Goal: Task Accomplishment & Management: Manage account settings

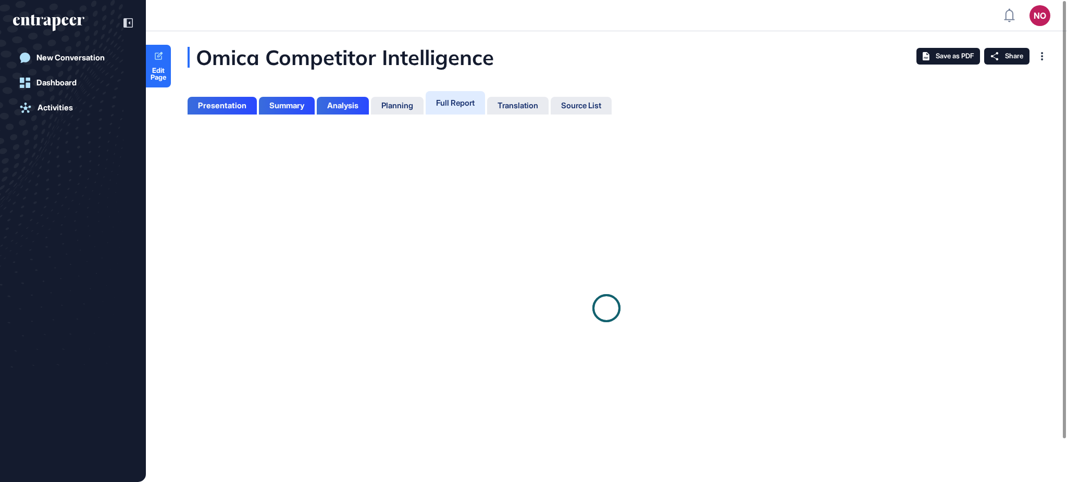
scroll to position [431, 2]
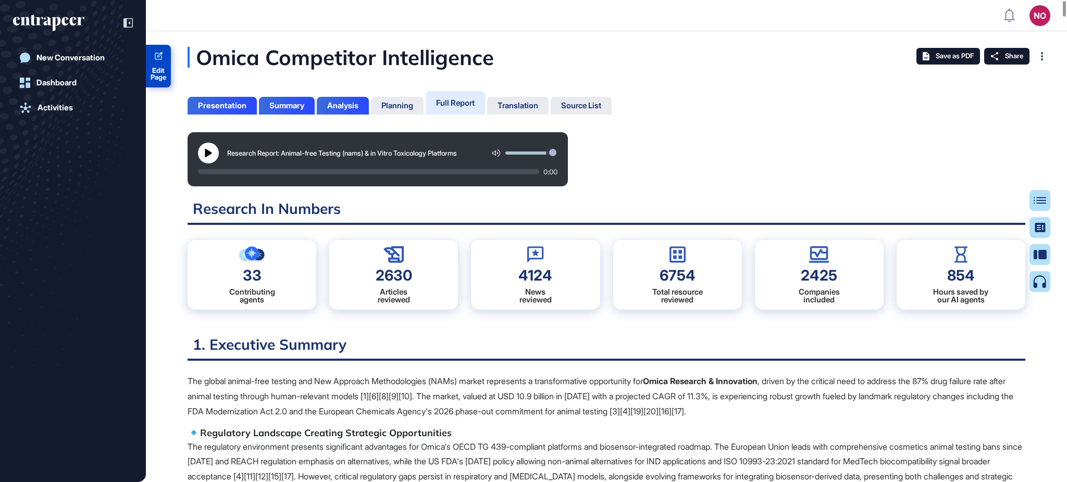
drag, startPoint x: 165, startPoint y: 73, endPoint x: 180, endPoint y: 69, distance: 15.7
click at [165, 73] on span "Edit Page" at bounding box center [158, 74] width 25 height 14
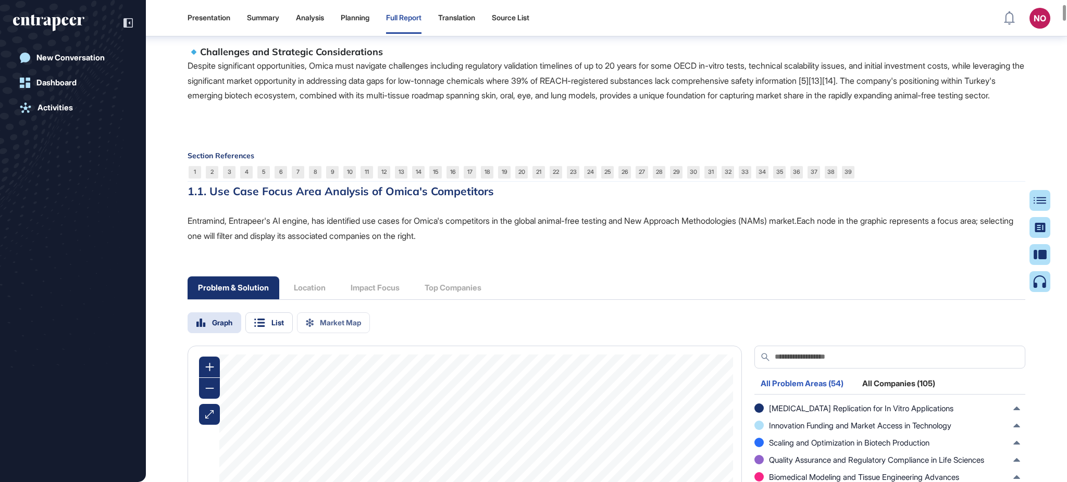
scroll to position [1272, 0]
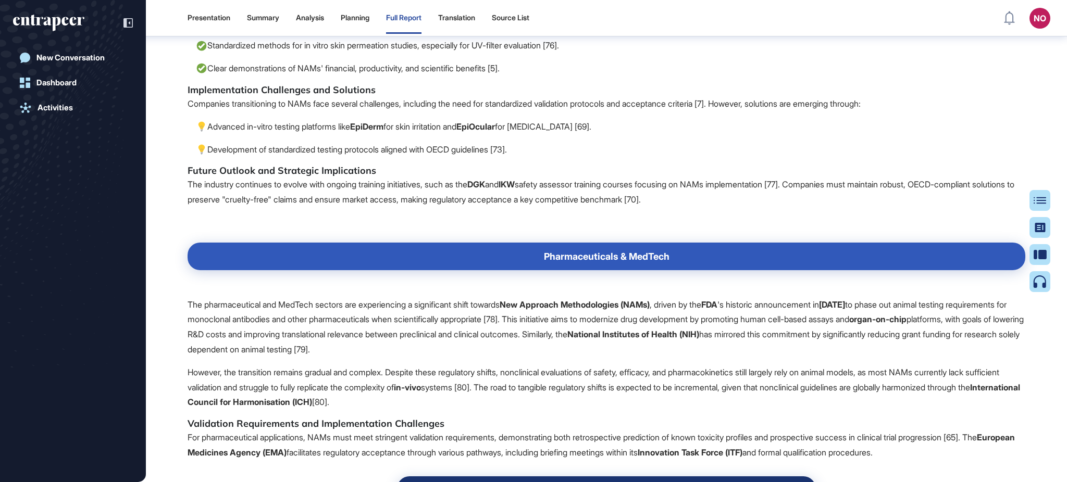
scroll to position [6743, 0]
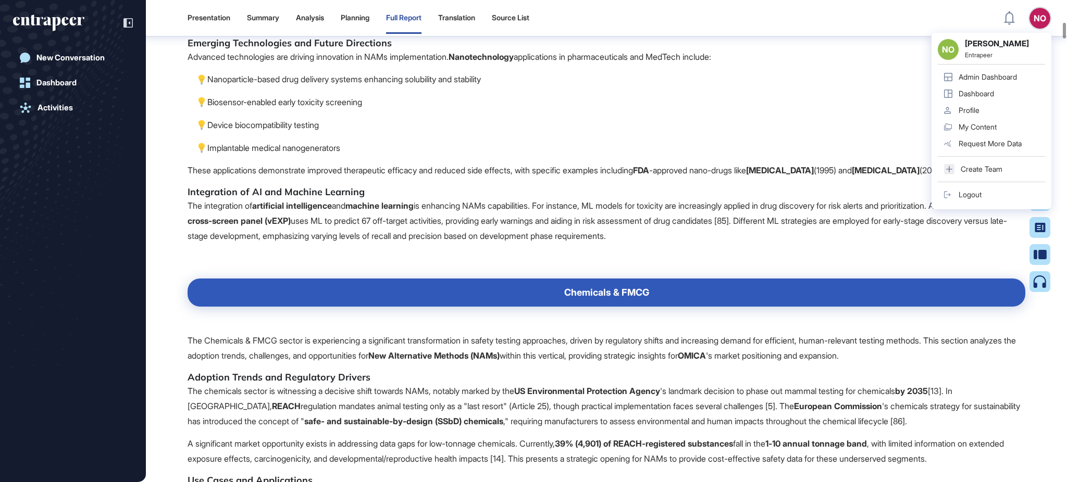
click at [1007, 73] on div "Admin Dashboard" at bounding box center [987, 77] width 58 height 8
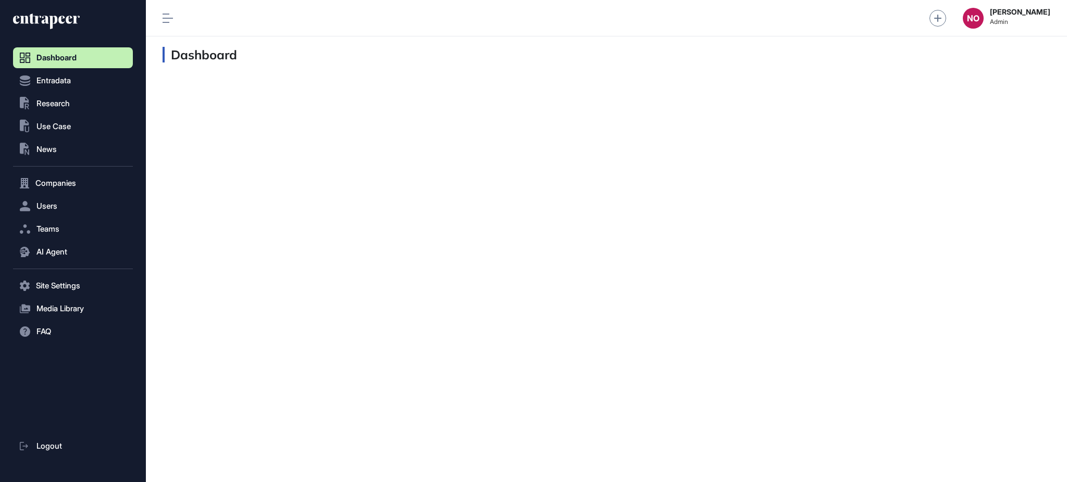
scroll to position [1, 1]
click at [79, 88] on button "Entradata" at bounding box center [73, 80] width 120 height 21
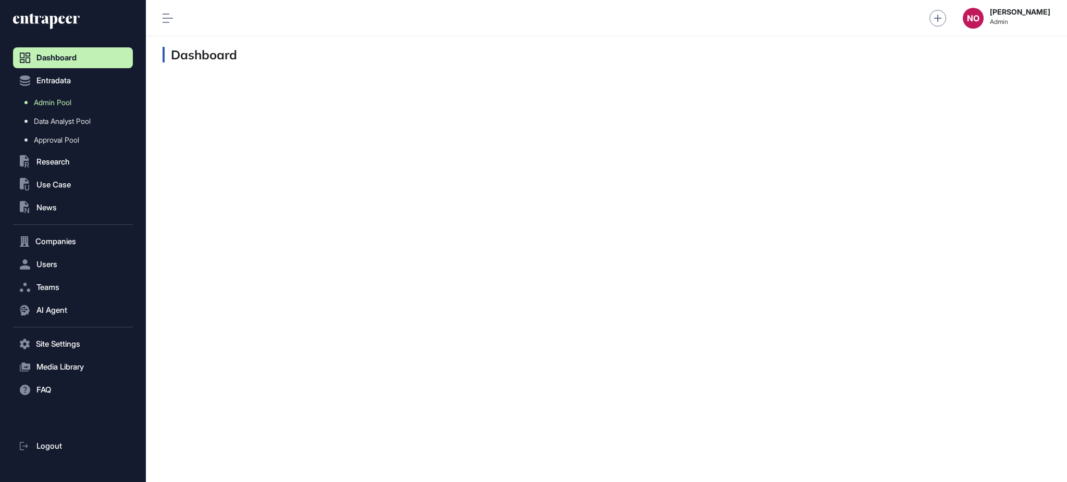
click at [68, 106] on span "Admin Pool" at bounding box center [53, 102] width 38 height 8
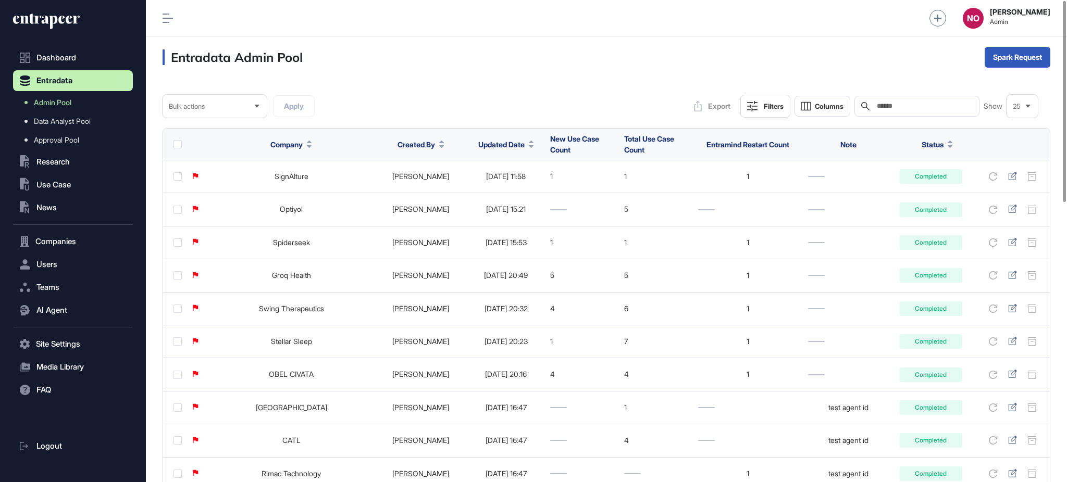
click at [529, 145] on icon at bounding box center [531, 146] width 5 height 3
click at [490, 184] on span "Sort Descending" at bounding box center [500, 188] width 42 height 9
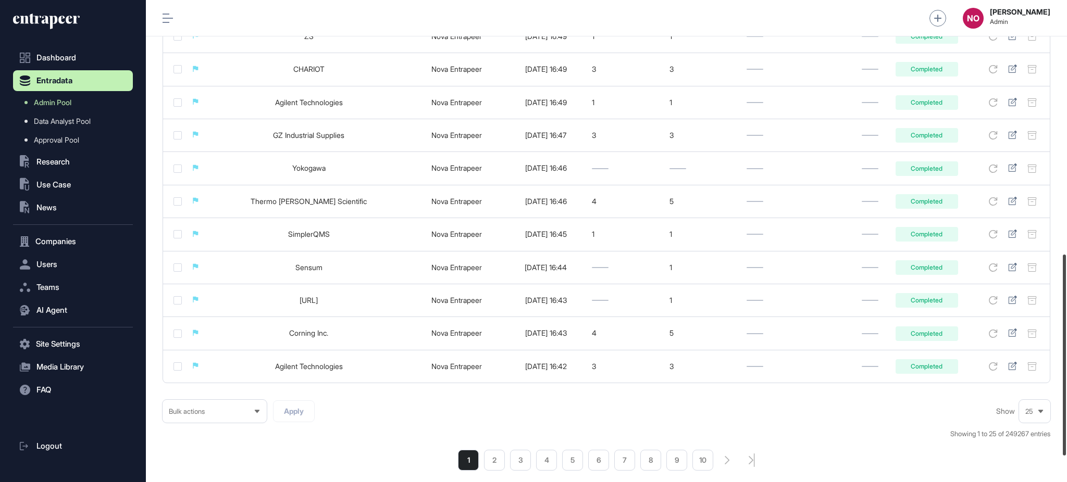
scroll to position [615, 0]
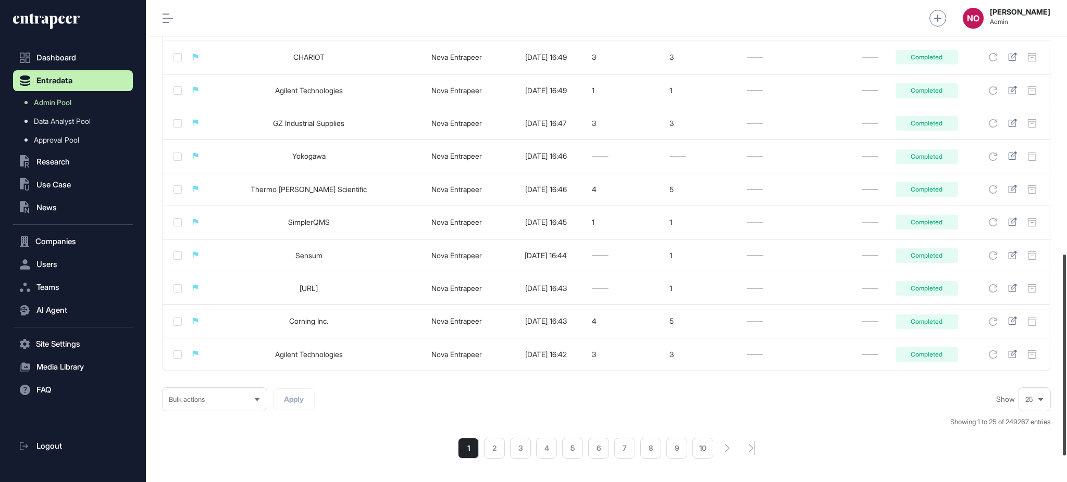
drag, startPoint x: 1061, startPoint y: 158, endPoint x: 1061, endPoint y: 414, distance: 256.3
click at [1063, 414] on div at bounding box center [1064, 355] width 3 height 201
click at [501, 445] on li "2" at bounding box center [494, 448] width 21 height 21
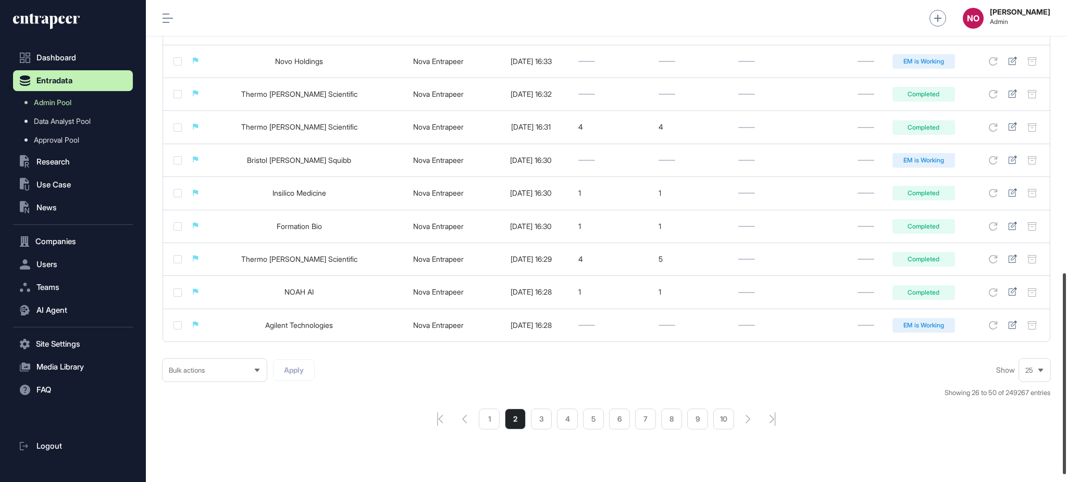
scroll to position [666, 0]
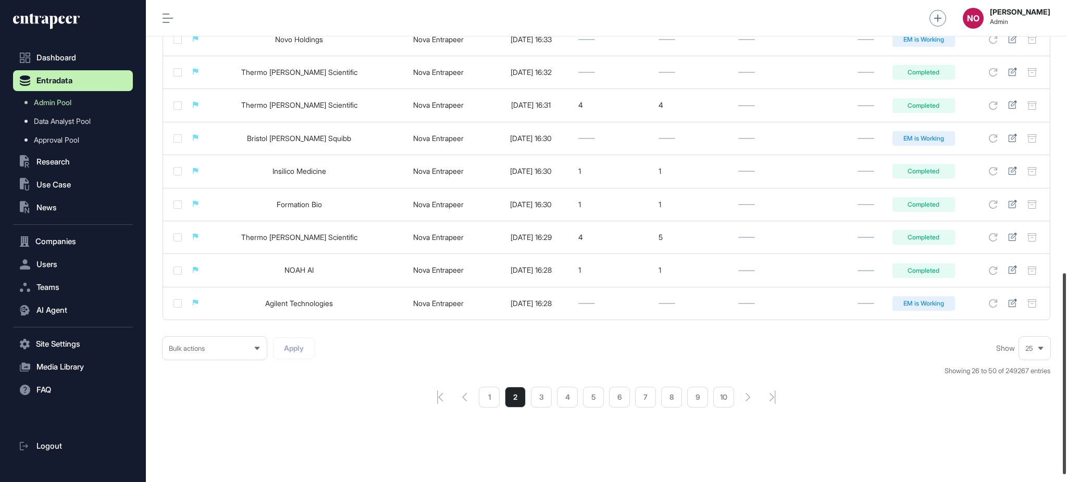
drag, startPoint x: 1066, startPoint y: 107, endPoint x: 1045, endPoint y: 384, distance: 278.4
click at [1046, 384] on div "Admin Dashboard Dashboard Profile My Content Request More Data NO Naciye Ozcan …" at bounding box center [606, 241] width 921 height 482
click at [542, 401] on li "3" at bounding box center [541, 397] width 21 height 21
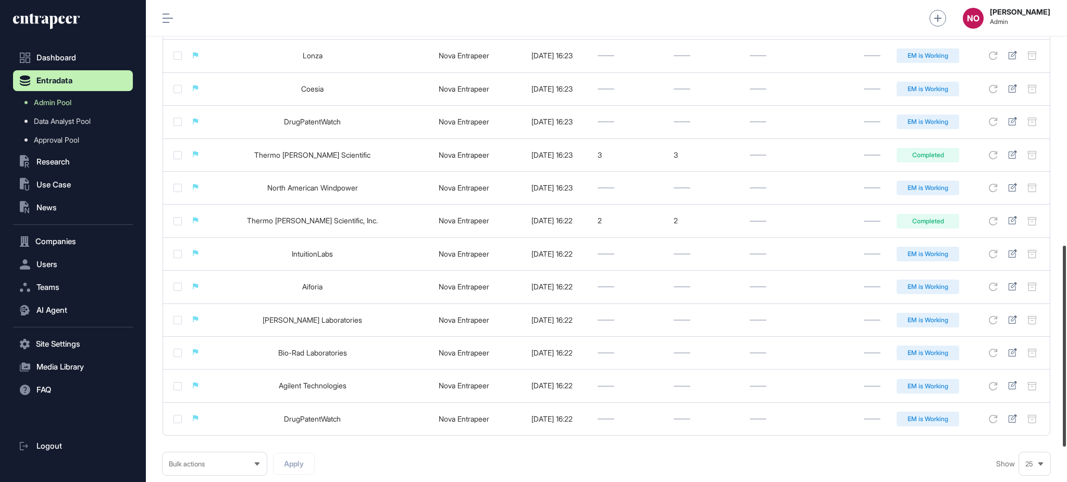
scroll to position [613, 0]
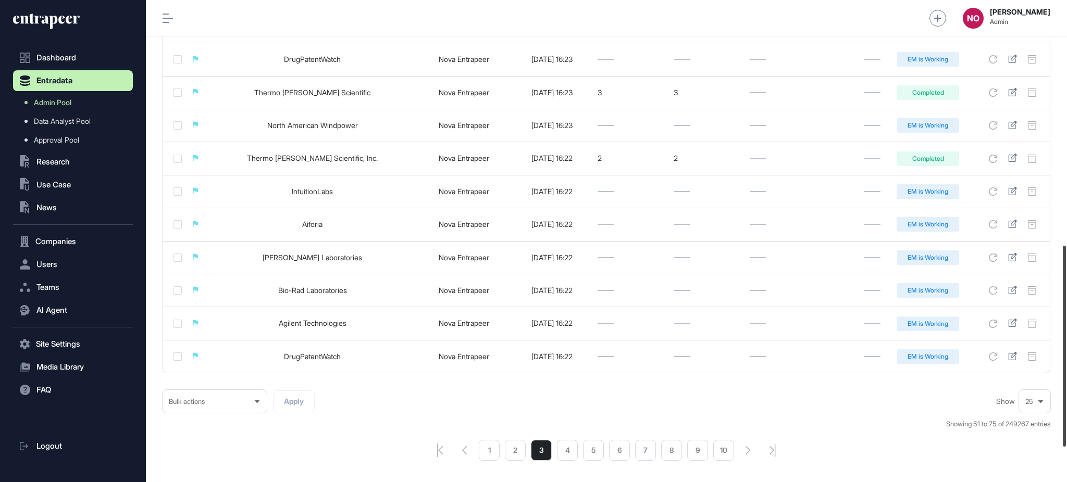
drag, startPoint x: 1066, startPoint y: 108, endPoint x: 1066, endPoint y: 363, distance: 254.7
click at [1066, 363] on div at bounding box center [1064, 346] width 3 height 201
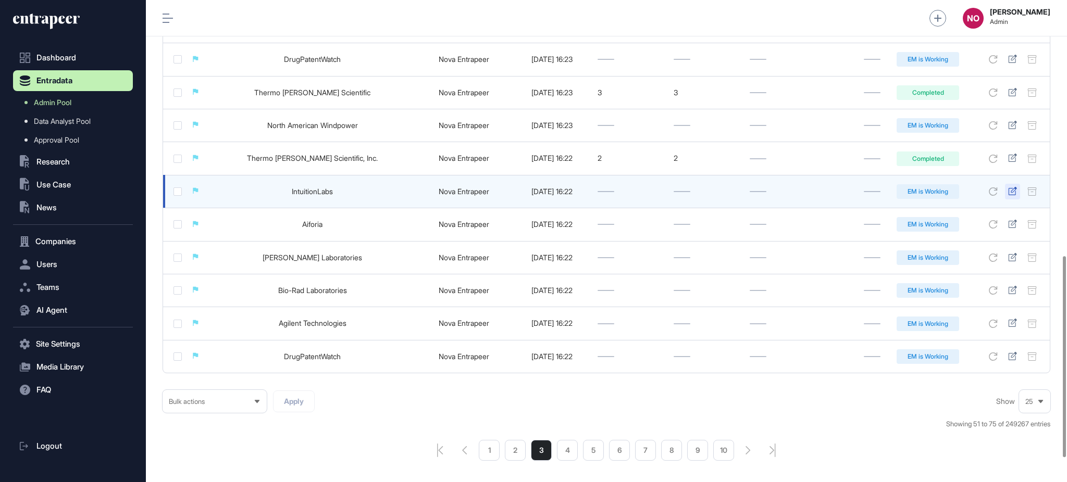
click at [1010, 192] on icon at bounding box center [1012, 191] width 9 height 8
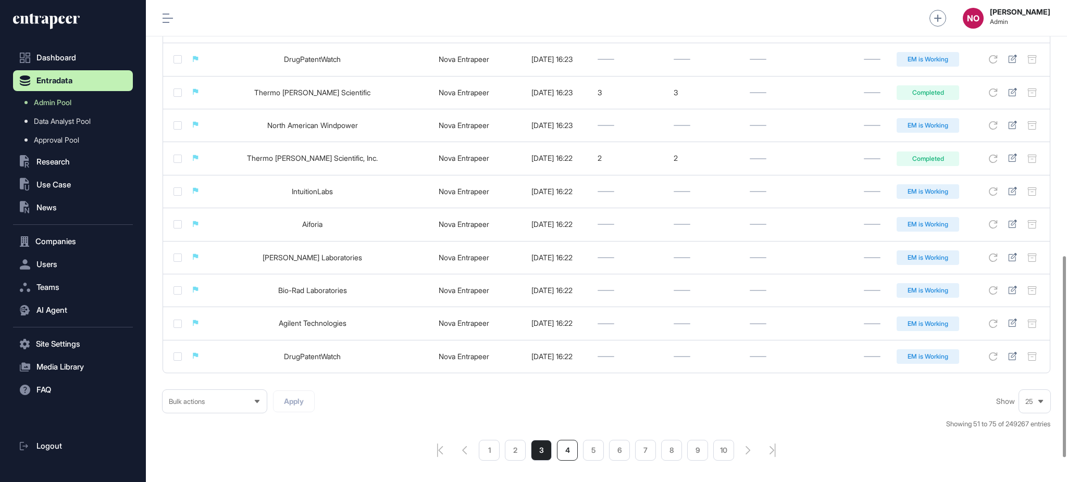
click at [574, 456] on li "4" at bounding box center [567, 450] width 21 height 21
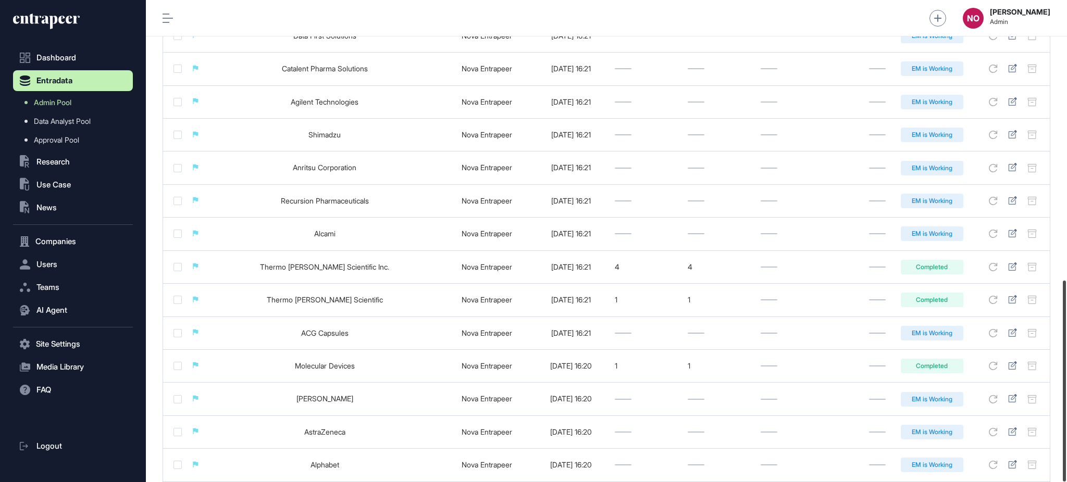
scroll to position [671, 0]
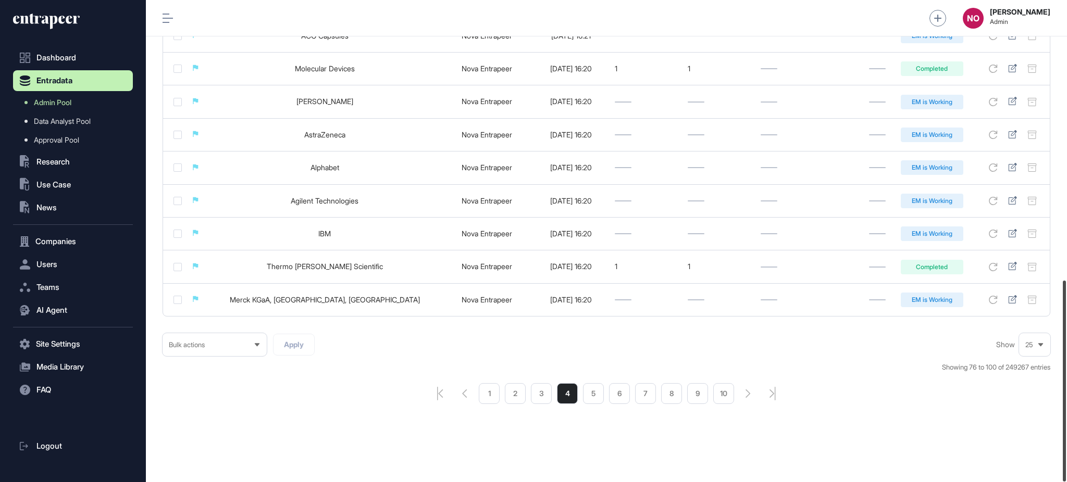
drag, startPoint x: 1066, startPoint y: 123, endPoint x: 1061, endPoint y: 429, distance: 305.8
click at [1066, 431] on div at bounding box center [1064, 381] width 3 height 201
click at [597, 397] on li "5" at bounding box center [593, 393] width 21 height 21
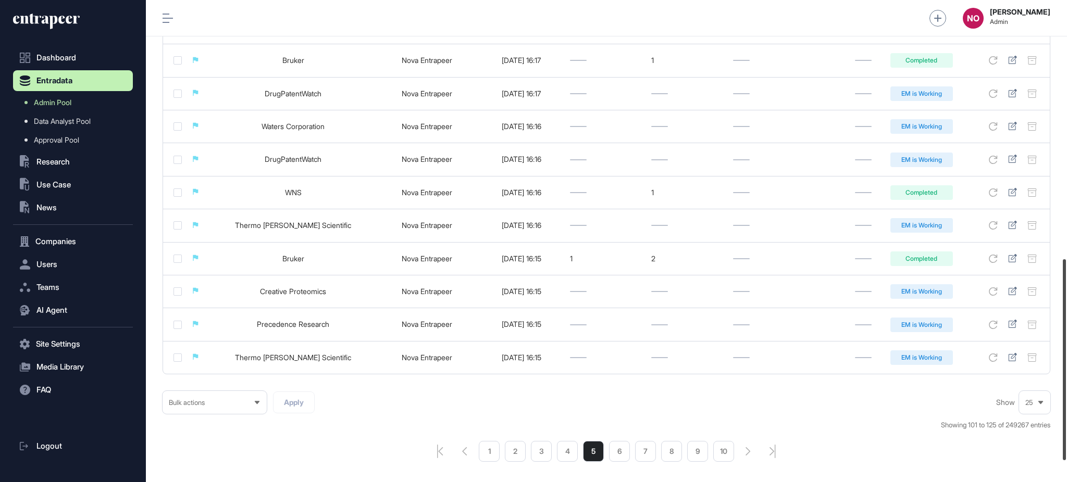
scroll to position [620, 0]
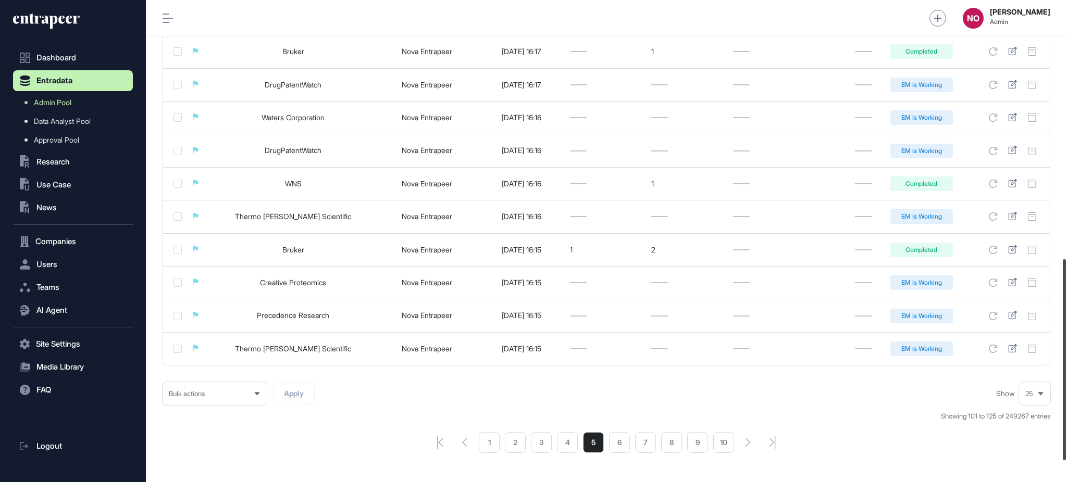
drag, startPoint x: 1066, startPoint y: 138, endPoint x: 1052, endPoint y: 396, distance: 258.7
click at [1052, 396] on div "Admin Dashboard Dashboard Profile My Content Request More Data NO Naciye Ozcan …" at bounding box center [606, 241] width 921 height 482
click at [619, 451] on li "6" at bounding box center [619, 442] width 21 height 21
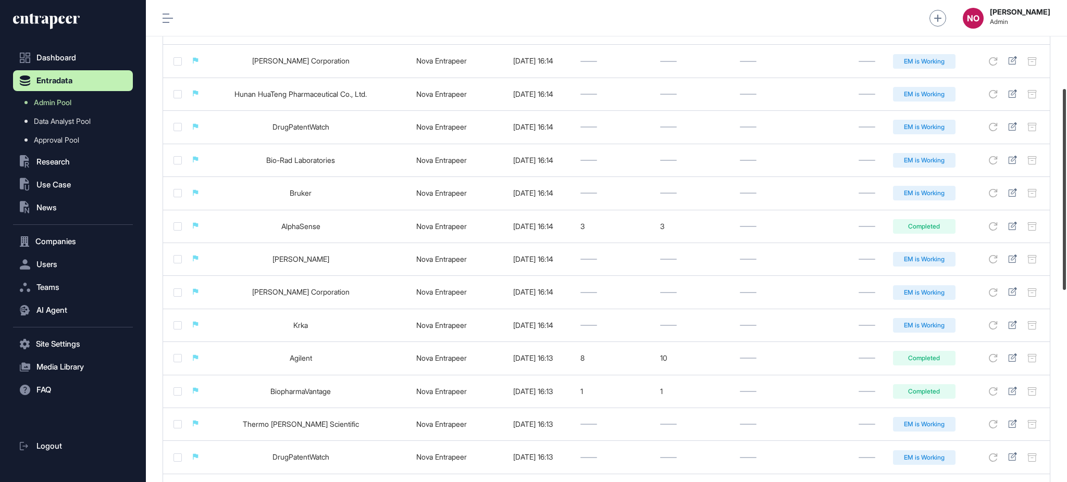
scroll to position [671, 0]
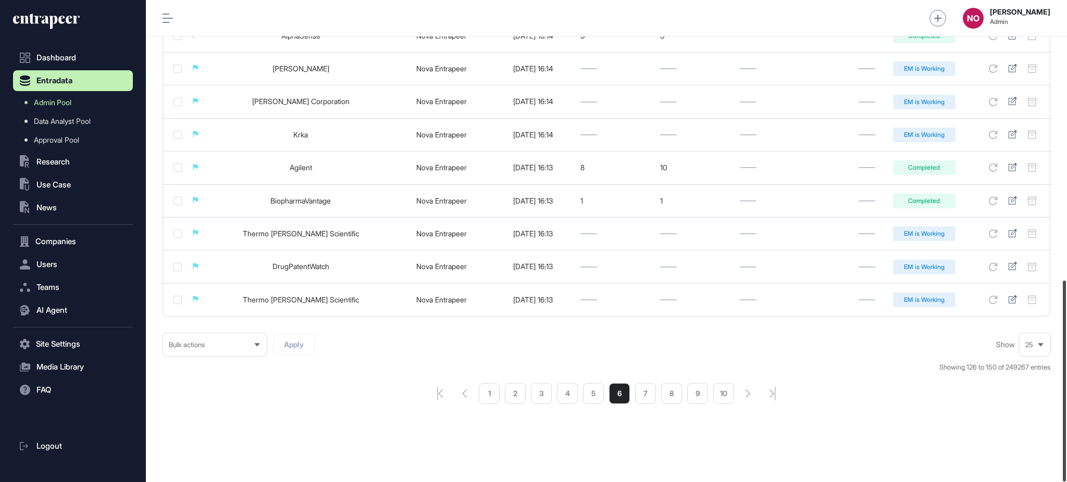
drag, startPoint x: 1066, startPoint y: 136, endPoint x: 1043, endPoint y: 438, distance: 301.9
click at [1063, 444] on div at bounding box center [1064, 381] width 3 height 201
click at [646, 398] on li "7" at bounding box center [645, 393] width 21 height 21
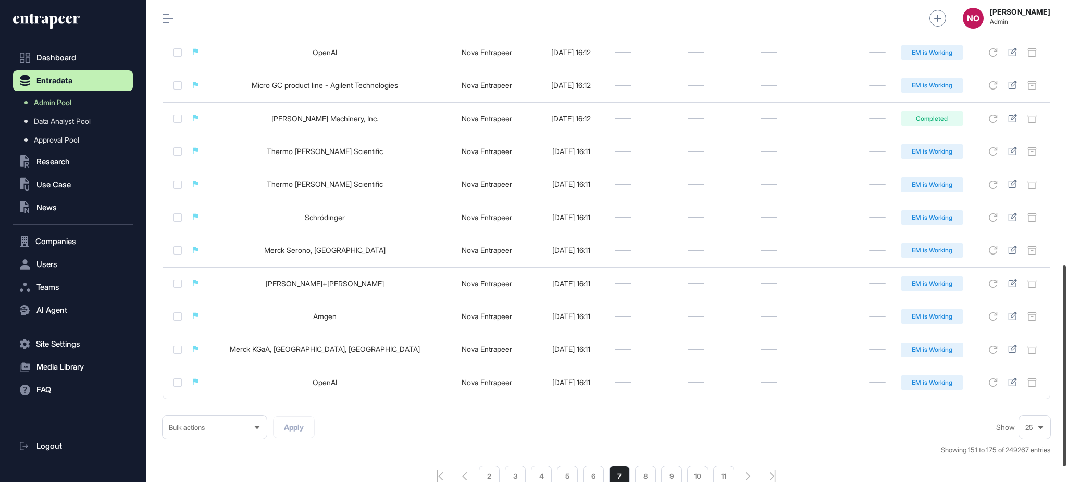
scroll to position [635, 0]
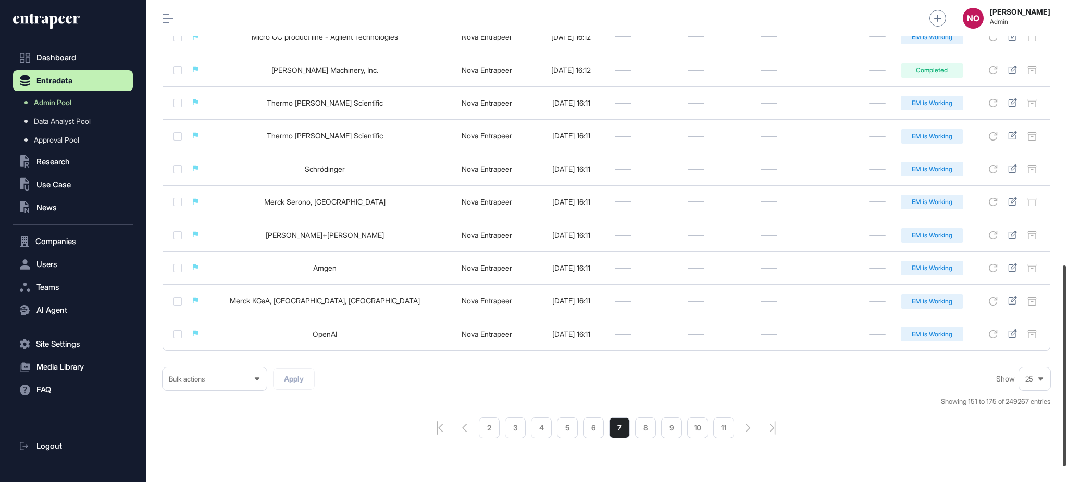
drag, startPoint x: 1066, startPoint y: 75, endPoint x: 1062, endPoint y: 340, distance: 264.6
click at [1063, 340] on div at bounding box center [1064, 366] width 3 height 201
click at [647, 433] on li "8" at bounding box center [645, 428] width 21 height 21
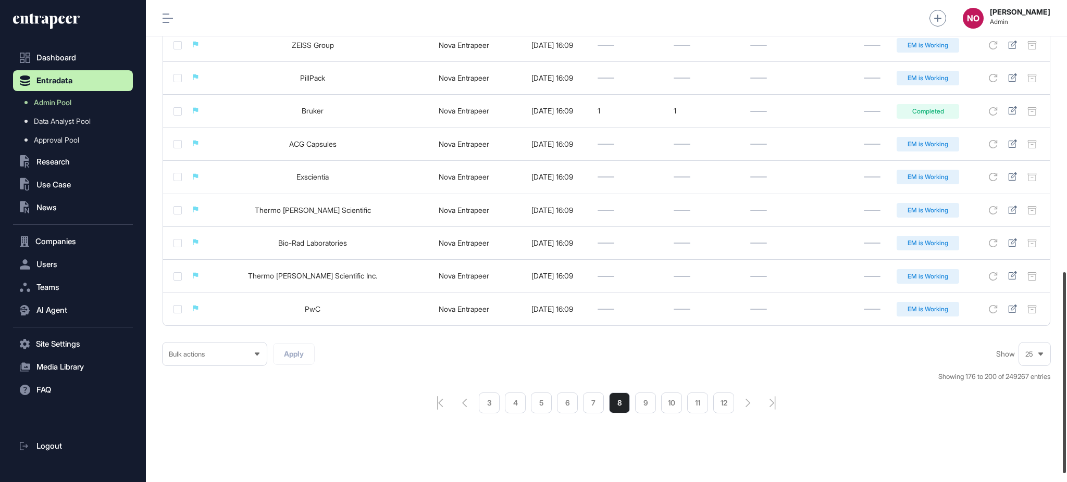
scroll to position [671, 0]
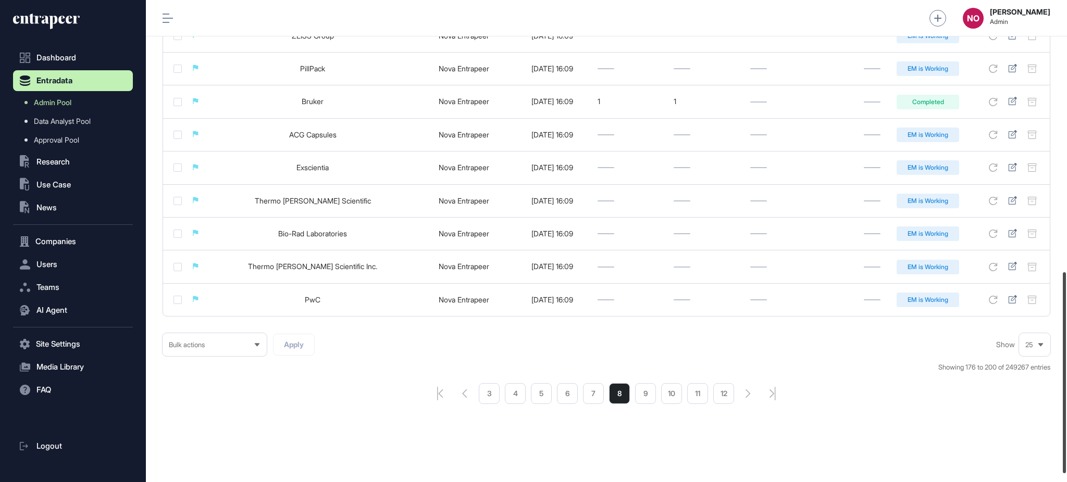
drag, startPoint x: 1066, startPoint y: 245, endPoint x: 1063, endPoint y: 408, distance: 163.1
click at [1063, 408] on div at bounding box center [1064, 372] width 3 height 201
click at [649, 395] on li "9" at bounding box center [645, 393] width 21 height 21
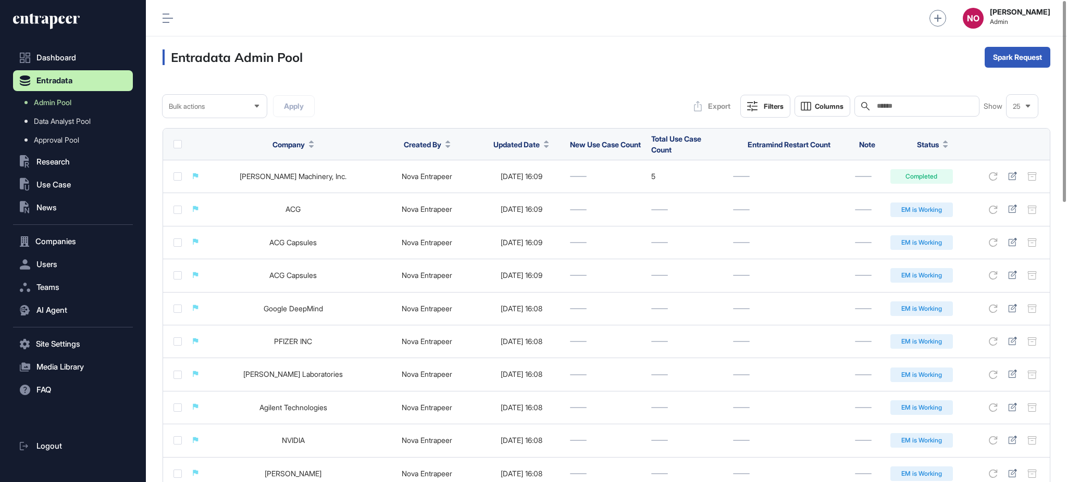
scroll to position [671, 0]
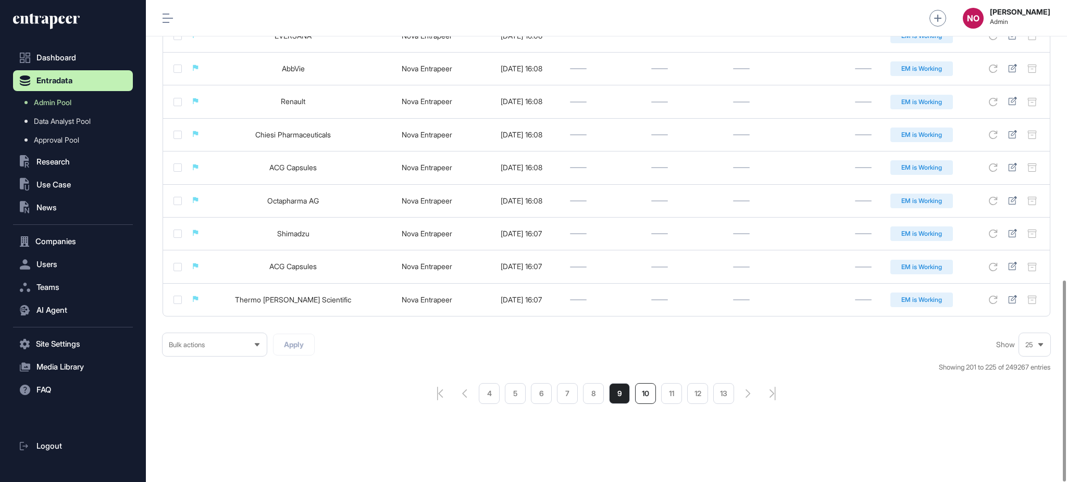
click at [647, 394] on li "10" at bounding box center [645, 393] width 21 height 21
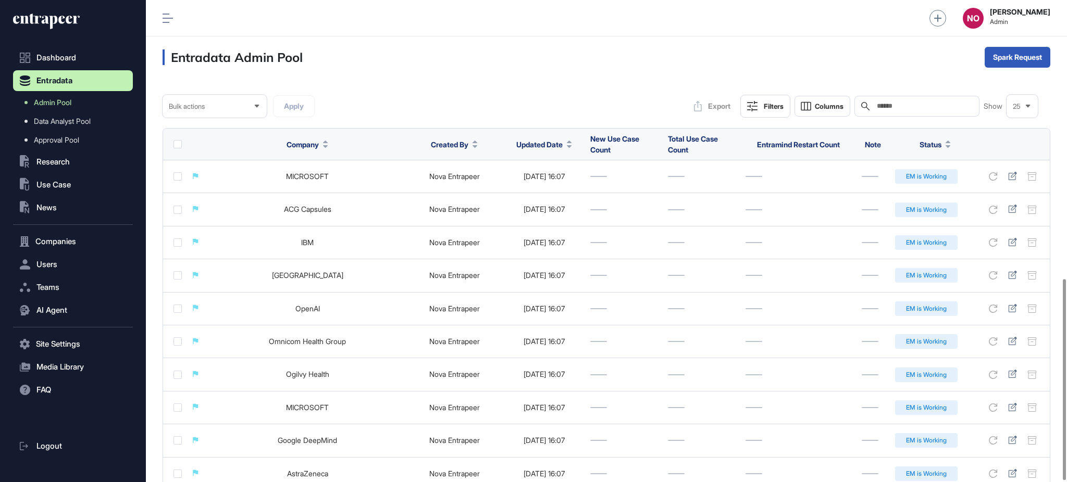
scroll to position [671, 0]
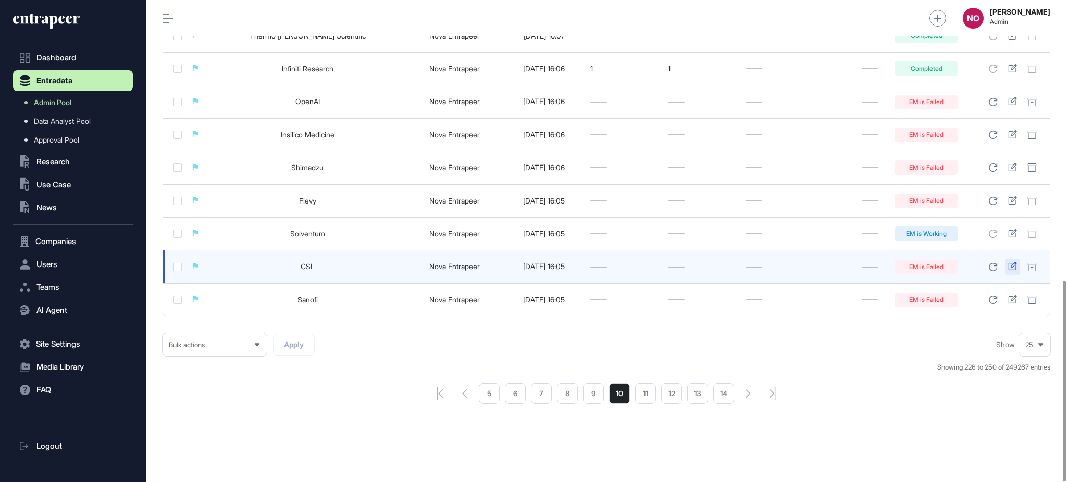
click at [1015, 266] on icon at bounding box center [1012, 266] width 9 height 8
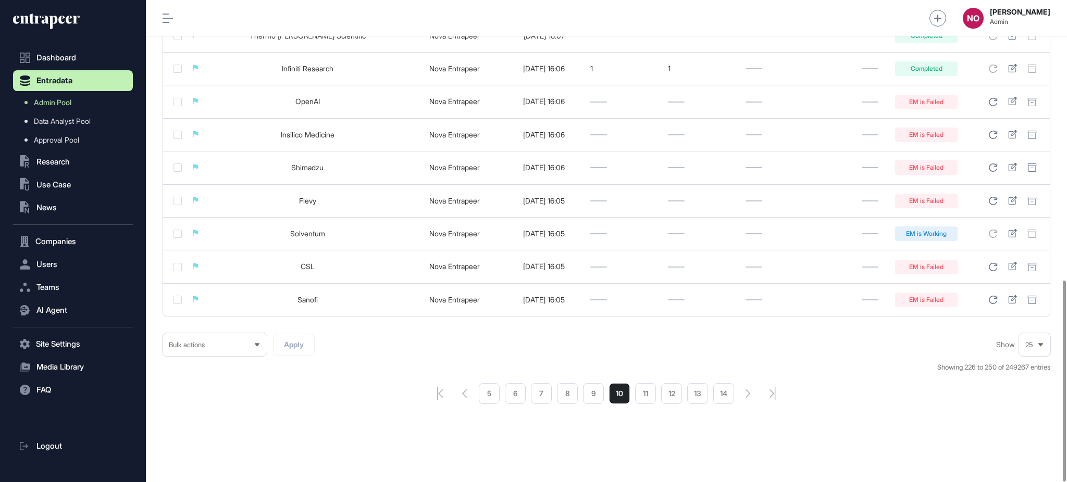
drag, startPoint x: 648, startPoint y: 394, endPoint x: 671, endPoint y: 361, distance: 40.3
click at [648, 394] on li "11" at bounding box center [645, 393] width 21 height 21
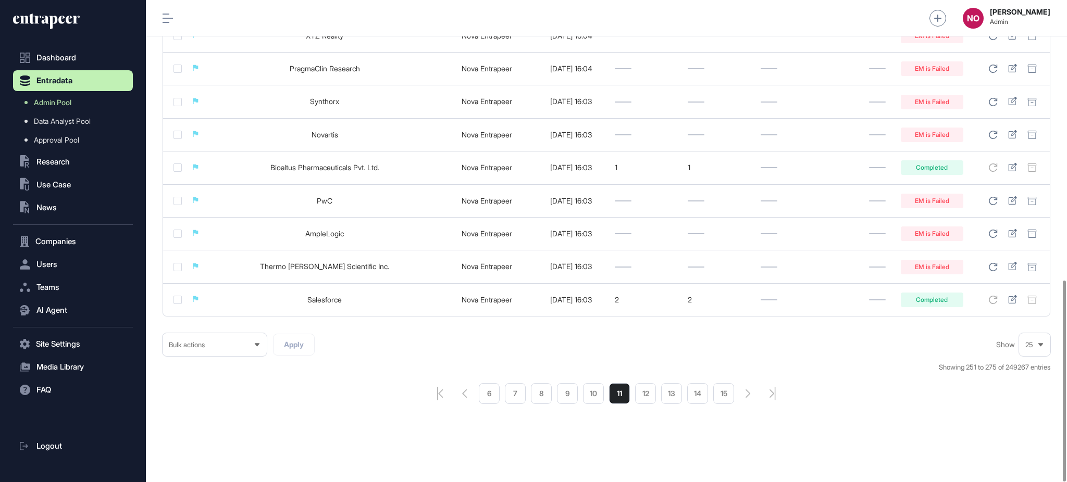
scroll to position [671, 0]
click at [645, 399] on li "12" at bounding box center [645, 393] width 21 height 21
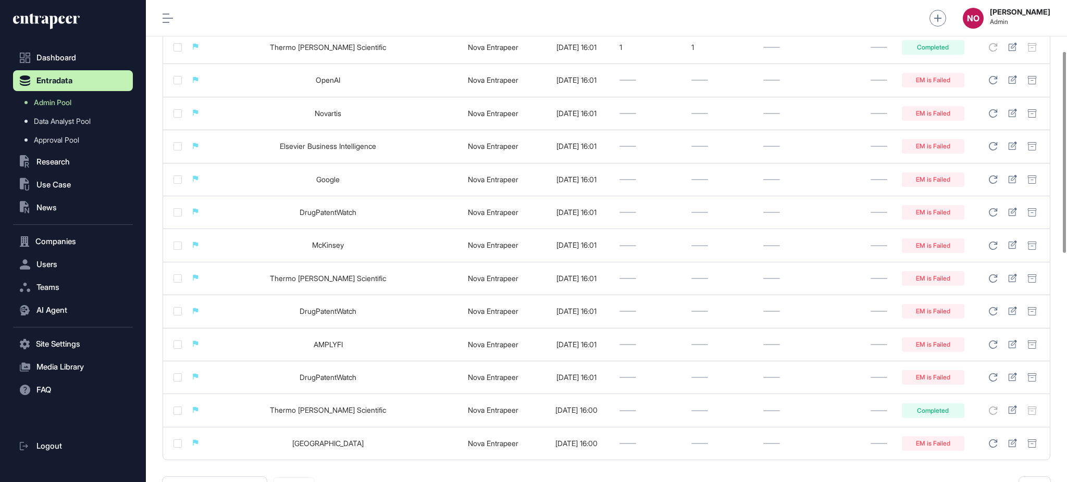
scroll to position [671, 0]
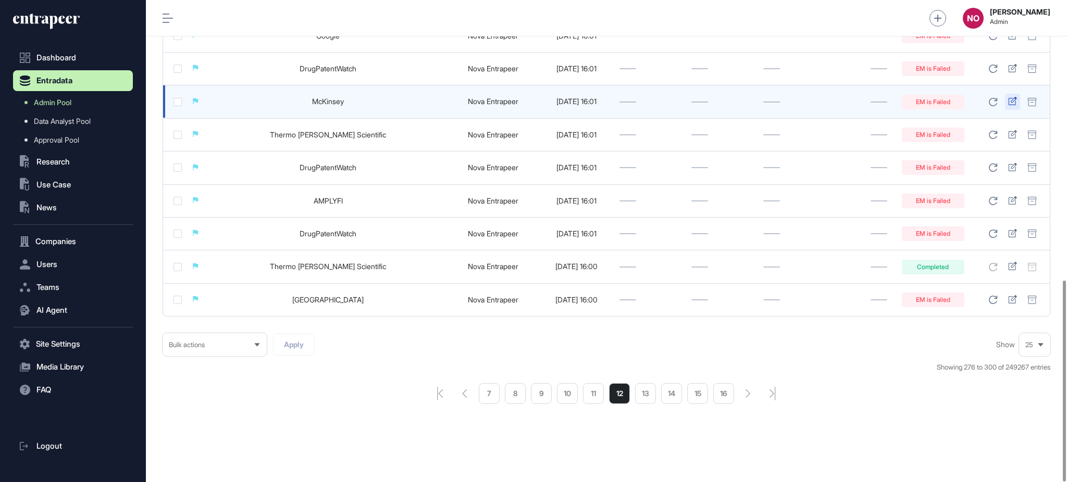
click at [1013, 103] on icon at bounding box center [1012, 101] width 9 height 8
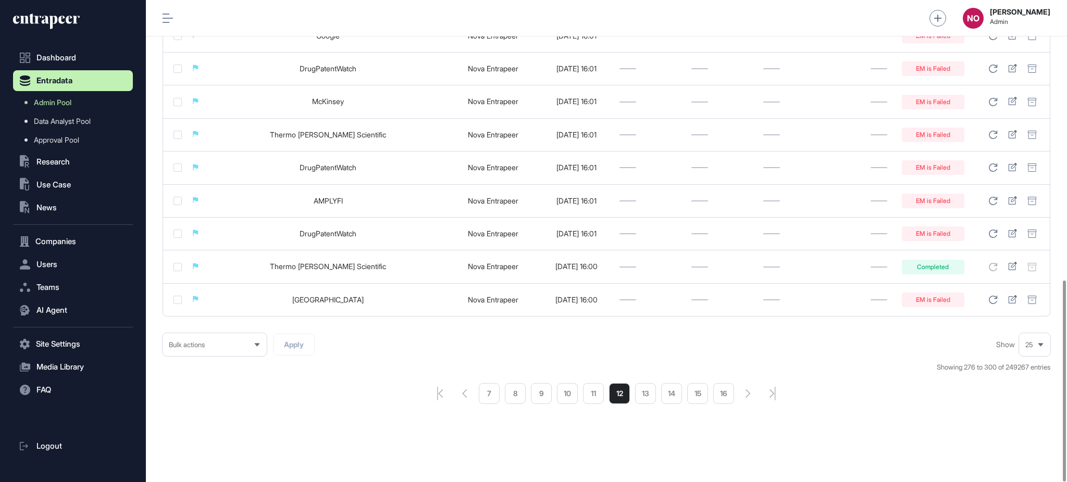
click at [650, 397] on li "13" at bounding box center [645, 393] width 21 height 21
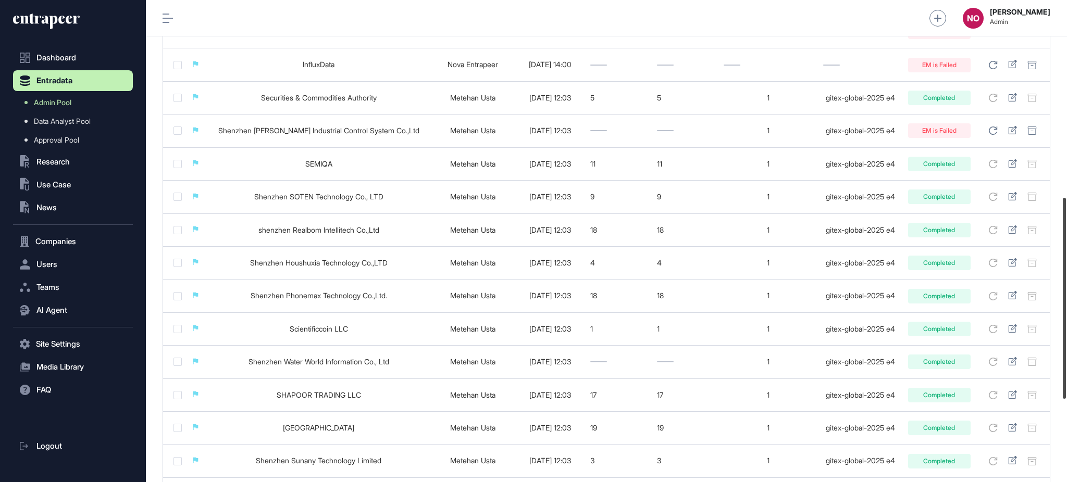
scroll to position [472, 0]
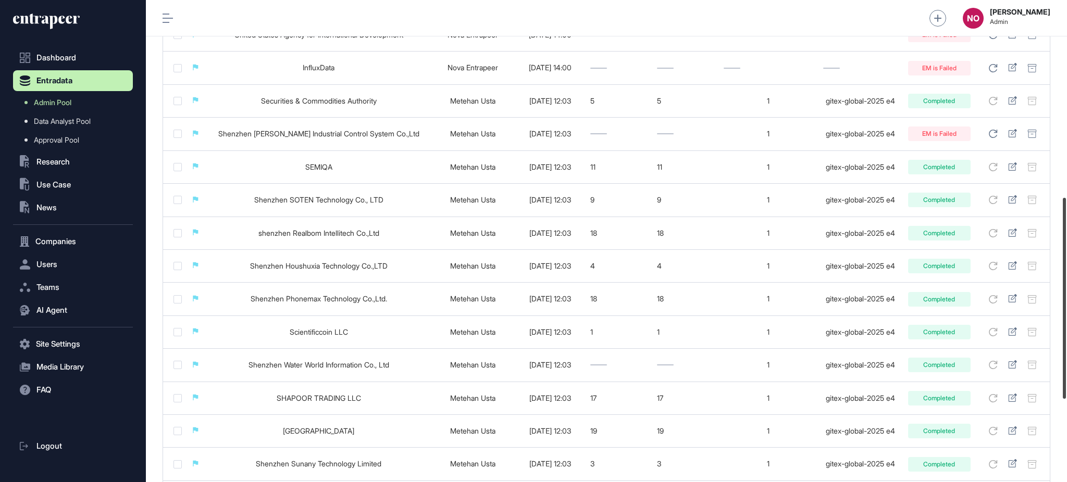
drag, startPoint x: 1066, startPoint y: 144, endPoint x: 1066, endPoint y: 341, distance: 196.9
click at [1066, 341] on div at bounding box center [1064, 298] width 3 height 201
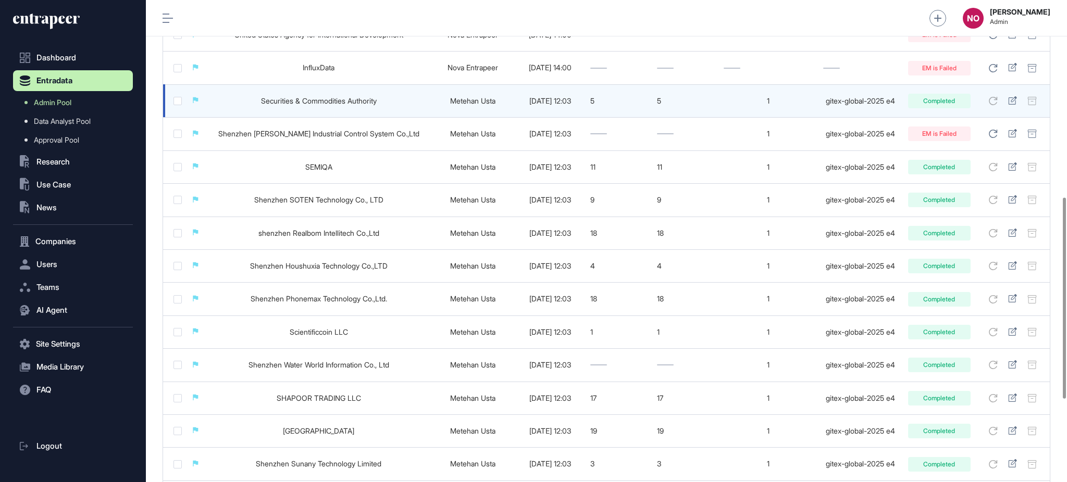
click at [845, 105] on div "gitex-global-2025 e4" at bounding box center [860, 101] width 74 height 8
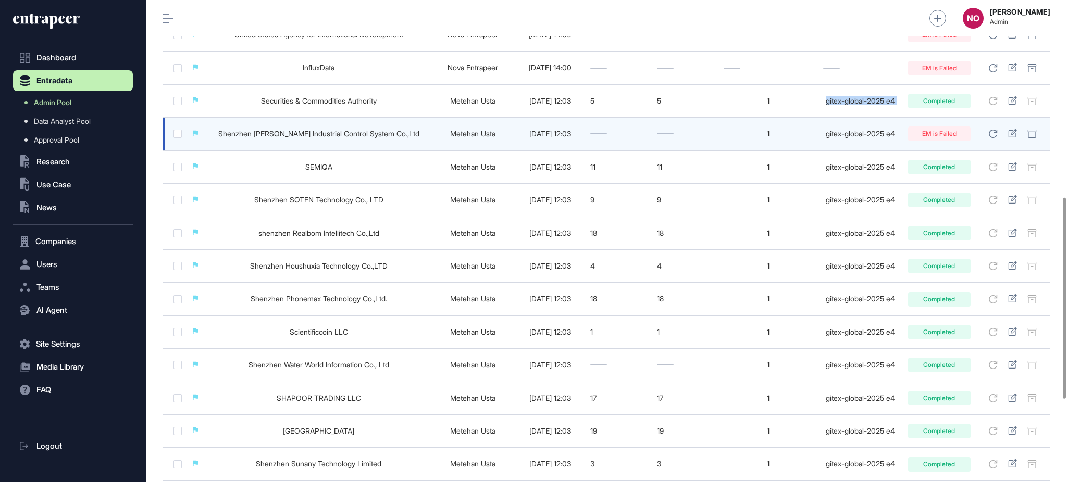
copy tr "gitex-global-2025 e4 Completed"
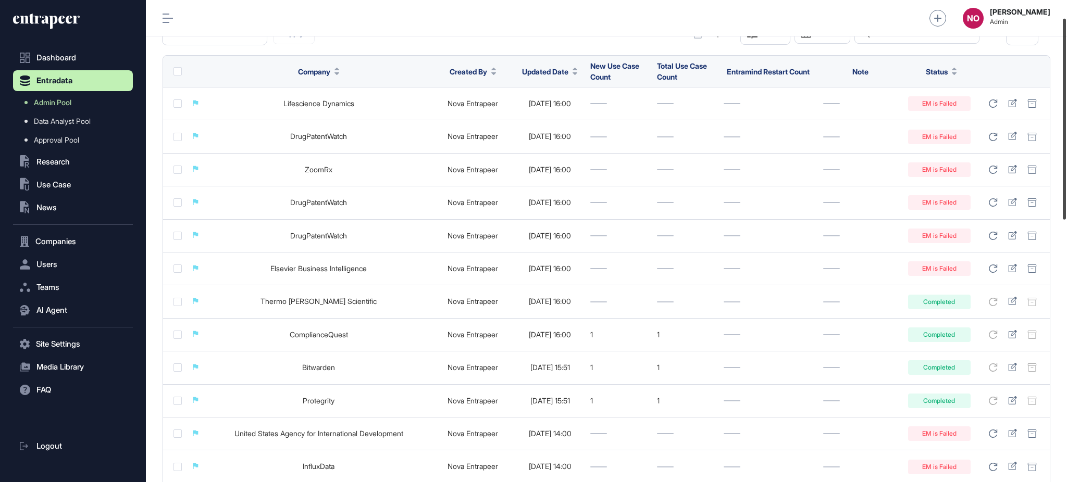
scroll to position [0, 0]
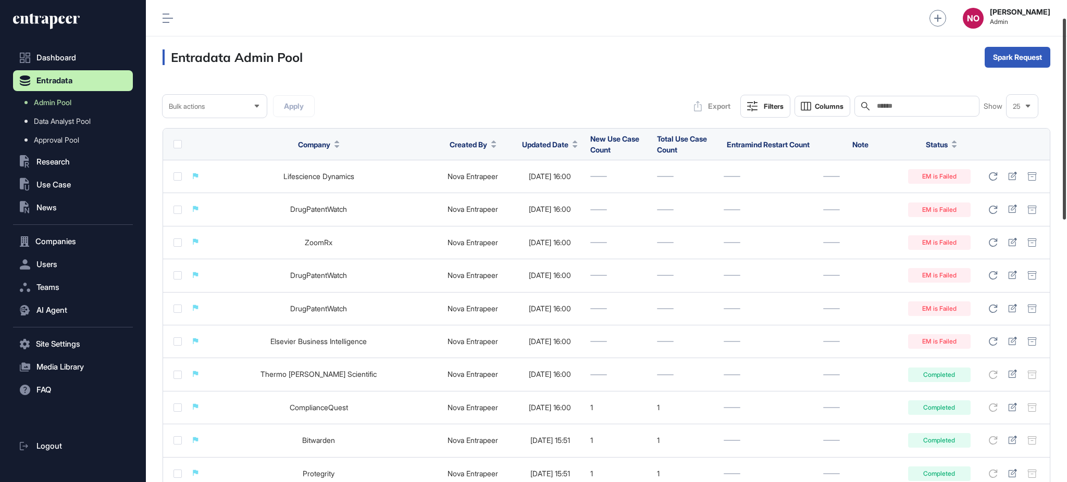
drag, startPoint x: 1066, startPoint y: 269, endPoint x: 1052, endPoint y: 72, distance: 197.4
click at [1052, 72] on div "Admin Dashboard Dashboard Profile My Content Request More Data NO Naciye Ozcan …" at bounding box center [606, 241] width 921 height 482
click at [918, 106] on input "text" at bounding box center [924, 106] width 97 height 8
paste input "**********"
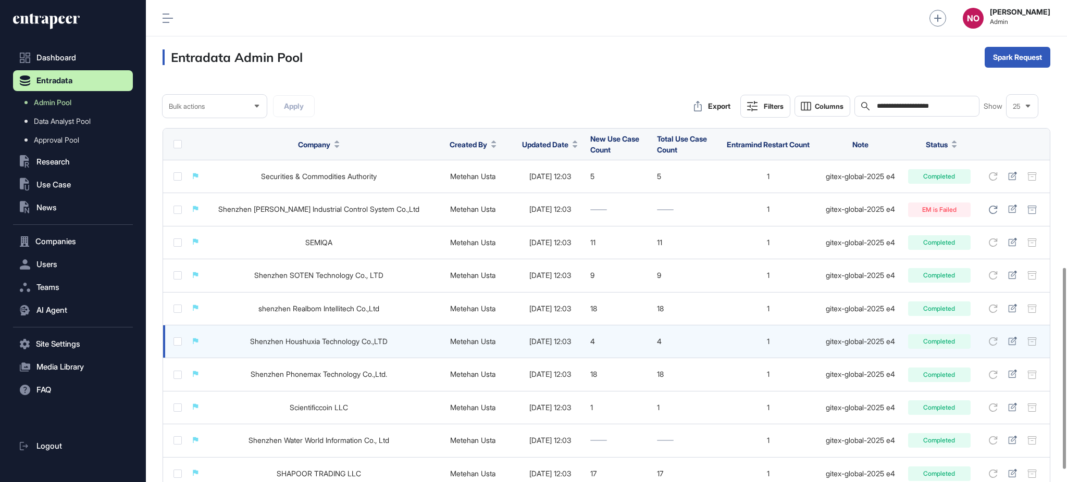
scroll to position [671, 0]
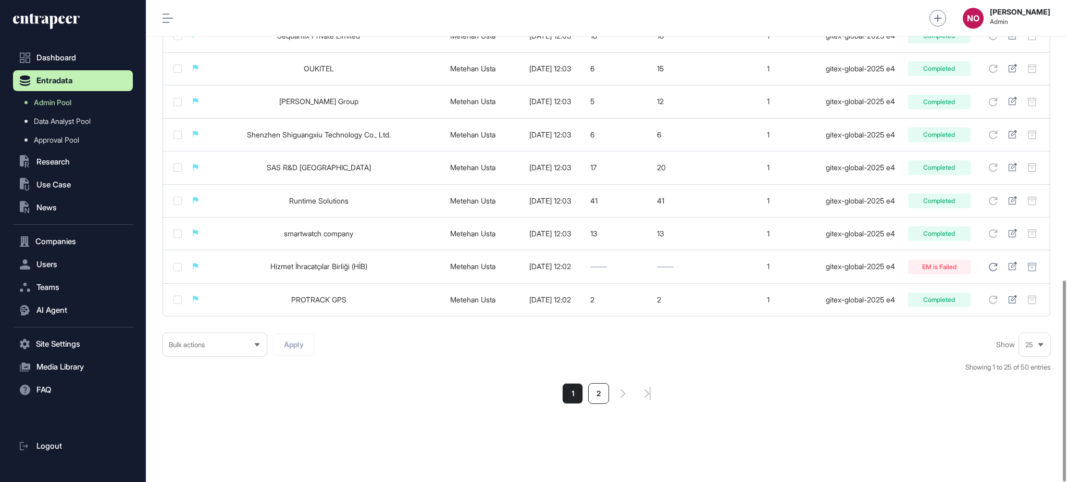
type input "**********"
click at [597, 399] on li "2" at bounding box center [598, 393] width 21 height 21
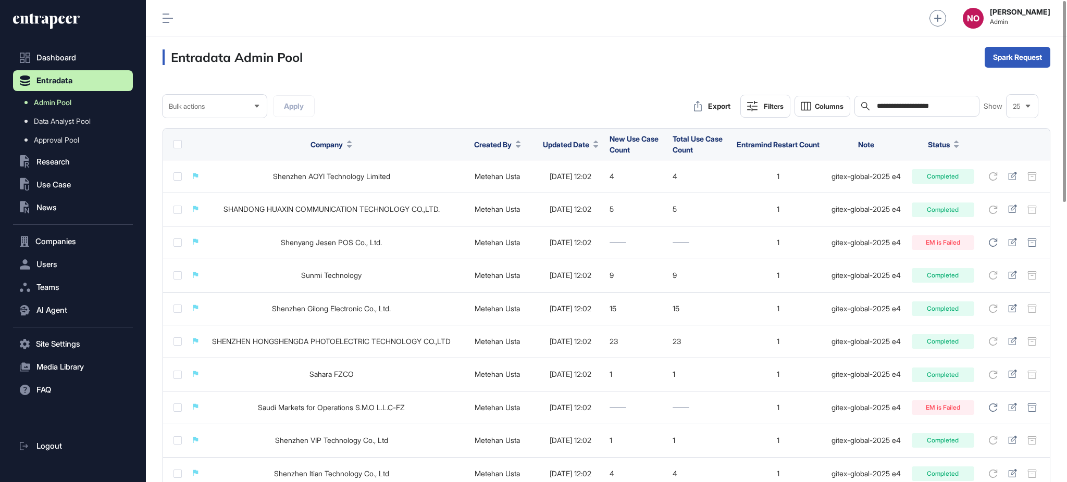
click at [95, 100] on link "Admin Pool" at bounding box center [75, 102] width 115 height 19
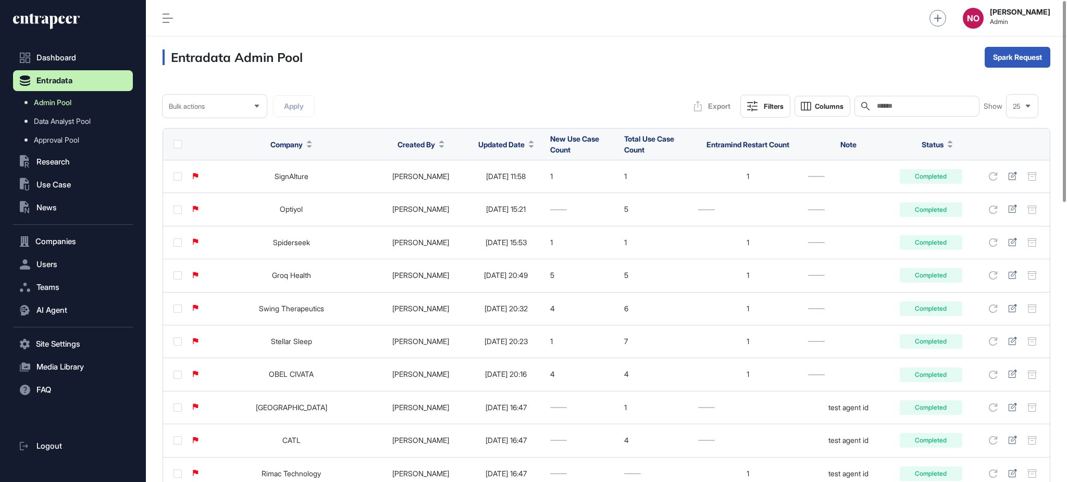
click at [70, 101] on span "Admin Pool" at bounding box center [53, 102] width 38 height 8
click at [505, 147] on button "Updated Date" at bounding box center [506, 144] width 56 height 11
click at [492, 184] on span "Sort Descending" at bounding box center [500, 188] width 42 height 9
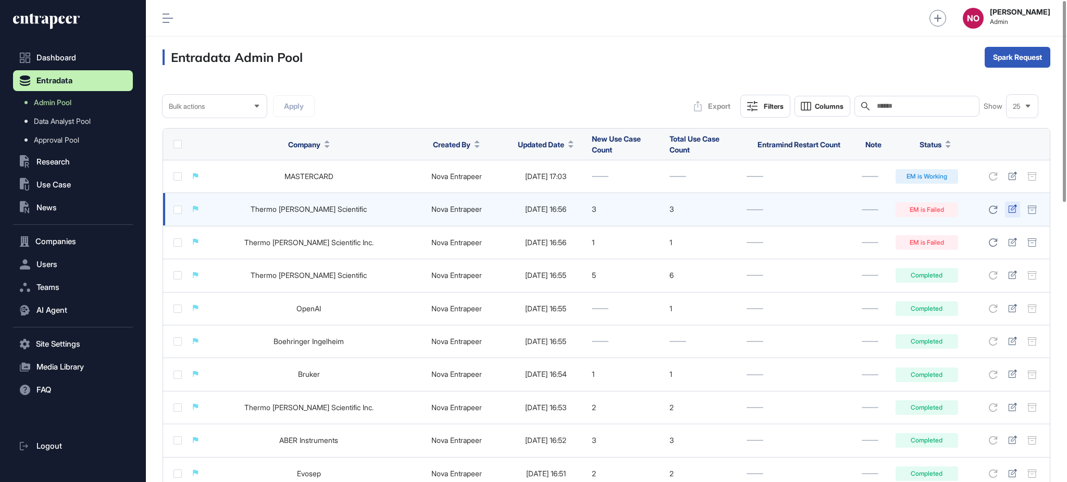
click at [1013, 207] on icon at bounding box center [1012, 209] width 8 height 8
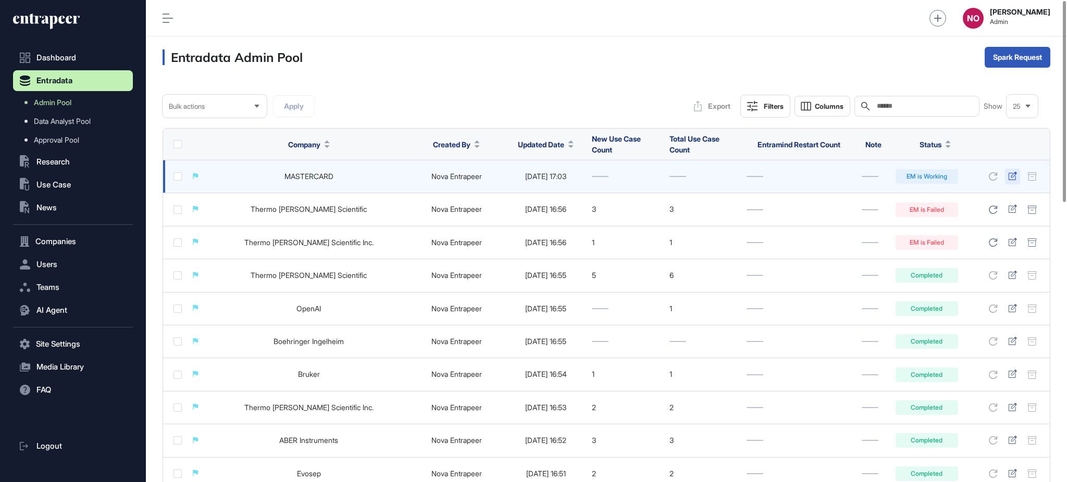
click at [1015, 174] on icon at bounding box center [1012, 176] width 9 height 8
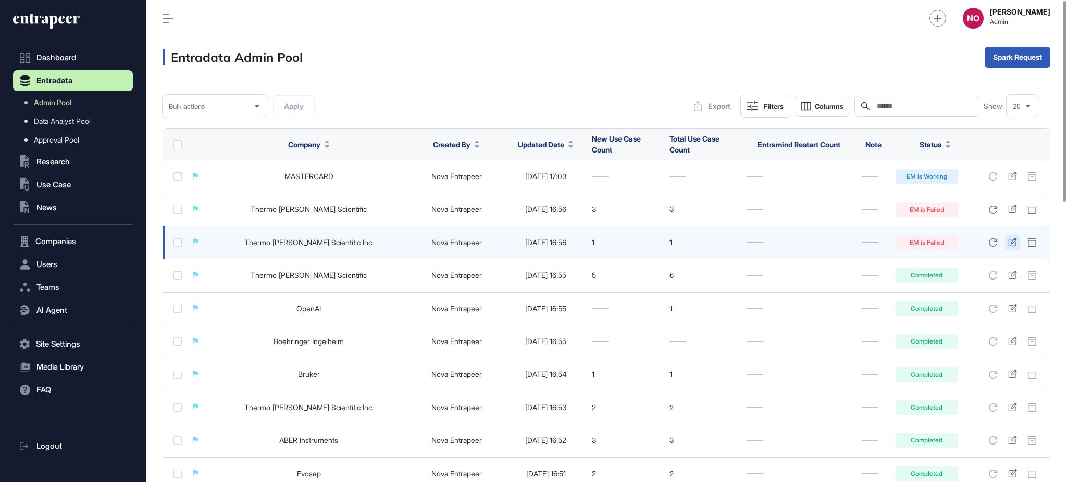
click at [1017, 240] on div at bounding box center [1012, 243] width 15 height 16
click at [1011, 246] on icon at bounding box center [1012, 242] width 9 height 8
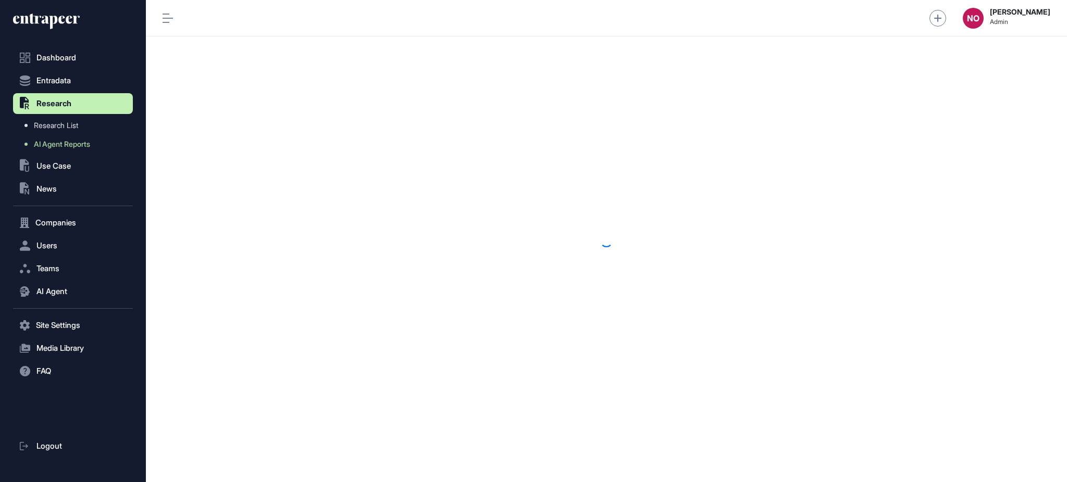
scroll to position [1, 1]
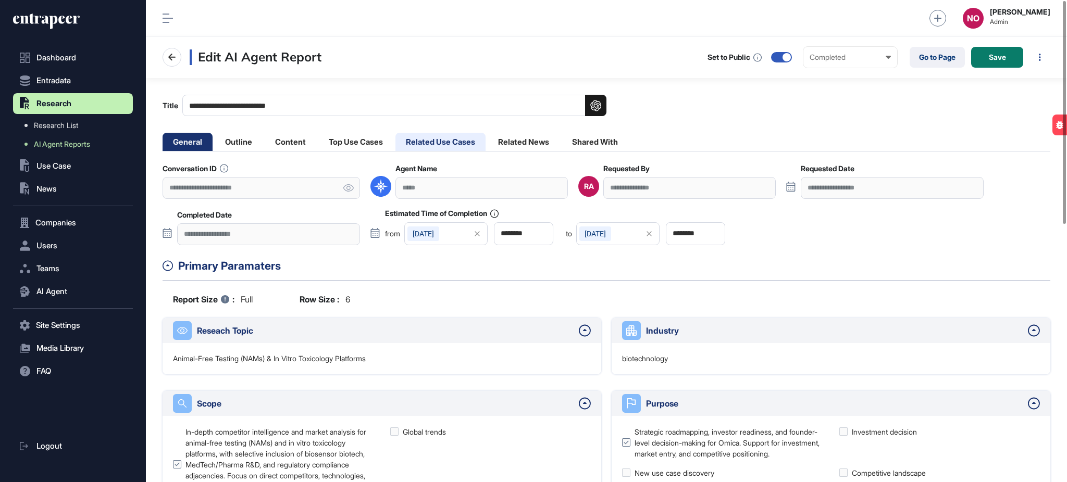
click at [425, 141] on li "Related Use Cases" at bounding box center [440, 142] width 90 height 18
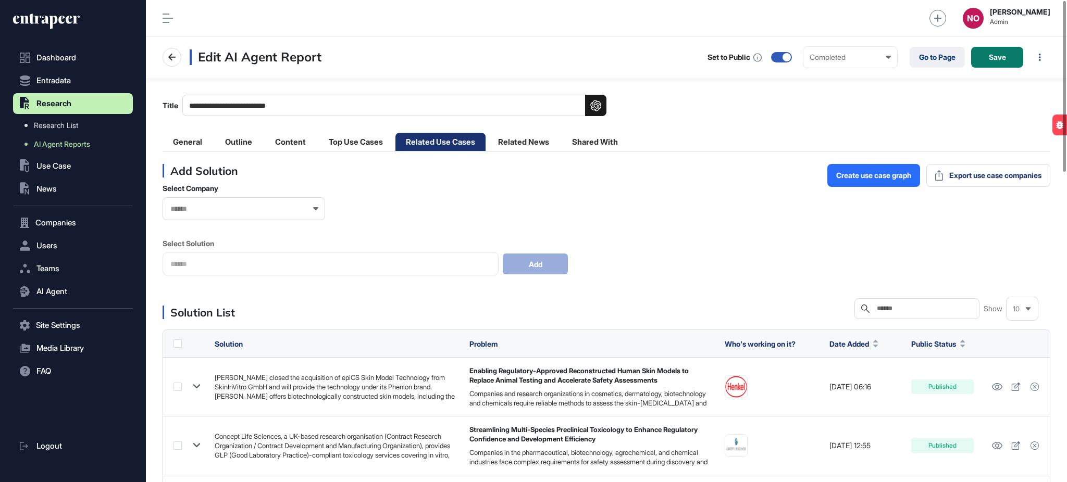
click at [925, 307] on input "text" at bounding box center [924, 309] width 97 height 8
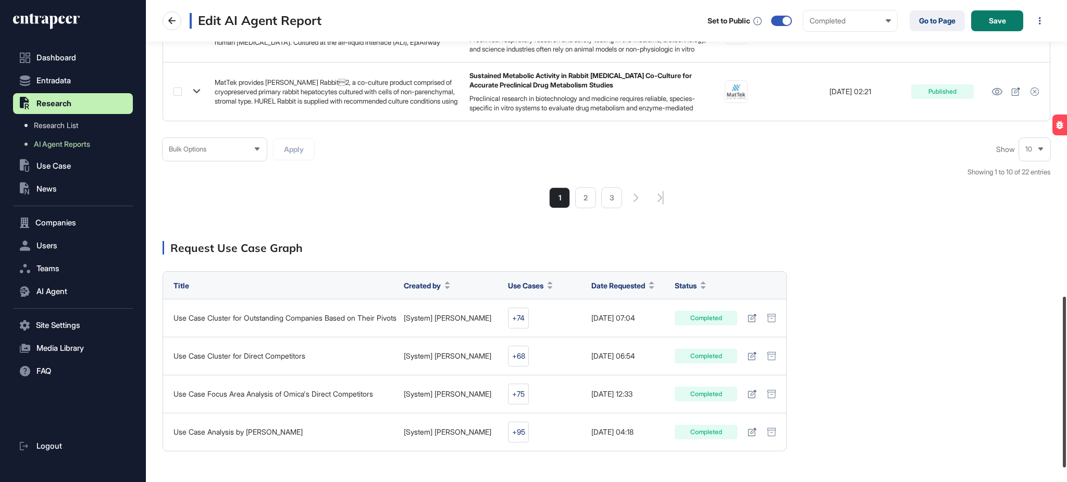
scroll to position [862, 0]
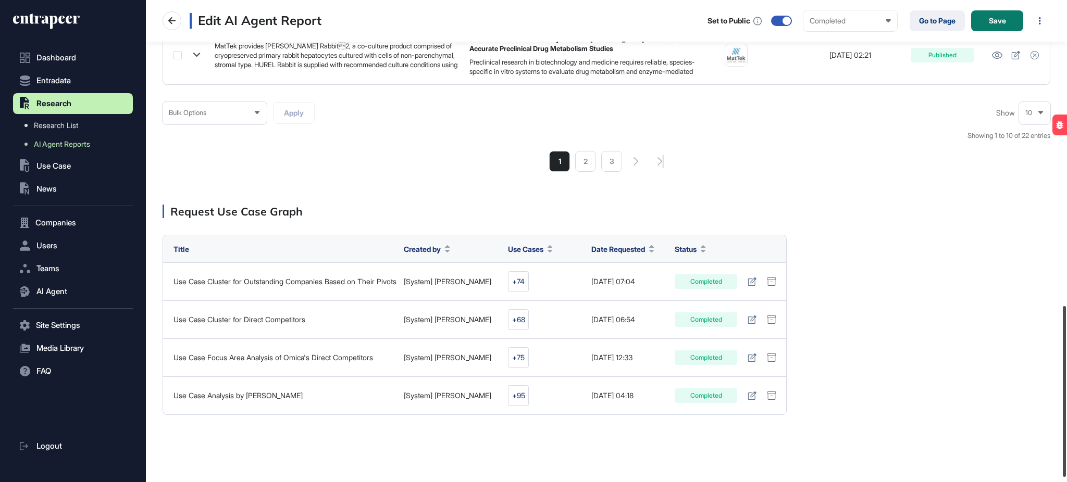
drag, startPoint x: 1066, startPoint y: 148, endPoint x: 1018, endPoint y: 454, distance: 308.9
click at [1018, 454] on div "**********" at bounding box center [606, 241] width 921 height 482
type input "******"
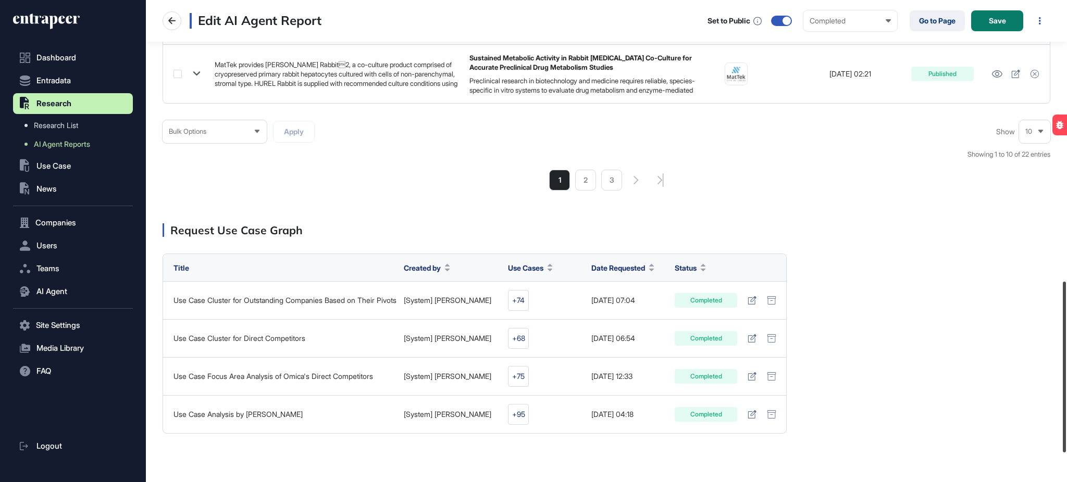
drag, startPoint x: 1066, startPoint y: 326, endPoint x: 1058, endPoint y: 290, distance: 36.7
click at [1066, 324] on div at bounding box center [1064, 367] width 3 height 171
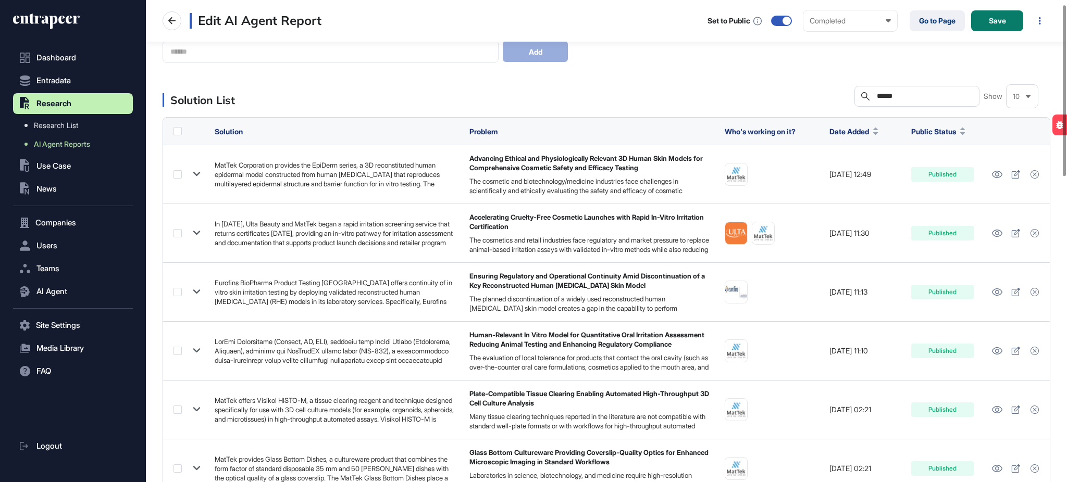
scroll to position [12, 0]
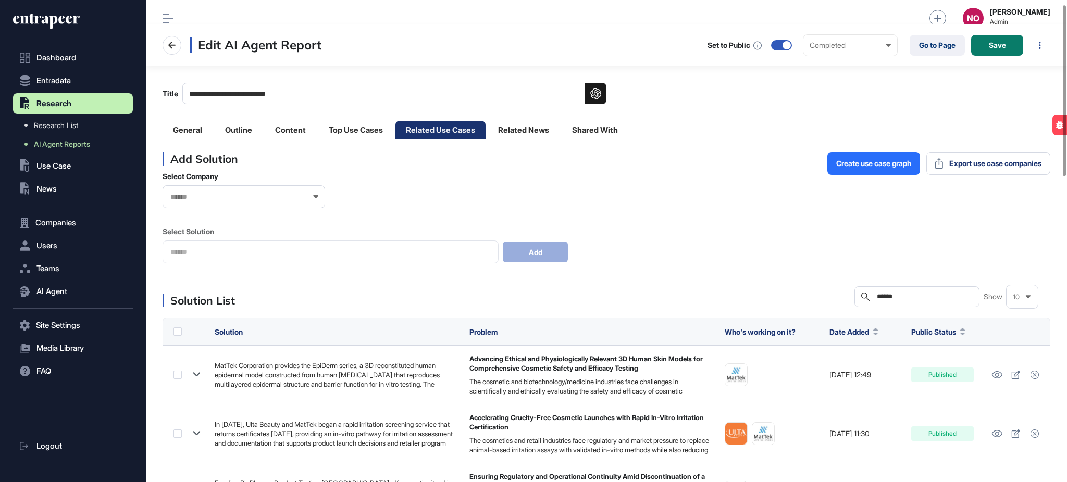
click at [943, 300] on input "******" at bounding box center [924, 297] width 97 height 8
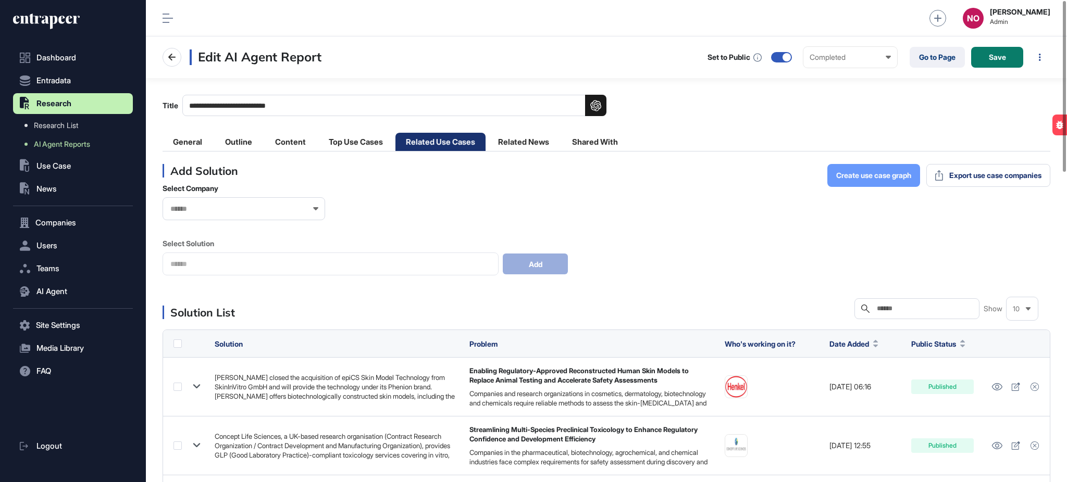
click at [857, 173] on span "Create use case graph" at bounding box center [873, 175] width 75 height 7
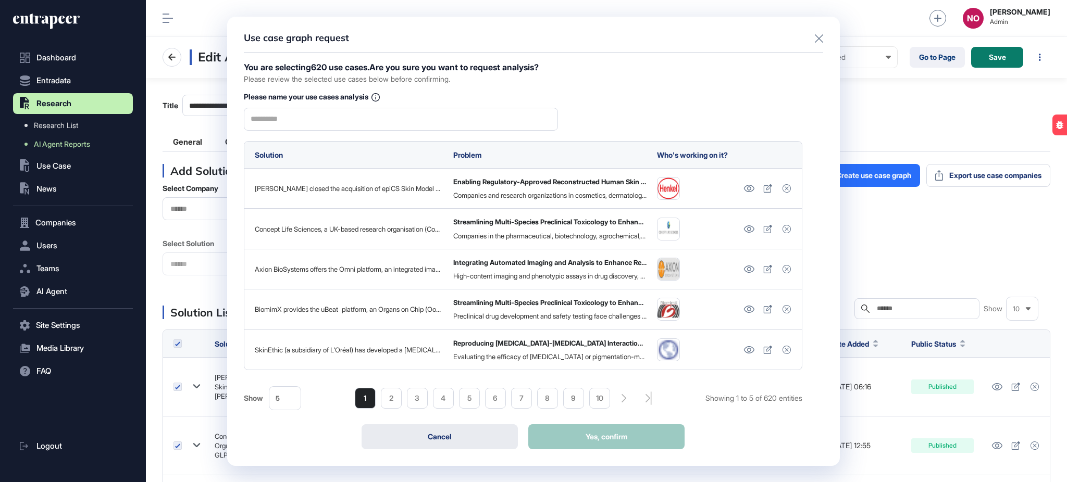
click at [446, 444] on button "Cancel" at bounding box center [439, 437] width 156 height 25
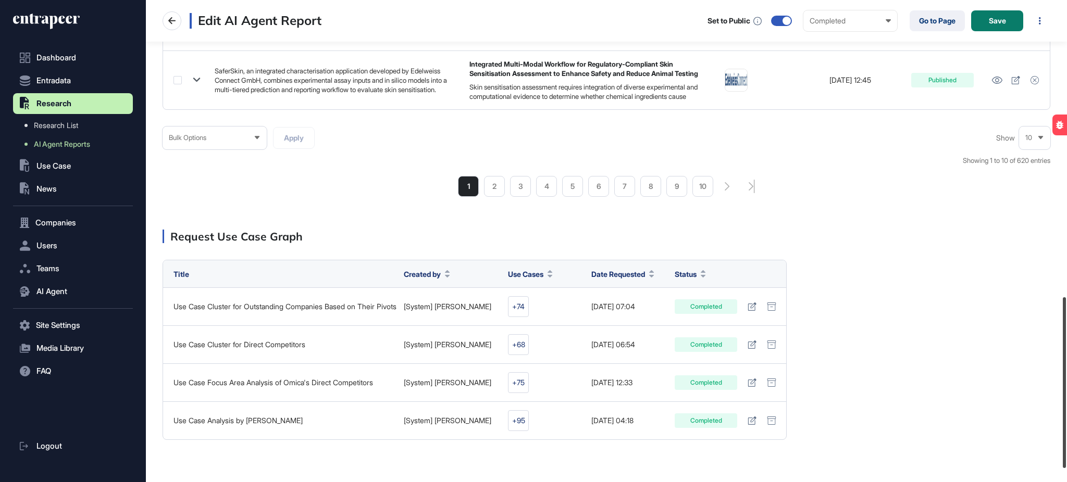
scroll to position [830, 0]
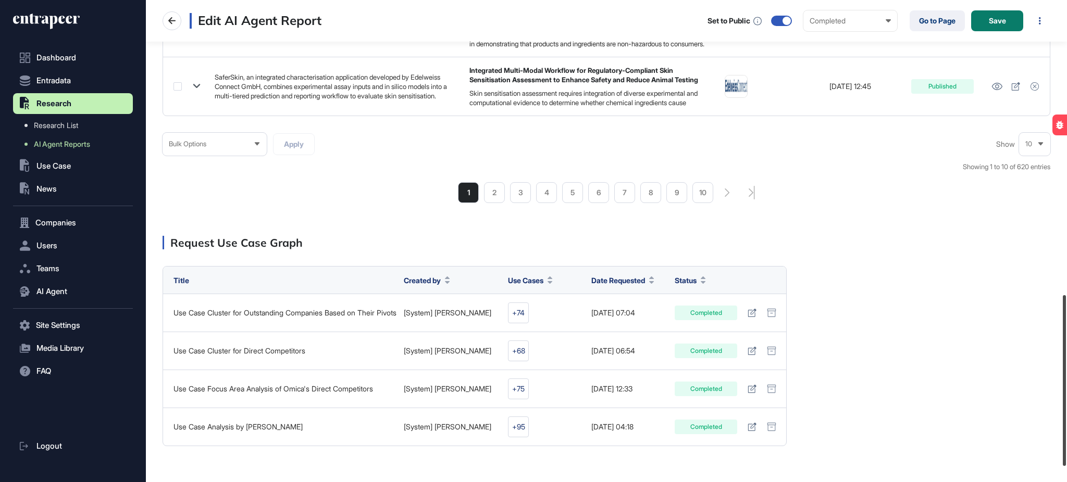
drag, startPoint x: 1066, startPoint y: 391, endPoint x: 1066, endPoint y: 376, distance: 15.1
click at [1066, 376] on div at bounding box center [1064, 380] width 3 height 171
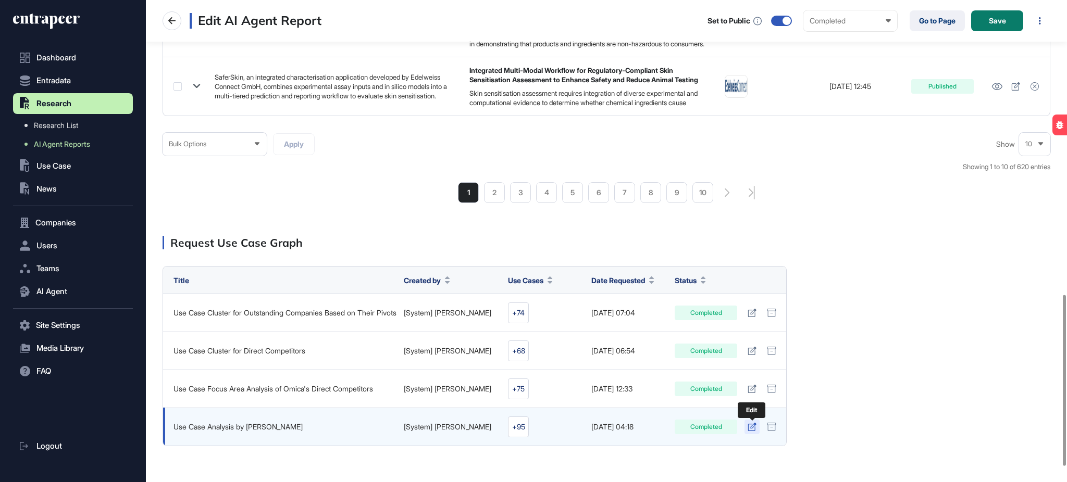
click at [747, 426] on icon at bounding box center [751, 427] width 8 height 8
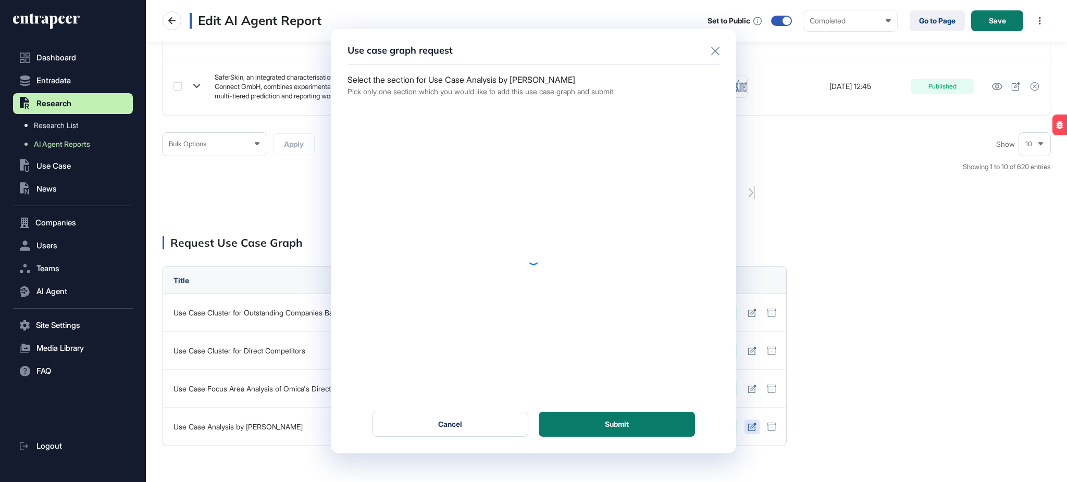
scroll to position [0, 0]
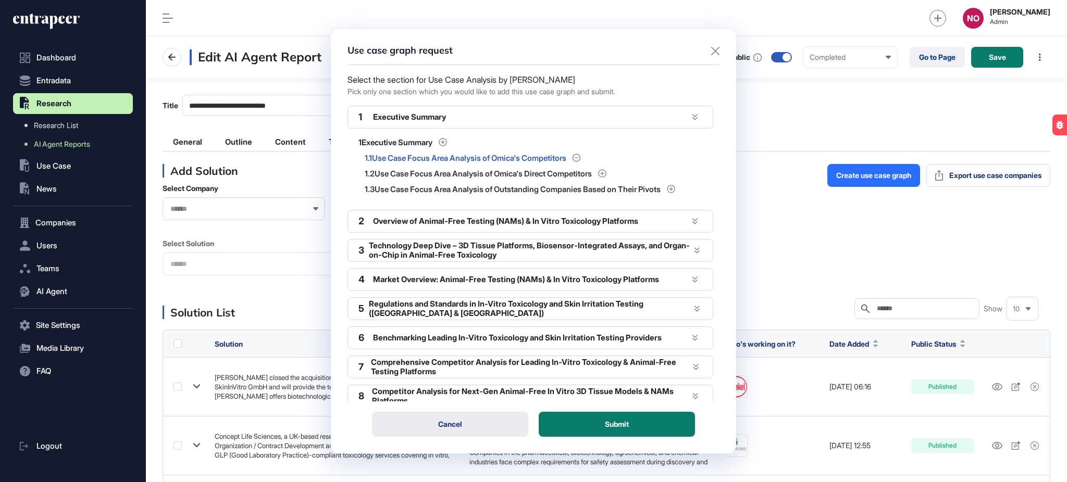
click at [480, 432] on button "Cancel" at bounding box center [450, 424] width 156 height 25
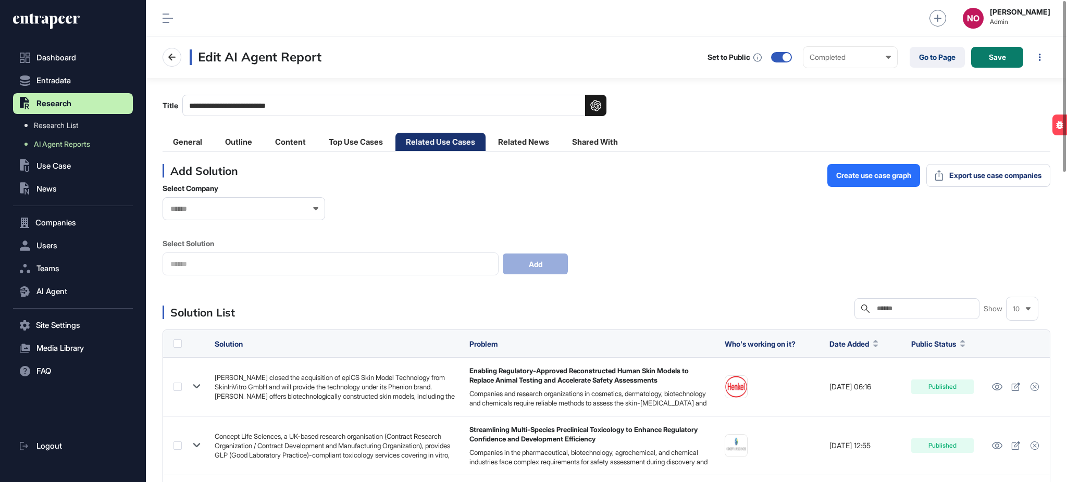
scroll to position [873, 0]
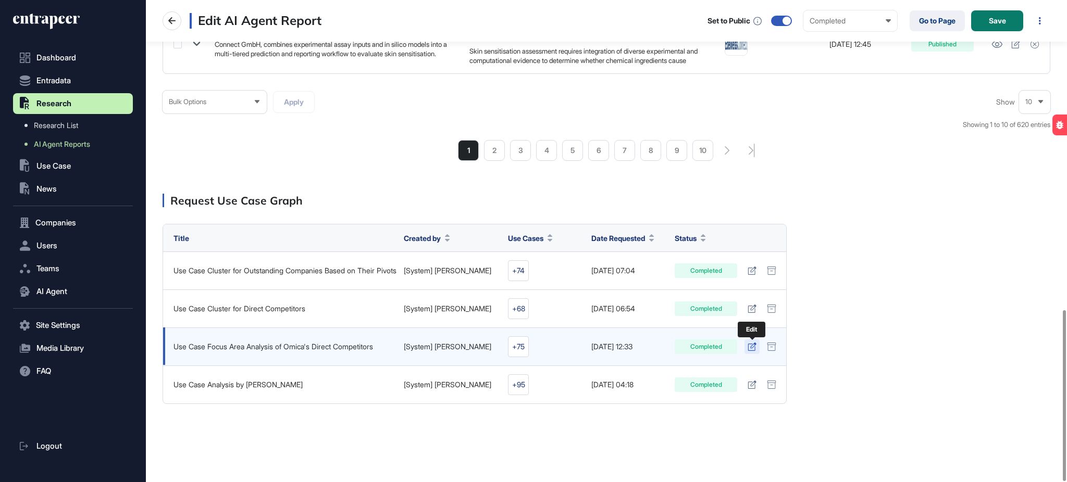
click at [748, 343] on icon at bounding box center [751, 347] width 9 height 8
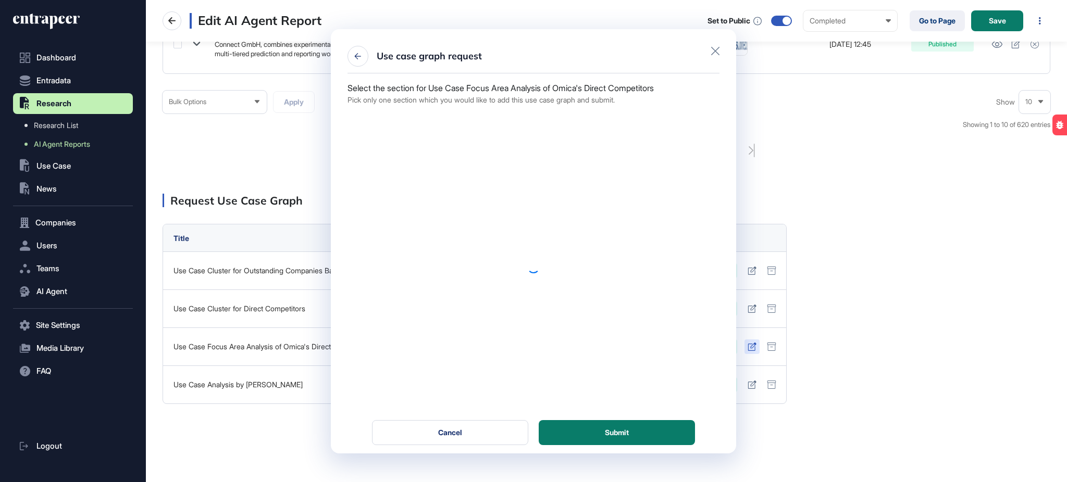
scroll to position [0, 0]
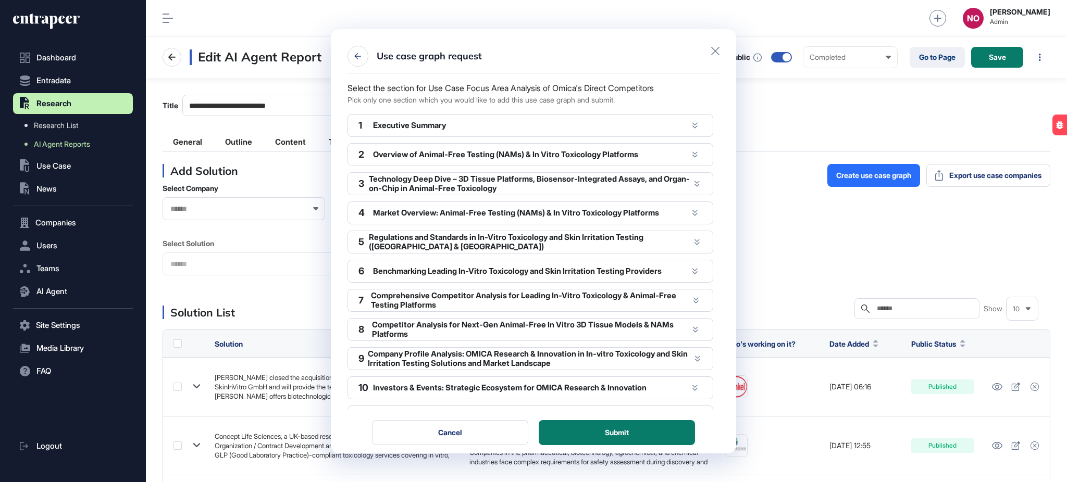
click at [692, 127] on icon at bounding box center [694, 125] width 5 height 6
click at [692, 123] on icon at bounding box center [694, 125] width 5 height 6
click at [430, 122] on div "Executive Summary" at bounding box center [530, 125] width 315 height 9
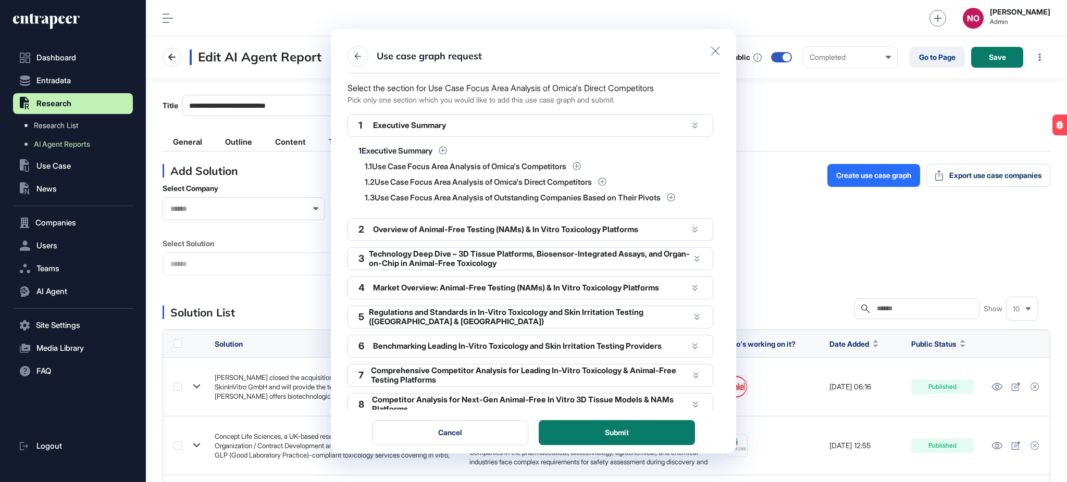
click at [455, 230] on div "Overview of Animal-Free Testing (NAMs) & In Vitro Toxicology Platforms" at bounding box center [530, 229] width 315 height 9
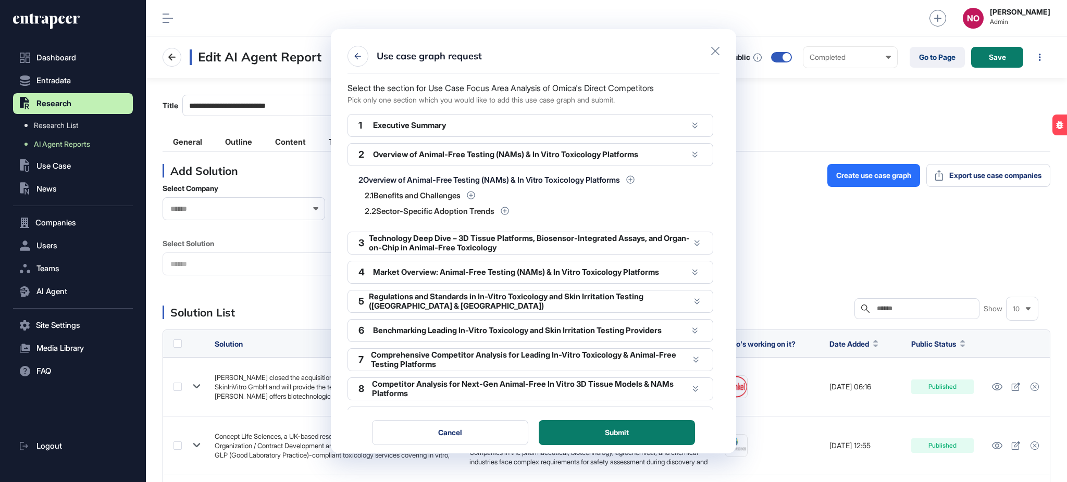
click at [447, 247] on div "Technology Deep Dive – 3D Tissue Platforms, Biosensor-Integrated Assays, and Or…" at bounding box center [530, 243] width 323 height 18
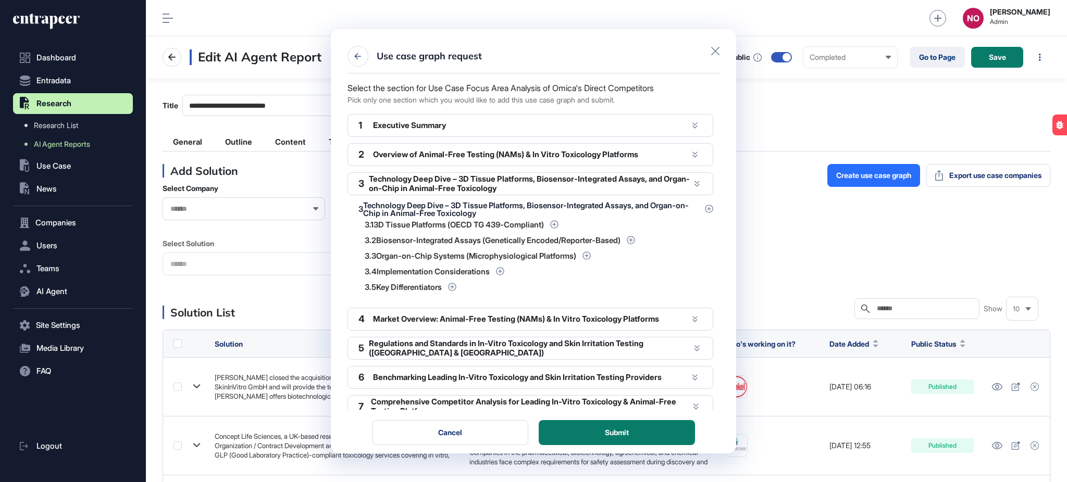
click at [440, 316] on div "Market Overview: Animal-Free Testing (NAMs) & In Vitro Toxicology Platforms" at bounding box center [530, 319] width 315 height 9
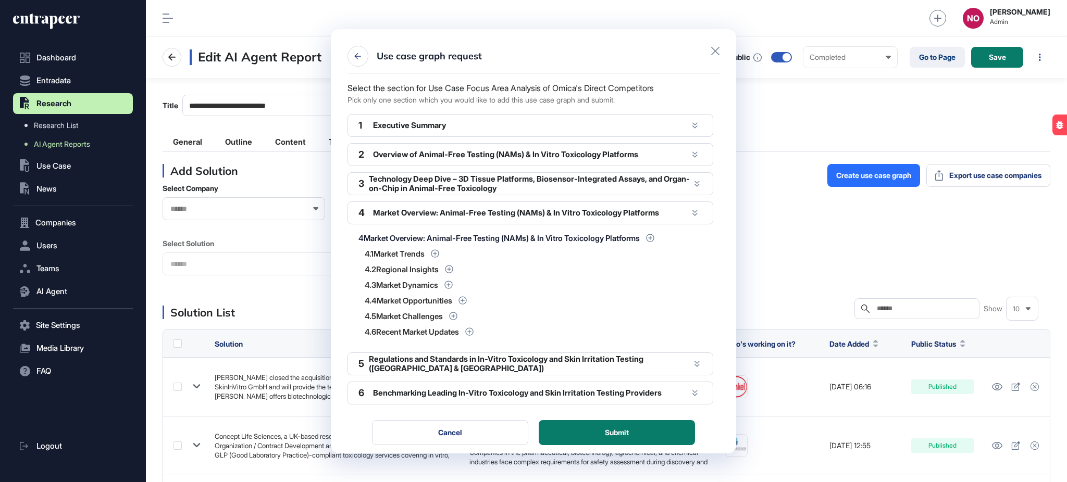
scroll to position [169, 0]
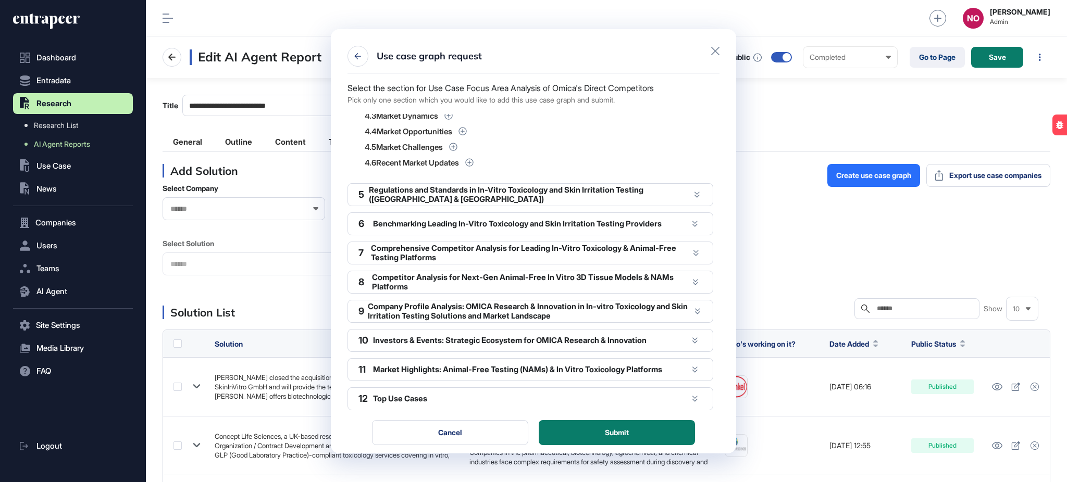
click at [477, 182] on div "1 Executive Summary 2 Overview of Animal-Free Testing (NAMs) & In Vitro Toxicol…" at bounding box center [533, 262] width 372 height 296
click at [394, 198] on div "Regulations and Standards in In-Vitro Toxicology and Skin Irritation Testing (T…" at bounding box center [530, 194] width 323 height 18
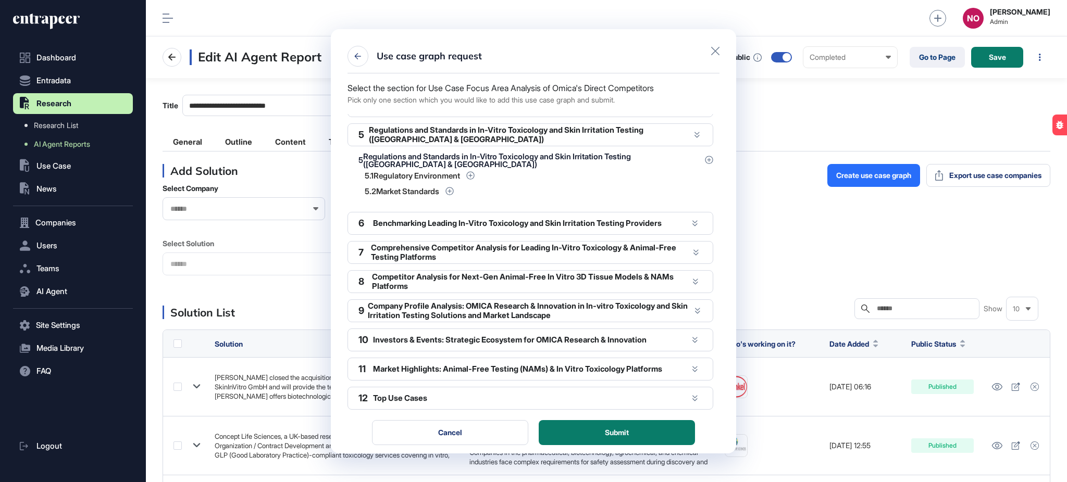
scroll to position [107, 0]
click at [424, 225] on div "Benchmarking Leading In-Vitro Toxicology and Skin Irritation Testing Providers" at bounding box center [530, 223] width 315 height 9
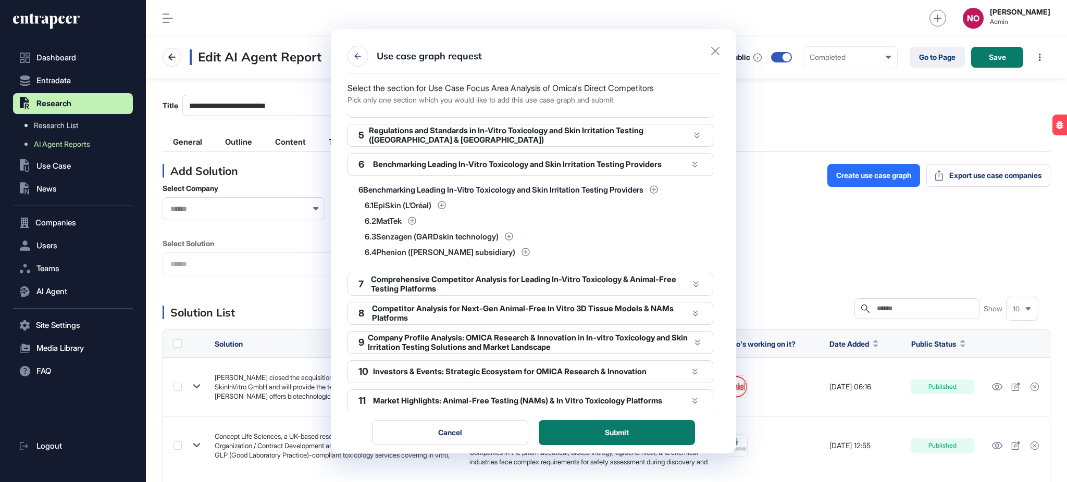
scroll to position [138, 0]
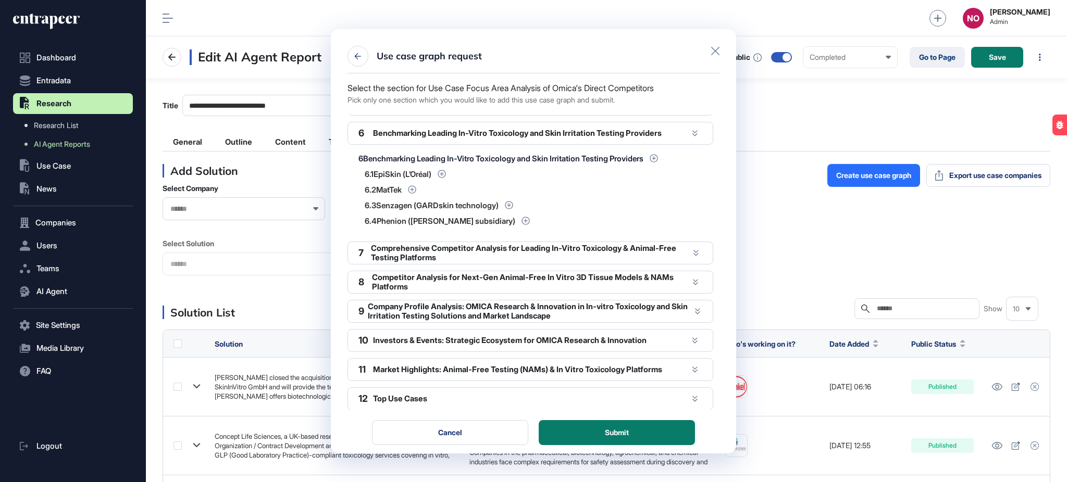
click at [419, 264] on div "1 Executive Summary 2 Overview of Animal-Free Testing (NAMs) & In Vitro Toxicol…" at bounding box center [533, 262] width 372 height 296
click at [421, 256] on div "Comprehensive Competitor Analysis for Leading In-Vitro Toxicology & Animal-Free…" at bounding box center [530, 253] width 319 height 18
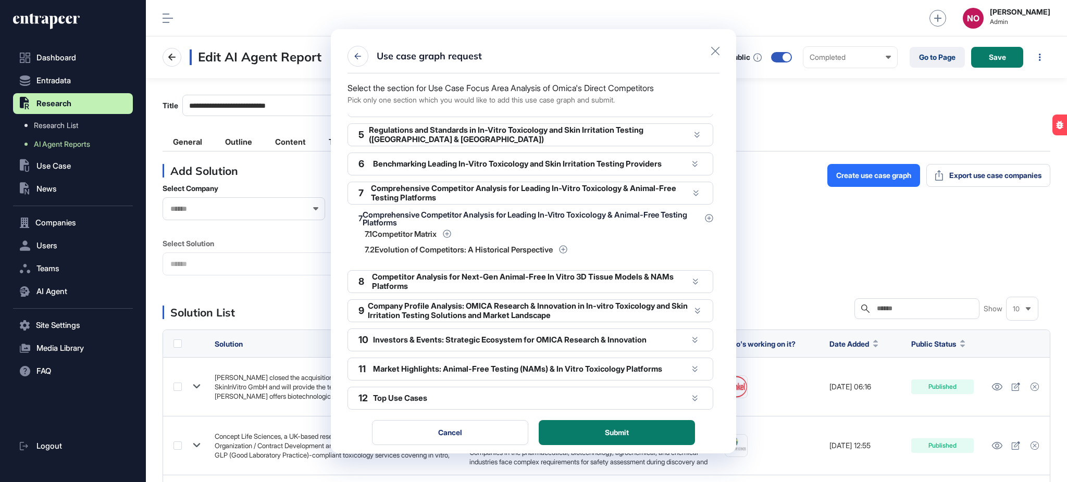
scroll to position [107, 0]
click at [409, 273] on div "Competitor Analysis for Next-Gen Animal-Free In Vitro 3D Tissue Models & NAMs P…" at bounding box center [530, 282] width 317 height 18
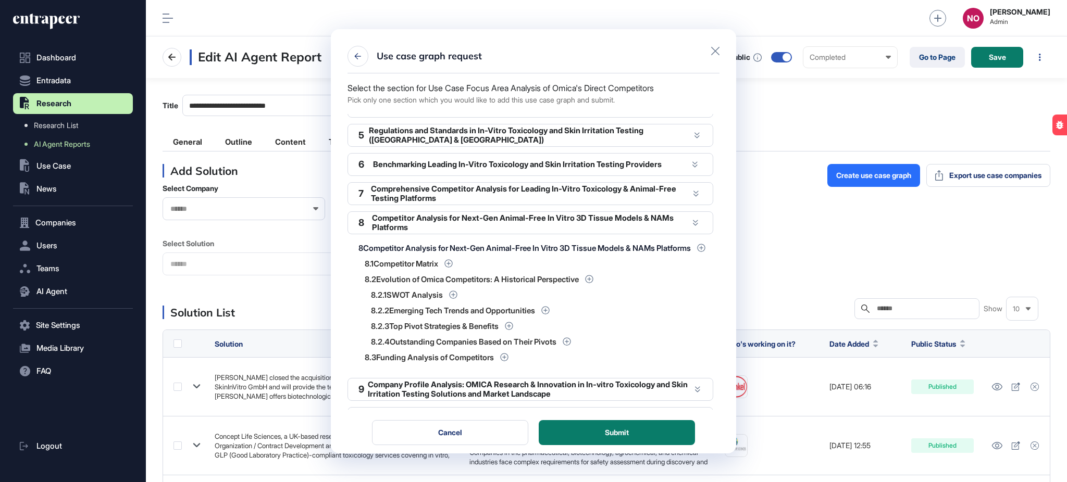
scroll to position [169, 0]
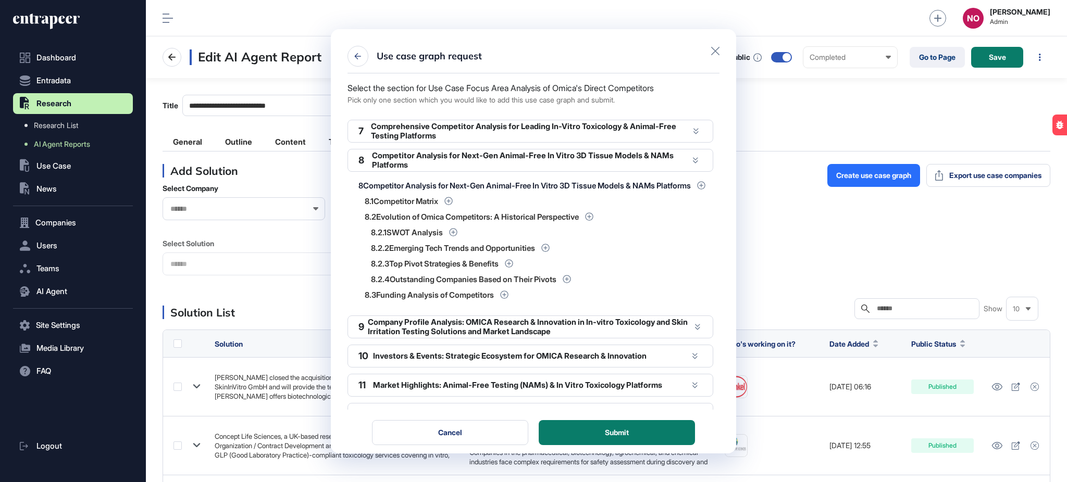
click at [371, 328] on div "Company Profile Analysis: OMICA Research & Innovation in In-vitro Toxicology an…" at bounding box center [530, 327] width 325 height 18
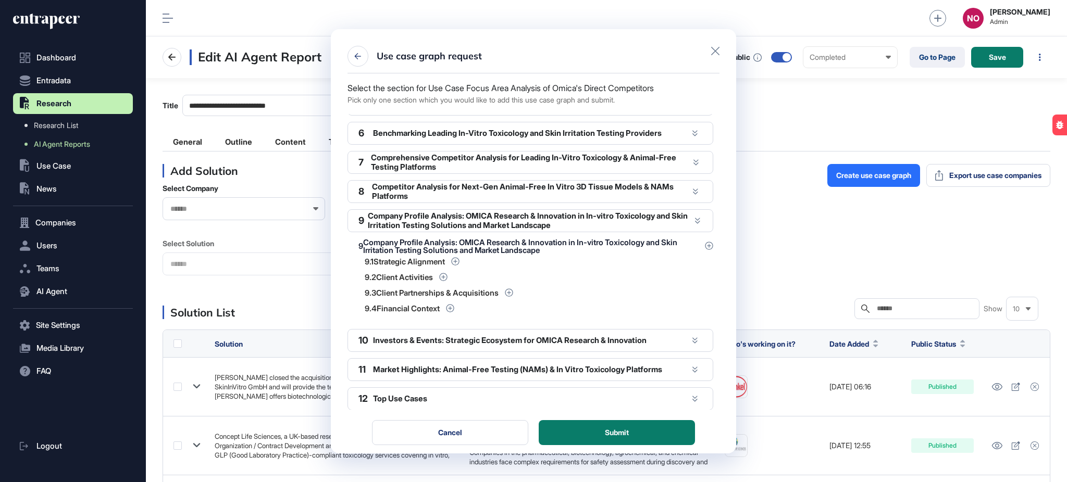
click at [406, 339] on div "Investors & Events: Strategic Ecosystem for OMICA Research & Innovation" at bounding box center [530, 340] width 315 height 9
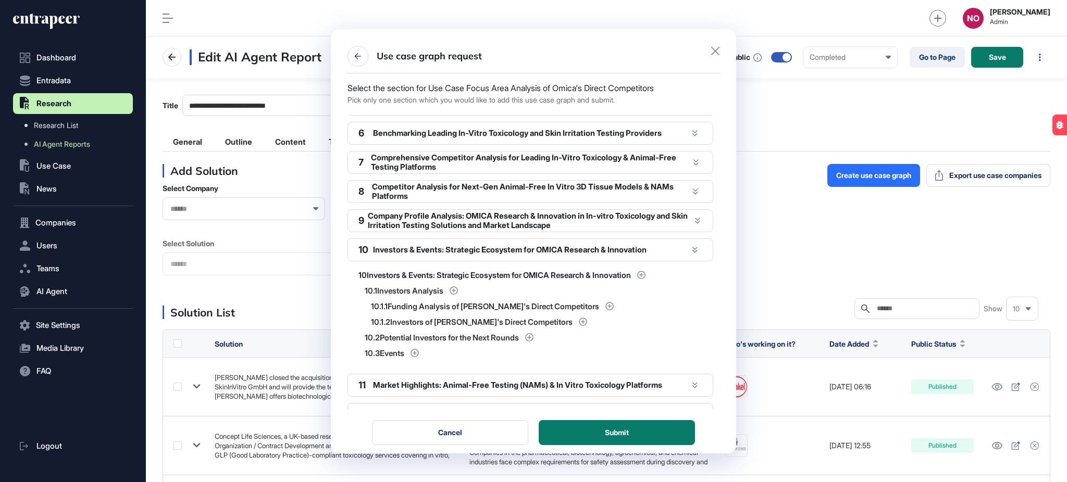
scroll to position [154, 0]
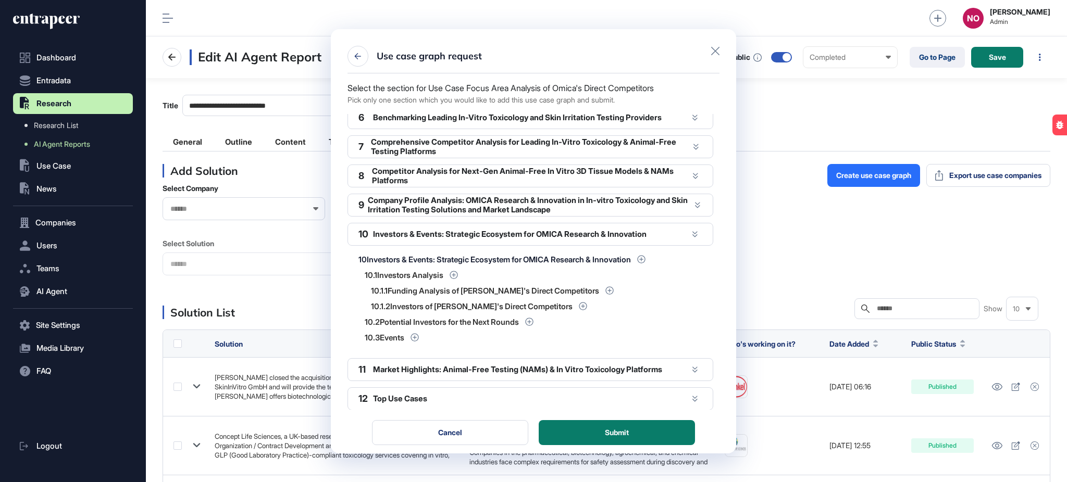
click at [385, 366] on div "Market Highlights: Animal-Free Testing (NAMs) & In Vitro Toxicology Platforms" at bounding box center [530, 369] width 315 height 9
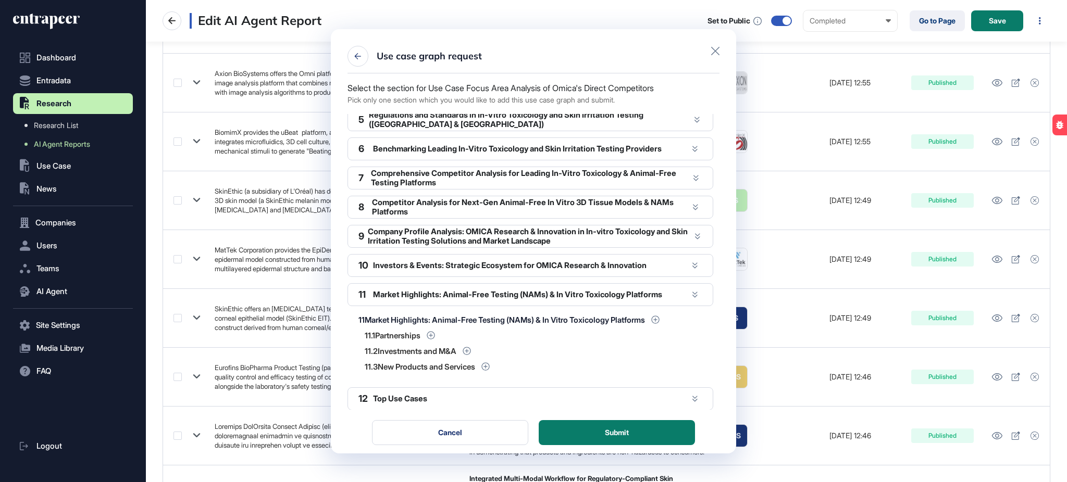
scroll to position [845, 0]
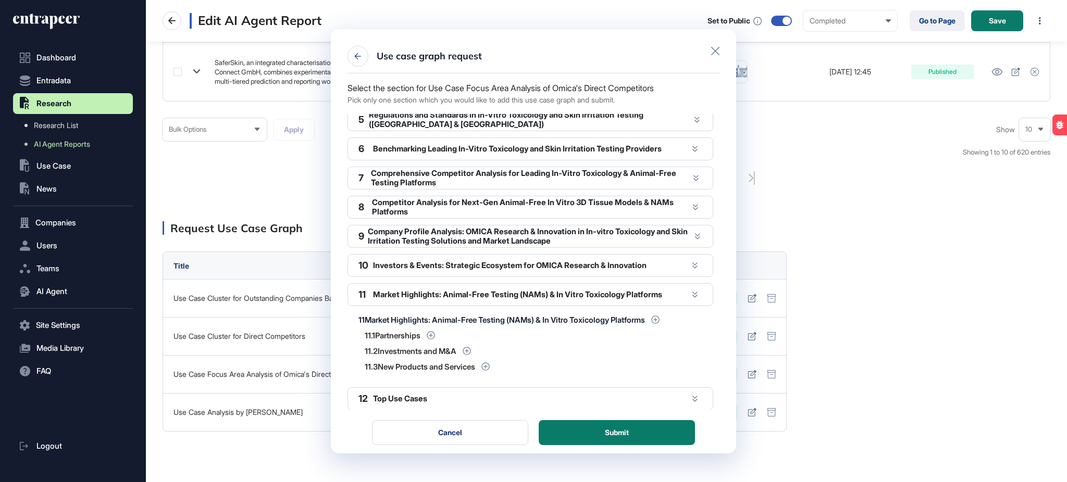
click at [422, 395] on div "Top Use Cases" at bounding box center [530, 398] width 315 height 9
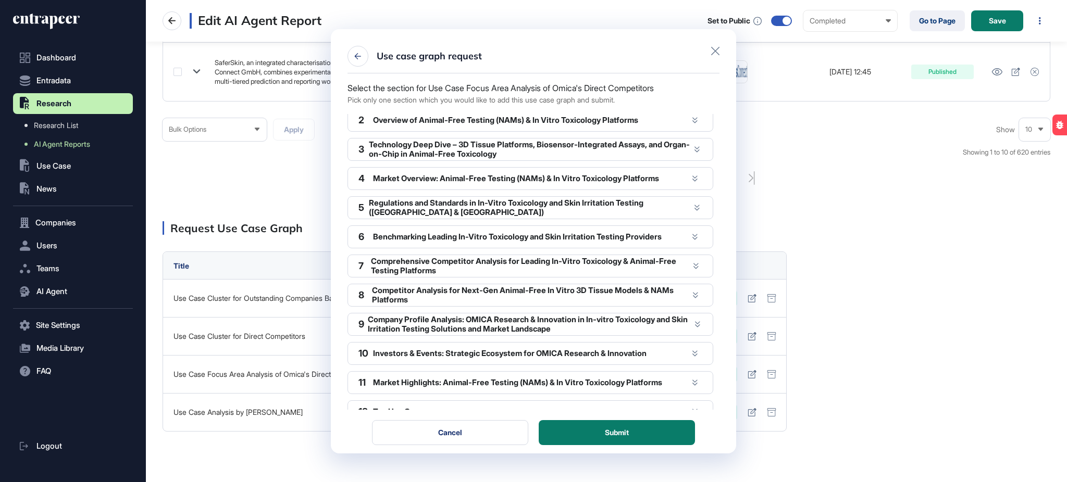
scroll to position [0, 0]
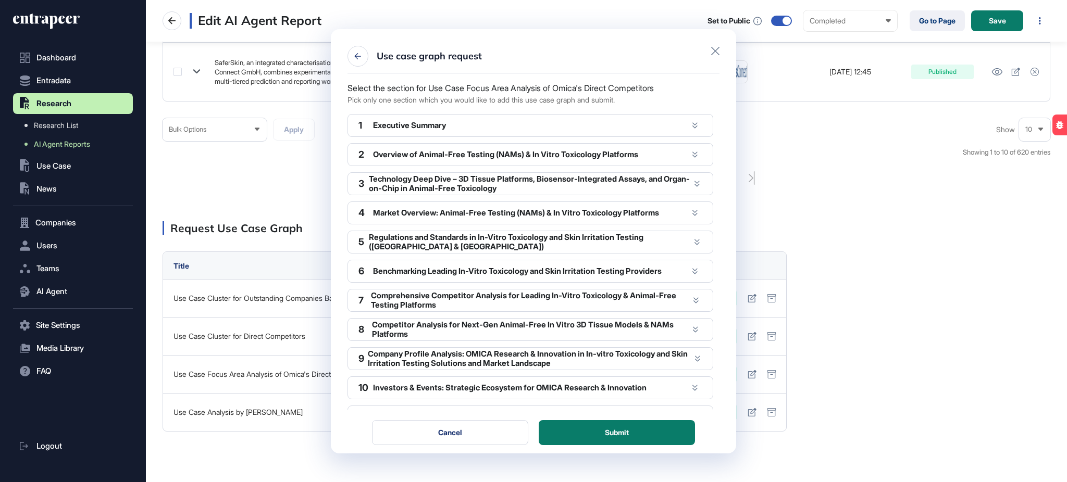
click at [531, 125] on div "Executive Summary" at bounding box center [530, 125] width 315 height 9
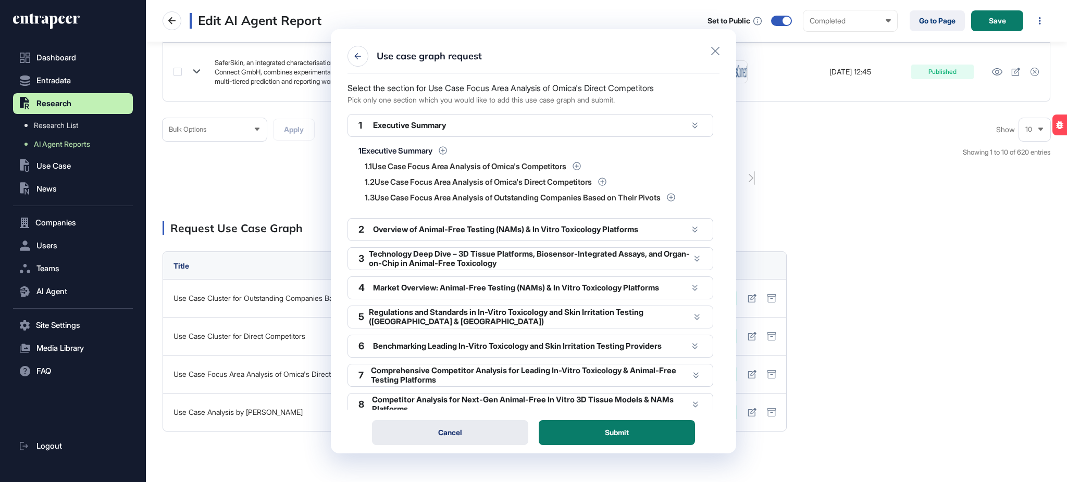
click at [465, 434] on button "Cancel" at bounding box center [450, 432] width 156 height 25
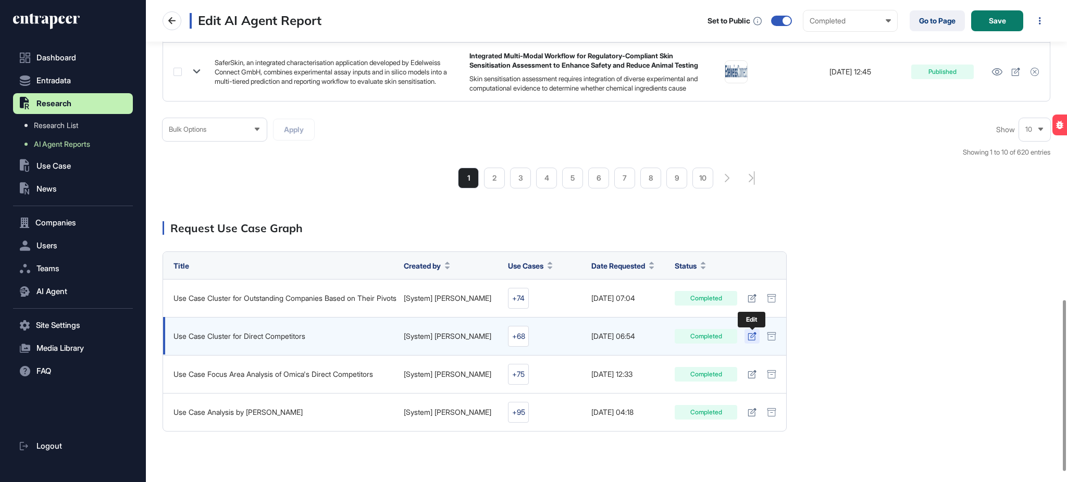
click at [748, 342] on button at bounding box center [751, 336] width 15 height 15
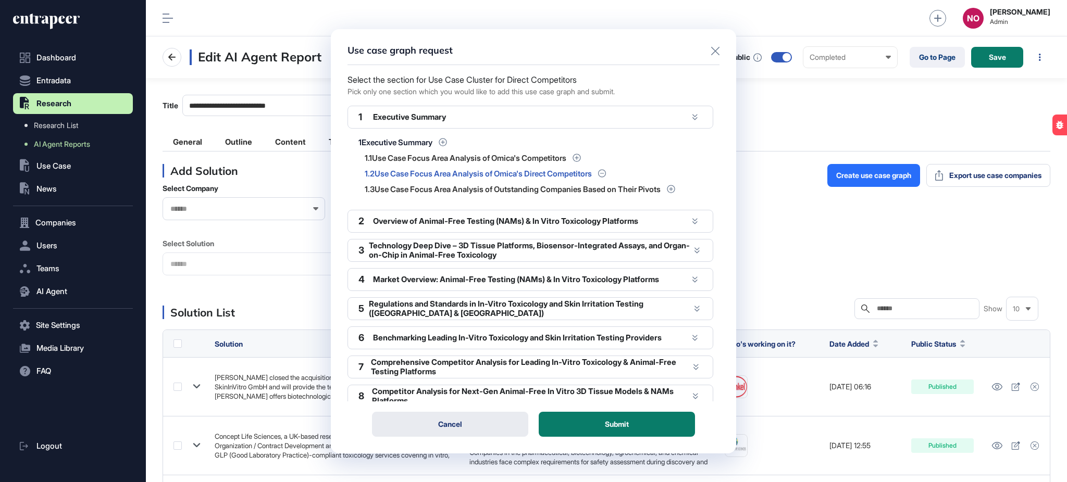
click at [518, 419] on button "Cancel" at bounding box center [450, 424] width 156 height 25
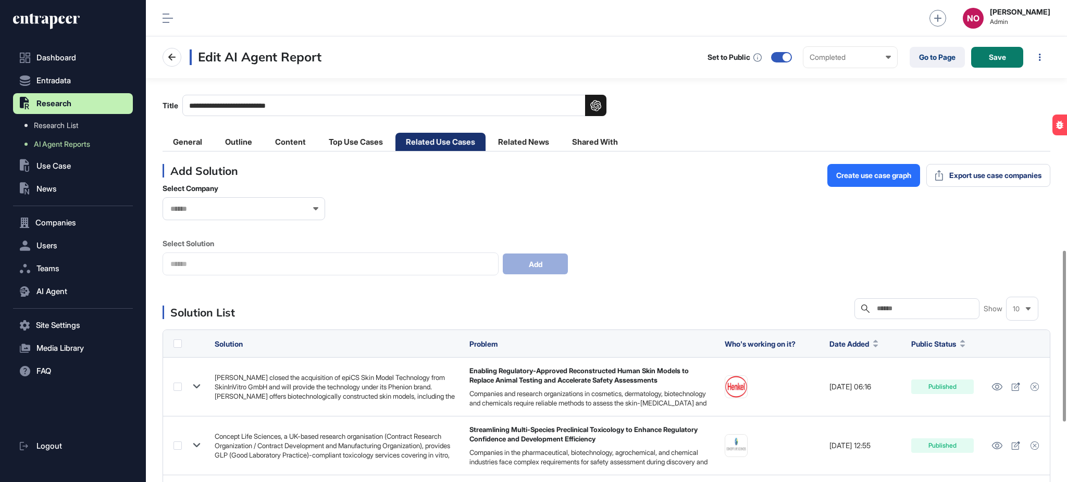
scroll to position [873, 0]
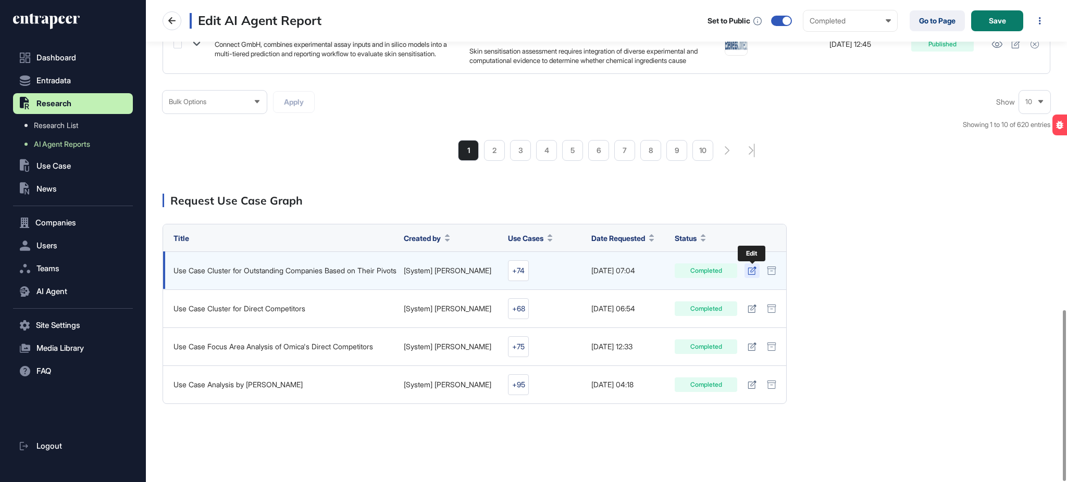
click at [753, 271] on icon at bounding box center [751, 271] width 9 height 8
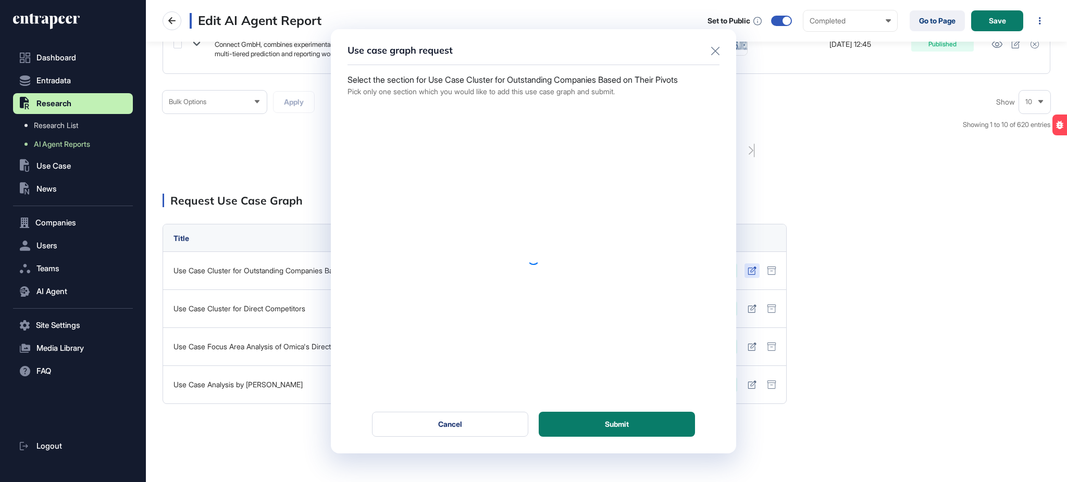
scroll to position [0, 0]
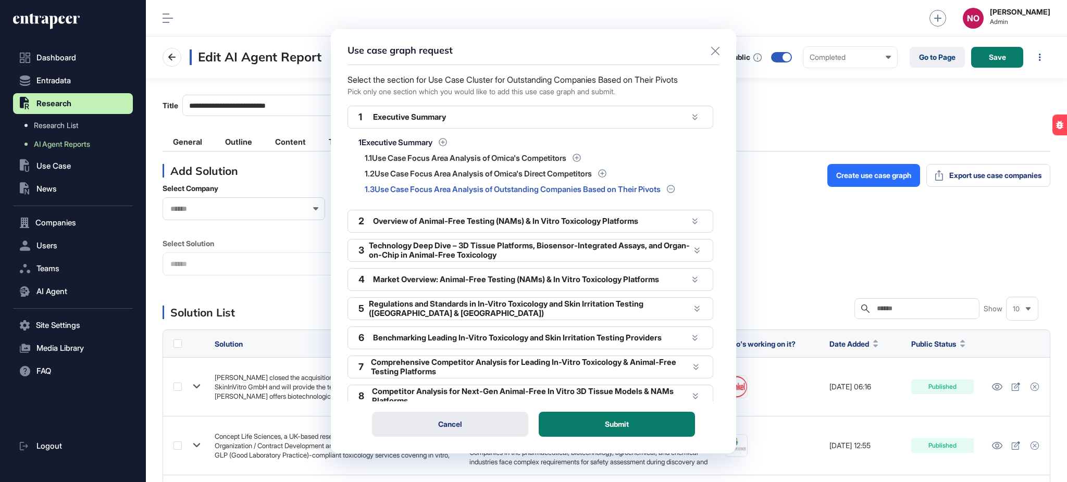
click at [485, 426] on button "Cancel" at bounding box center [450, 424] width 156 height 25
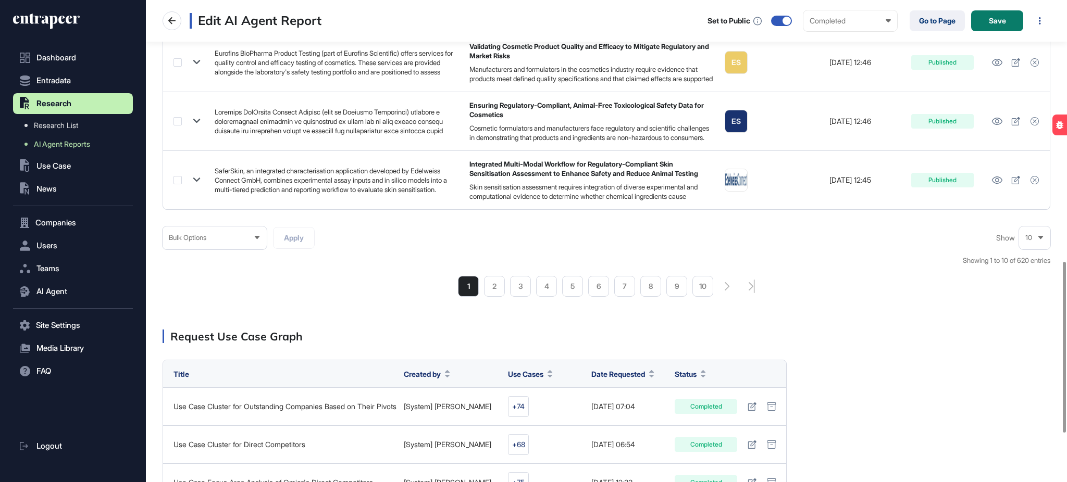
scroll to position [873, 0]
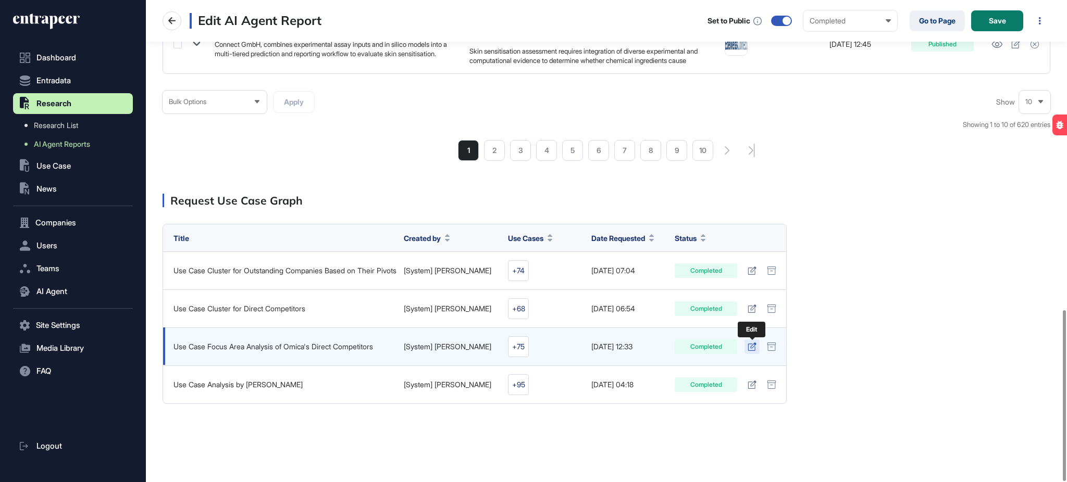
click at [755, 344] on icon at bounding box center [751, 347] width 8 height 8
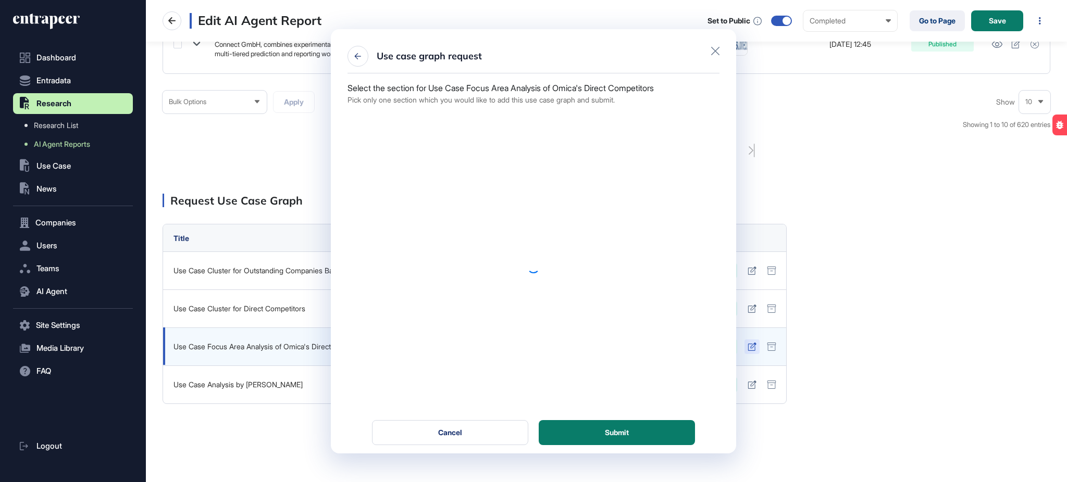
scroll to position [0, 0]
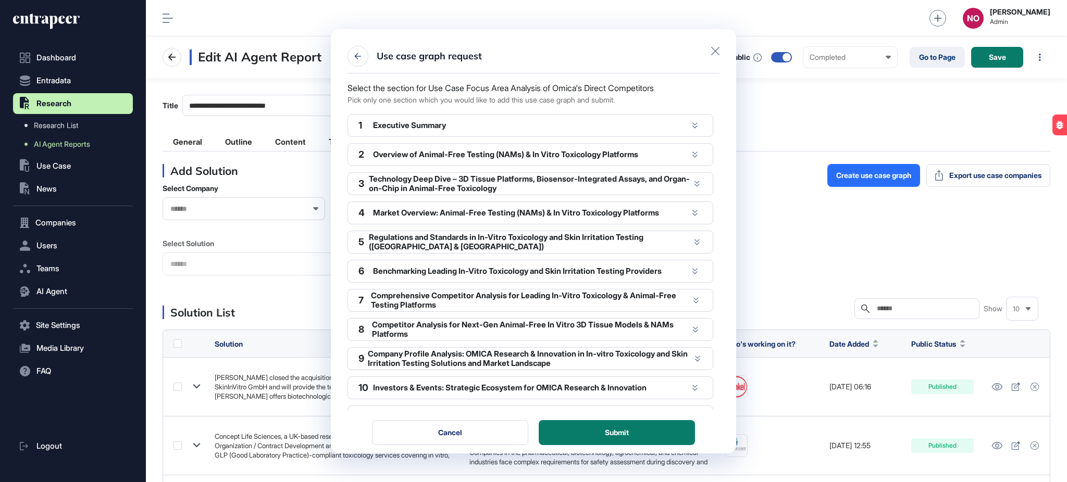
click at [692, 154] on div "2 Overview of Animal-Free Testing (NAMs) & In Vitro Toxicology Platforms" at bounding box center [530, 154] width 366 height 23
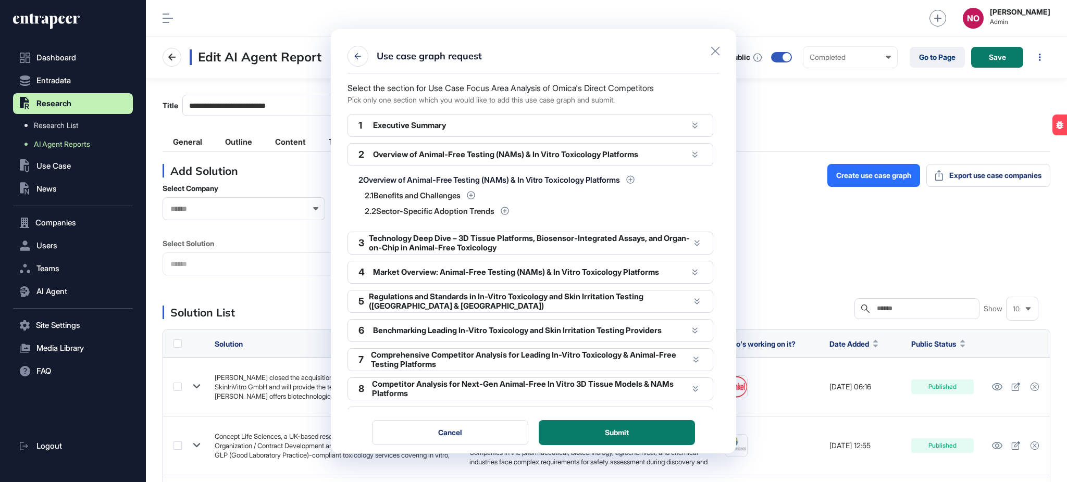
click at [692, 125] on icon at bounding box center [694, 125] width 5 height 6
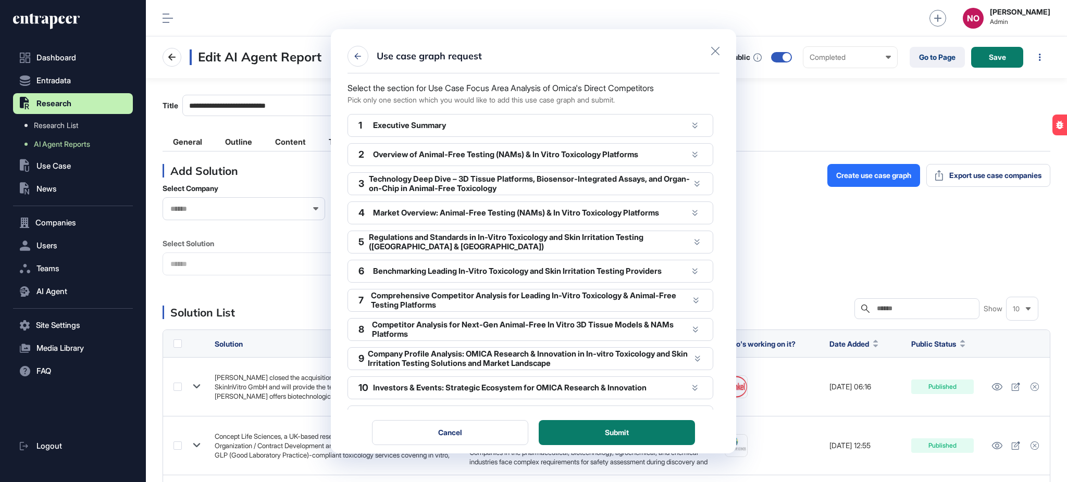
click at [692, 125] on icon at bounding box center [694, 125] width 5 height 6
click at [444, 124] on div "Executive Summary" at bounding box center [530, 125] width 315 height 9
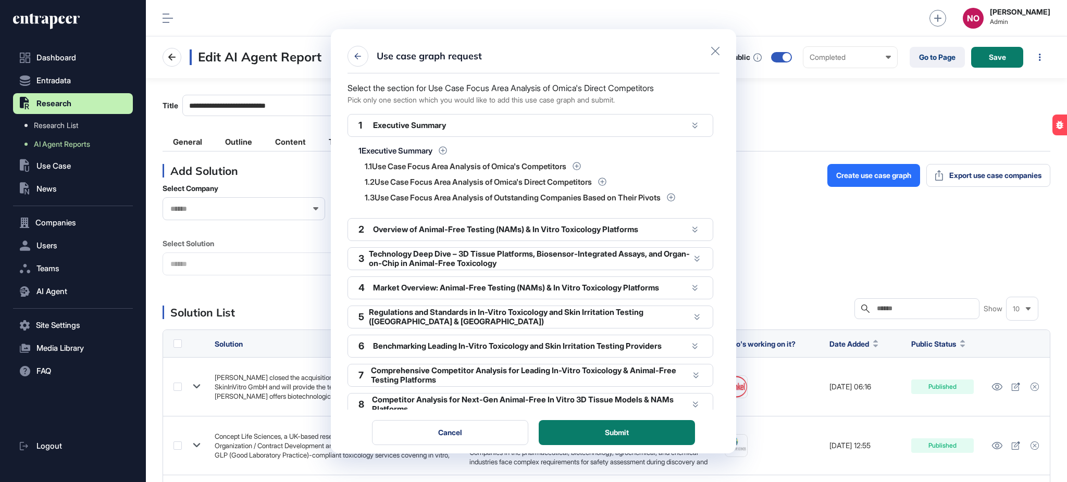
click at [793, 231] on div "Use case graph request Select the section for Use Case Focus Area Analysis of O…" at bounding box center [533, 241] width 1067 height 482
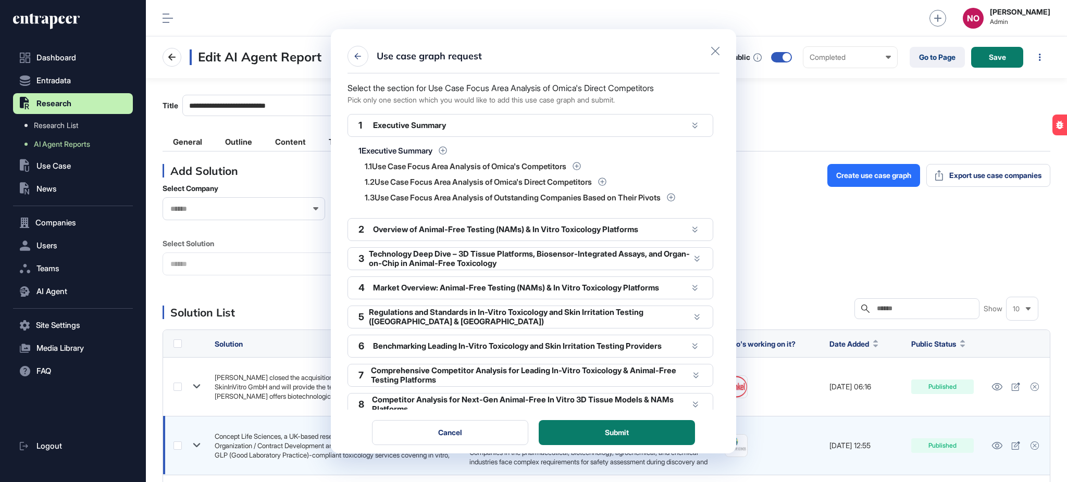
click at [481, 434] on button "Cancel" at bounding box center [450, 432] width 156 height 25
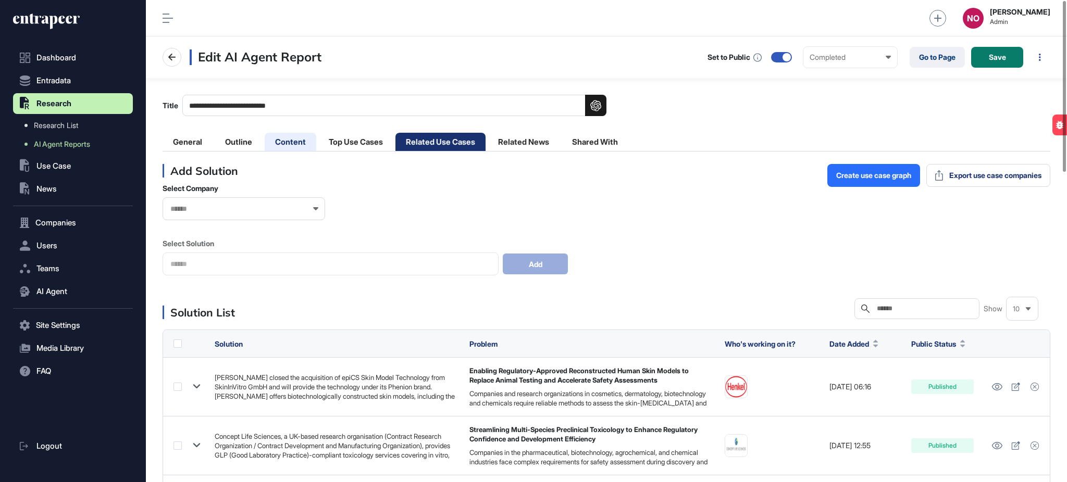
click at [303, 140] on li "Content" at bounding box center [291, 142] width 52 height 18
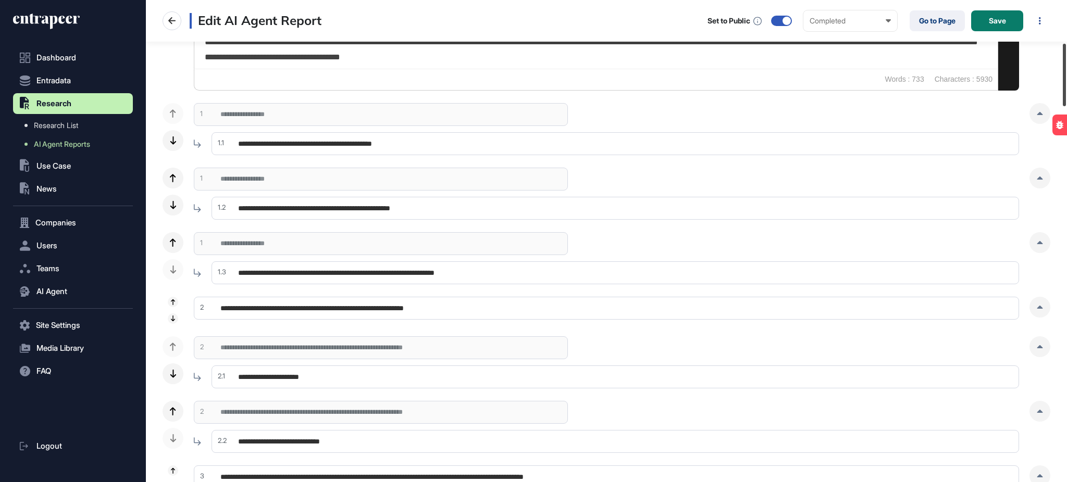
scroll to position [329, 0]
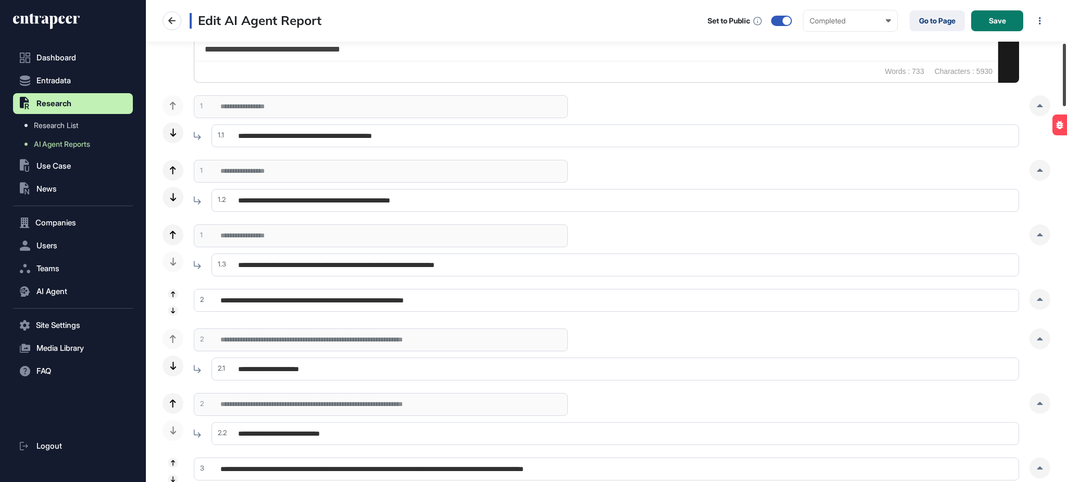
drag, startPoint x: 1066, startPoint y: 53, endPoint x: 1065, endPoint y: 95, distance: 42.2
click at [1065, 95] on div at bounding box center [1064, 75] width 3 height 63
click at [1042, 111] on div at bounding box center [1039, 105] width 21 height 21
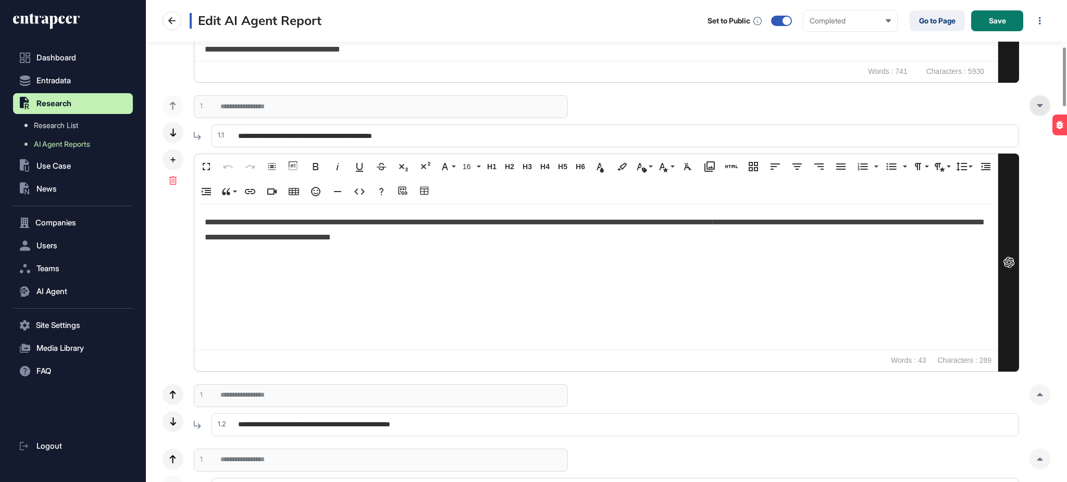
scroll to position [379, 0]
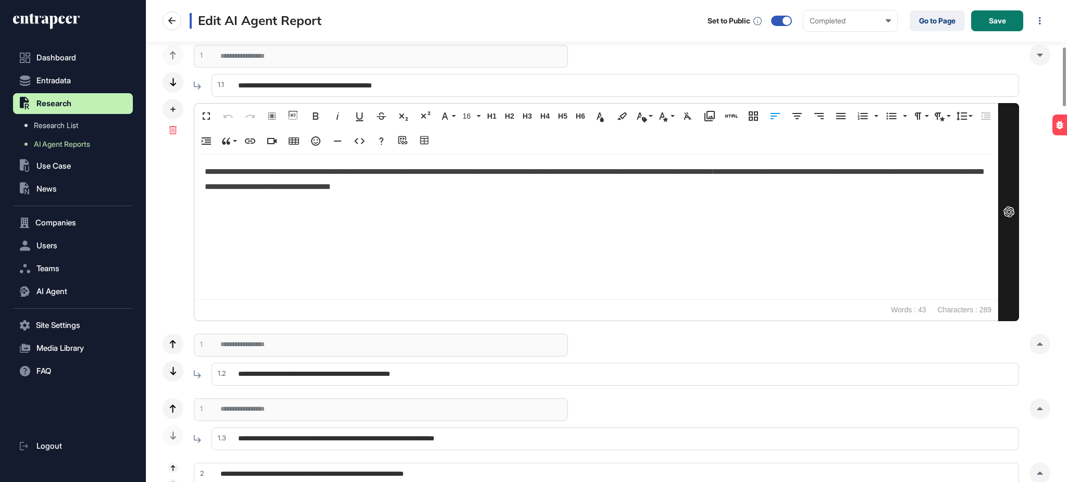
drag, startPoint x: 1040, startPoint y: 344, endPoint x: 1066, endPoint y: 191, distance: 155.3
click at [1040, 344] on icon at bounding box center [1040, 344] width 6 height 3
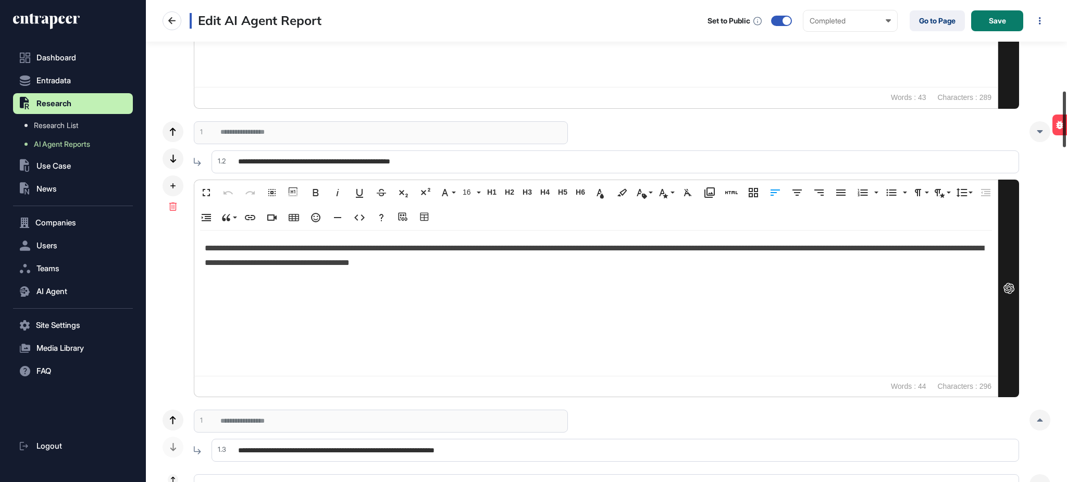
scroll to position [888, 0]
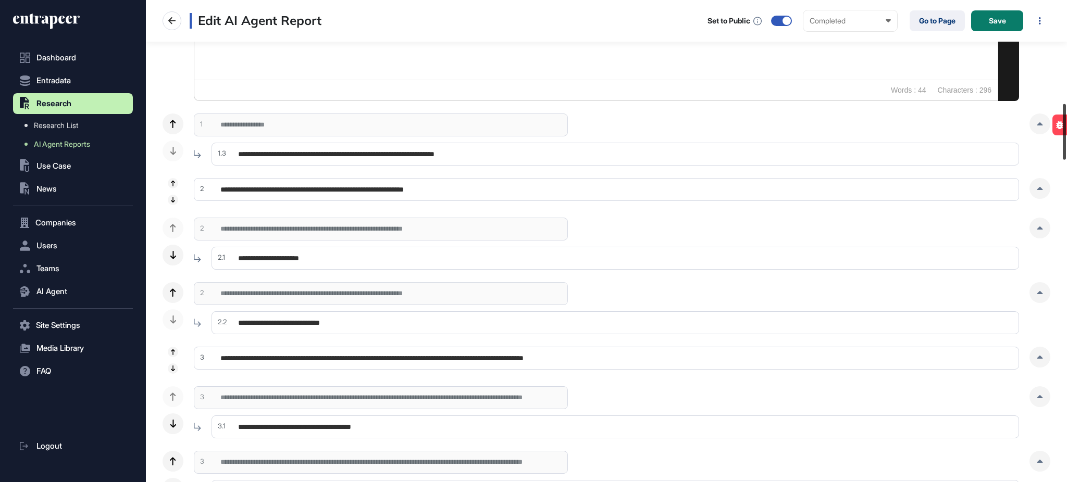
drag, startPoint x: 1066, startPoint y: 114, endPoint x: 1061, endPoint y: 154, distance: 40.4
click at [1063, 154] on div at bounding box center [1064, 132] width 3 height 56
click at [1033, 126] on div at bounding box center [1039, 124] width 21 height 21
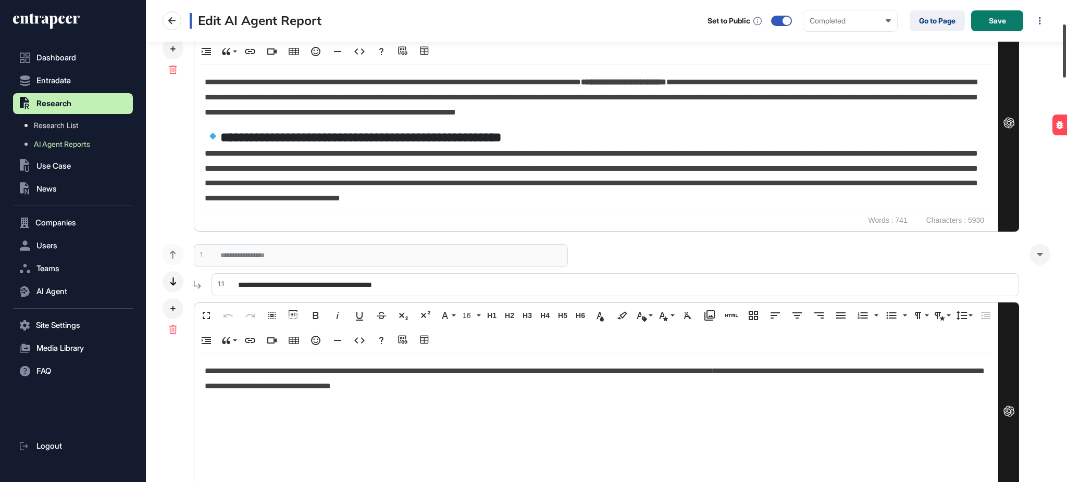
scroll to position [308, 0]
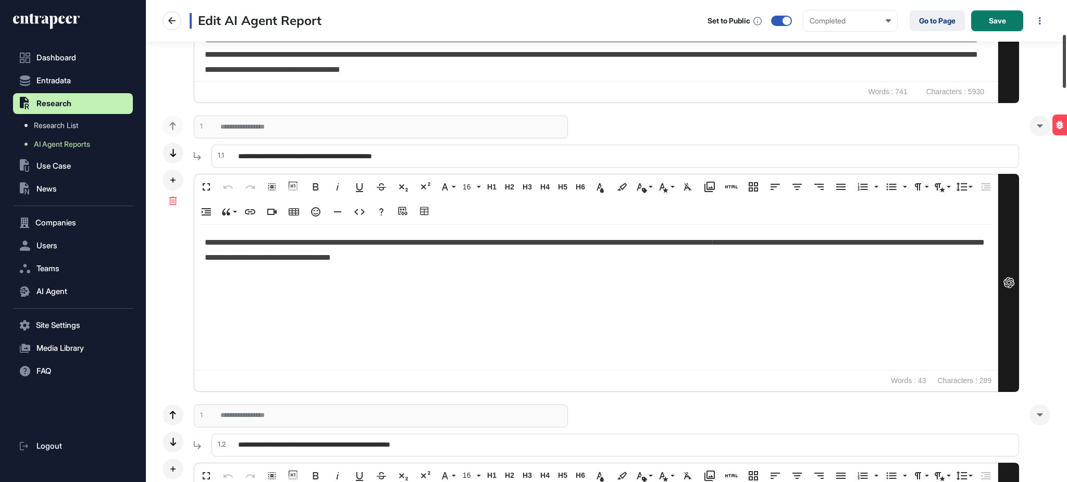
drag, startPoint x: 1066, startPoint y: 154, endPoint x: 1065, endPoint y: 84, distance: 69.3
click at [1065, 84] on div at bounding box center [1064, 61] width 3 height 53
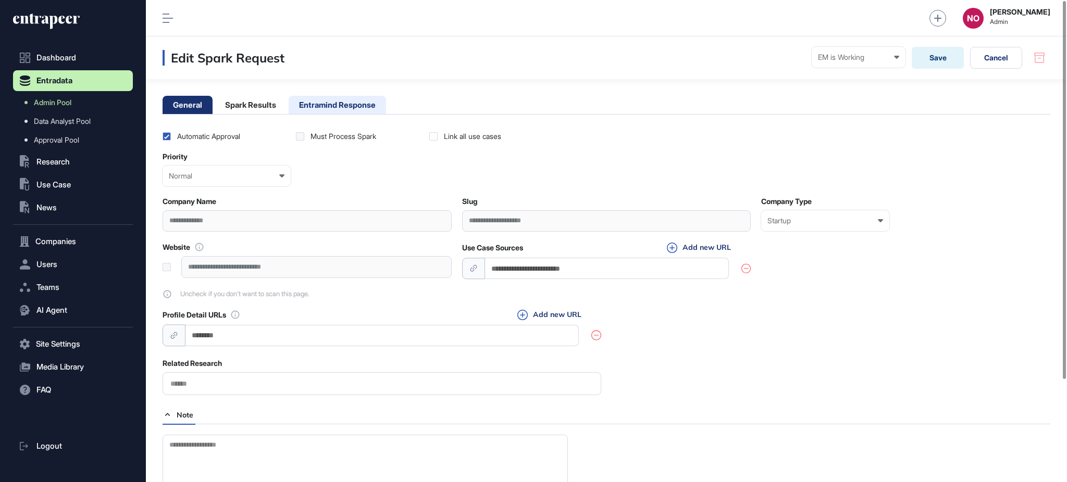
click at [337, 103] on li "Entramind Response" at bounding box center [337, 105] width 97 height 18
click at [352, 97] on li "Entramind Response" at bounding box center [337, 105] width 97 height 18
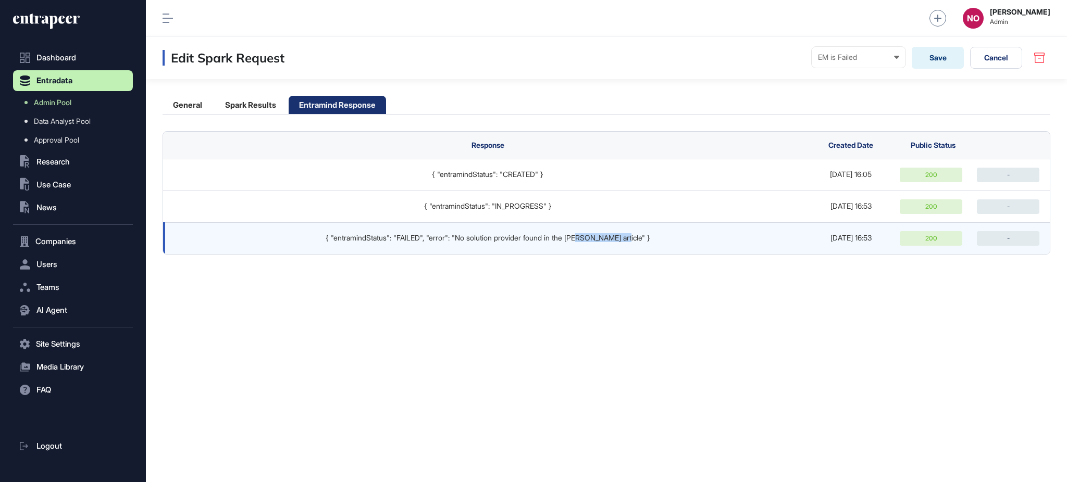
drag, startPoint x: 602, startPoint y: 244, endPoint x: 668, endPoint y: 246, distance: 65.7
click at [667, 246] on td "{ "entramindStatus": "FAILED", "error": "No solution provider found in the port…" at bounding box center [485, 238] width 644 height 32
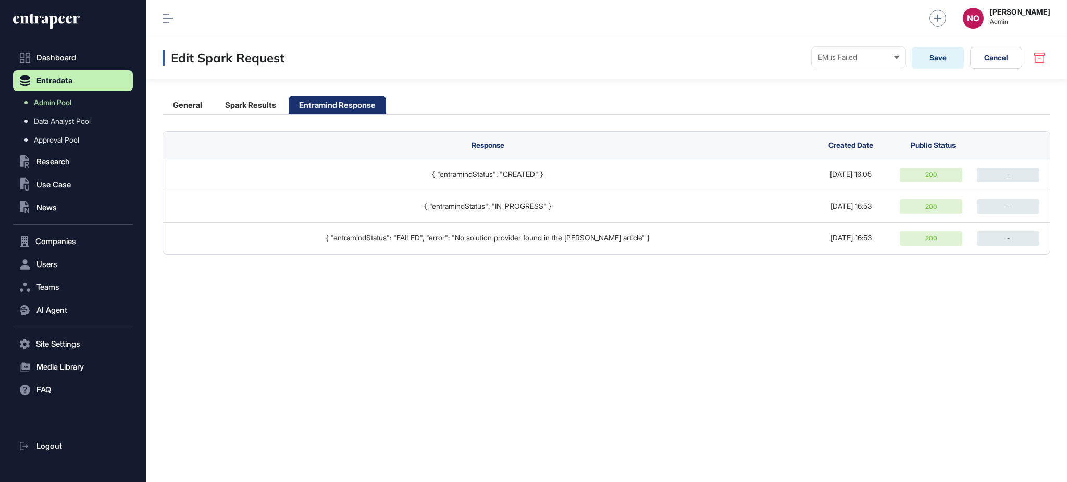
click at [715, 268] on div "Edit Spark Request EM is Failed Ready In progress Completed EM is Working EM is…" at bounding box center [606, 259] width 921 height 446
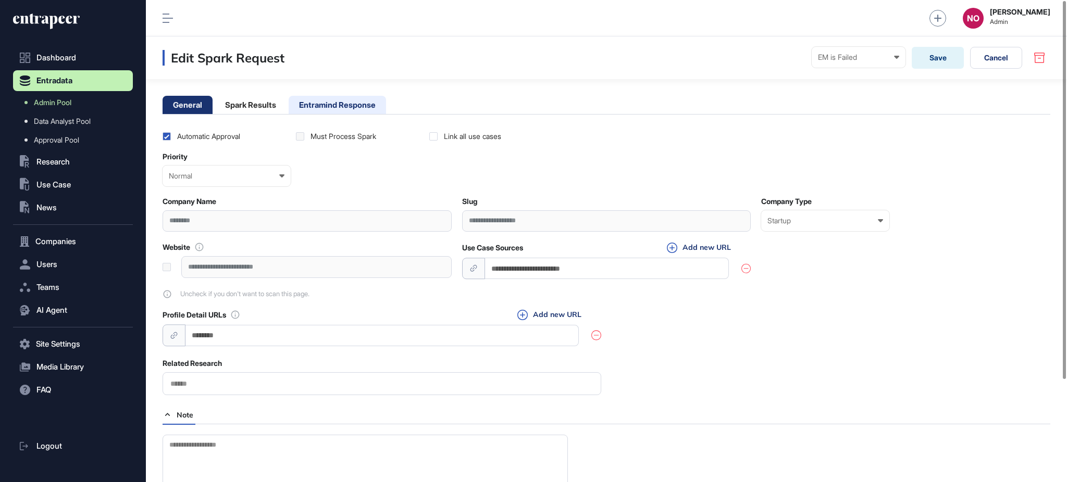
click at [359, 96] on li "Entramind Response" at bounding box center [337, 105] width 97 height 18
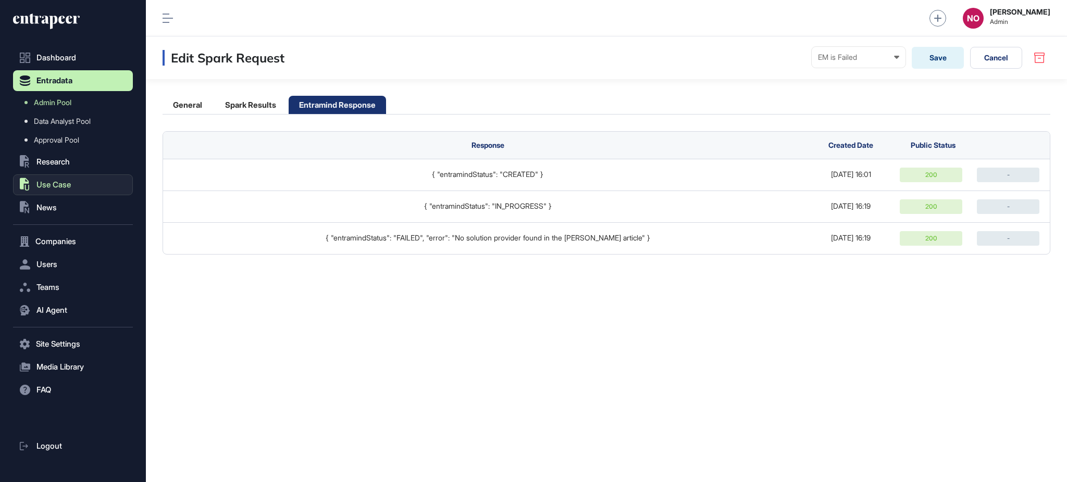
click at [66, 182] on span "Use Case" at bounding box center [53, 185] width 34 height 8
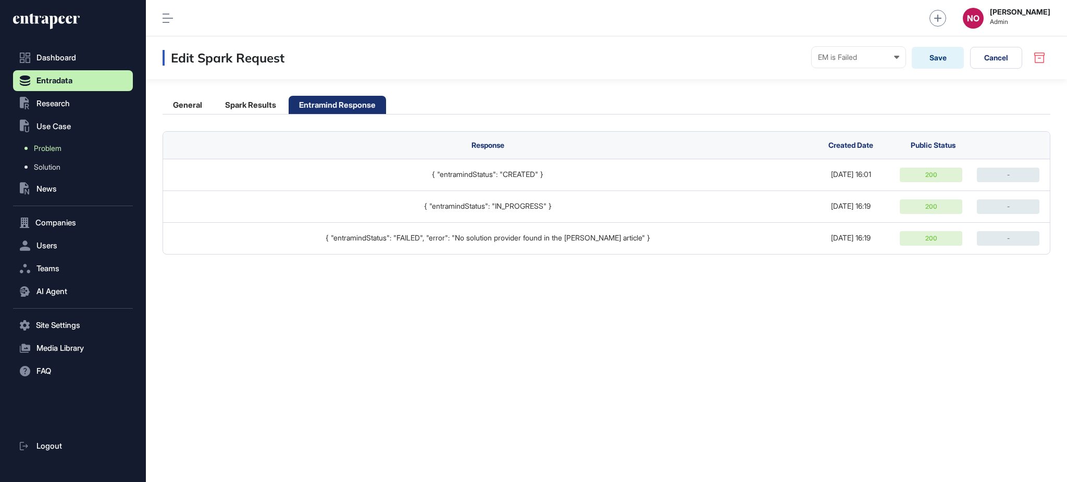
click at [65, 151] on link "Problem" at bounding box center [75, 148] width 115 height 19
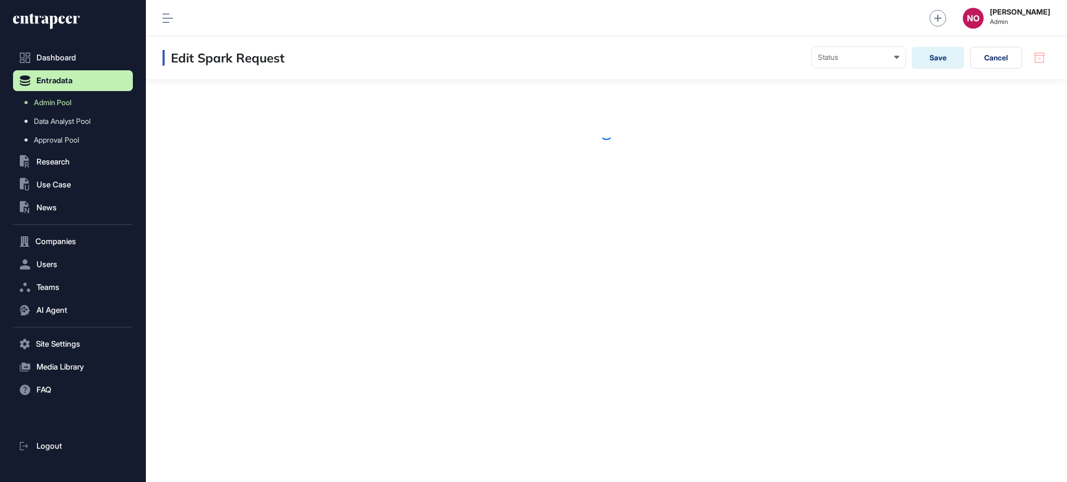
scroll to position [1, 1]
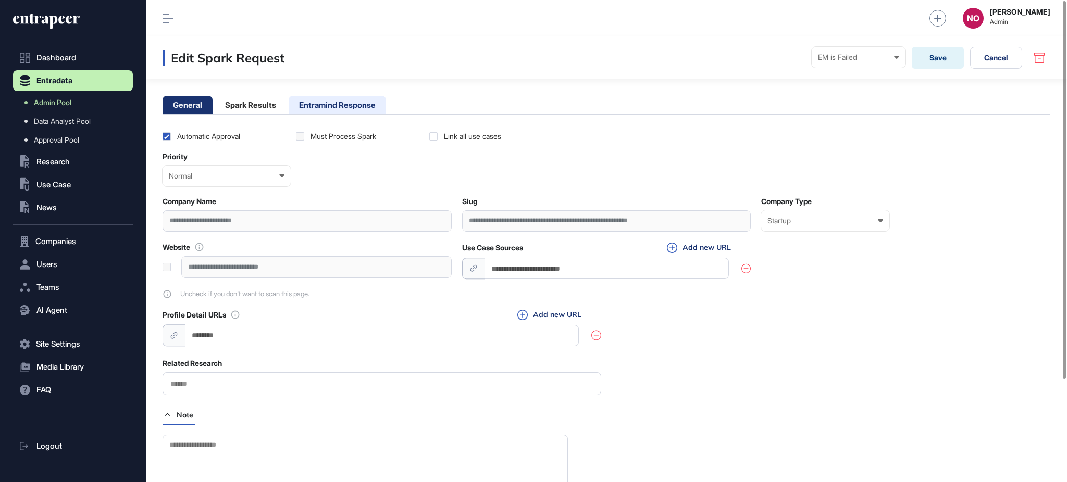
click at [351, 113] on li "Entramind Response" at bounding box center [337, 105] width 97 height 18
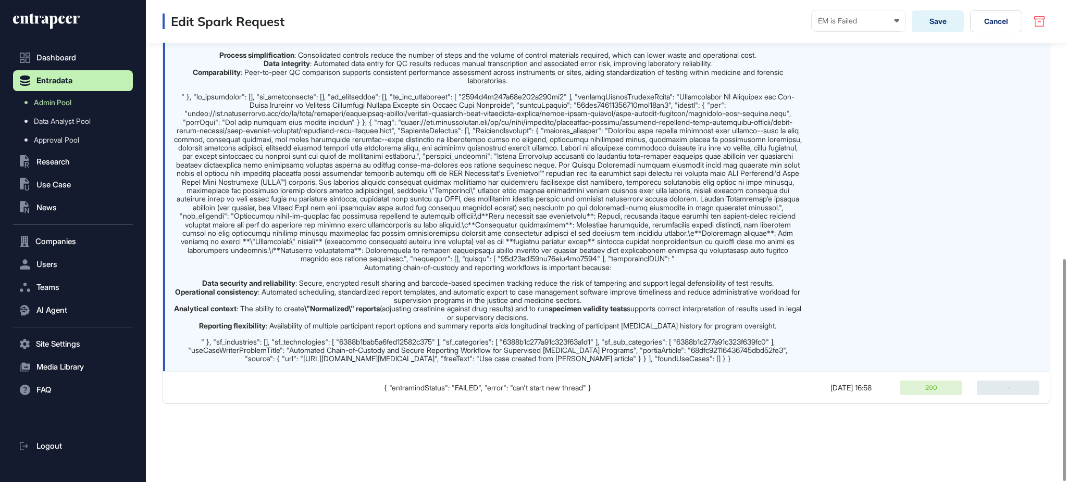
scroll to position [561, 0]
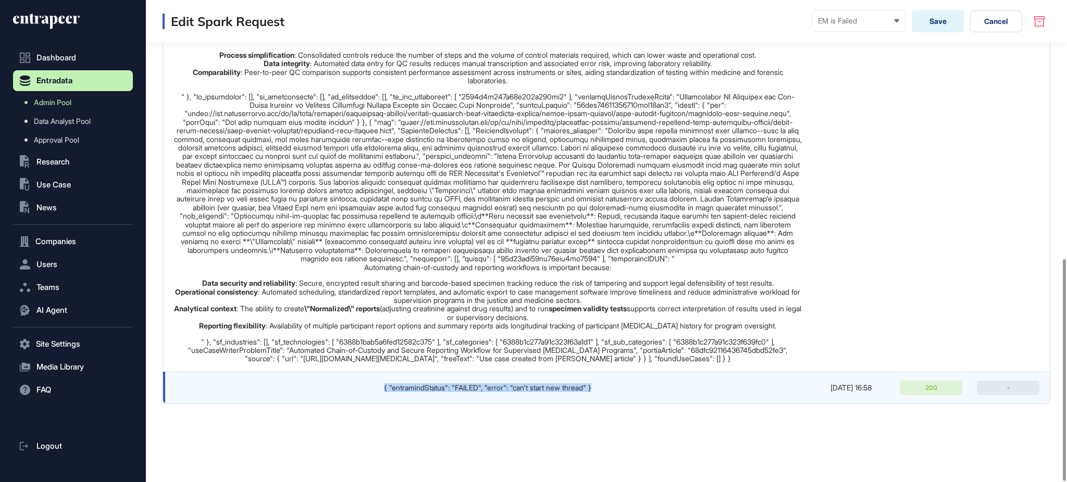
drag, startPoint x: 539, startPoint y: 393, endPoint x: 339, endPoint y: 394, distance: 200.0
click at [339, 394] on td "{ "entramindStatus": "FAILED", "error": "can't start new thread" }" at bounding box center [485, 388] width 644 height 32
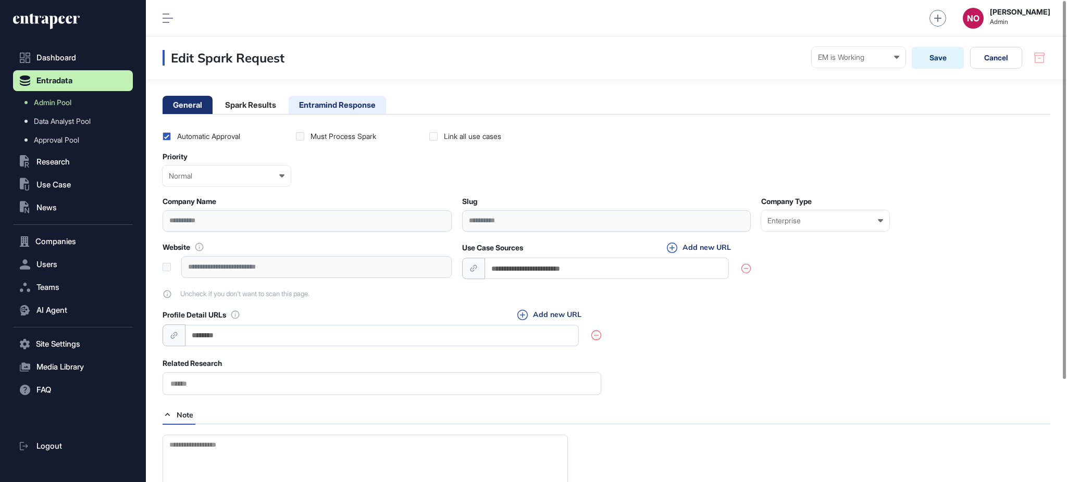
click at [300, 108] on li "Entramind Response" at bounding box center [337, 105] width 97 height 18
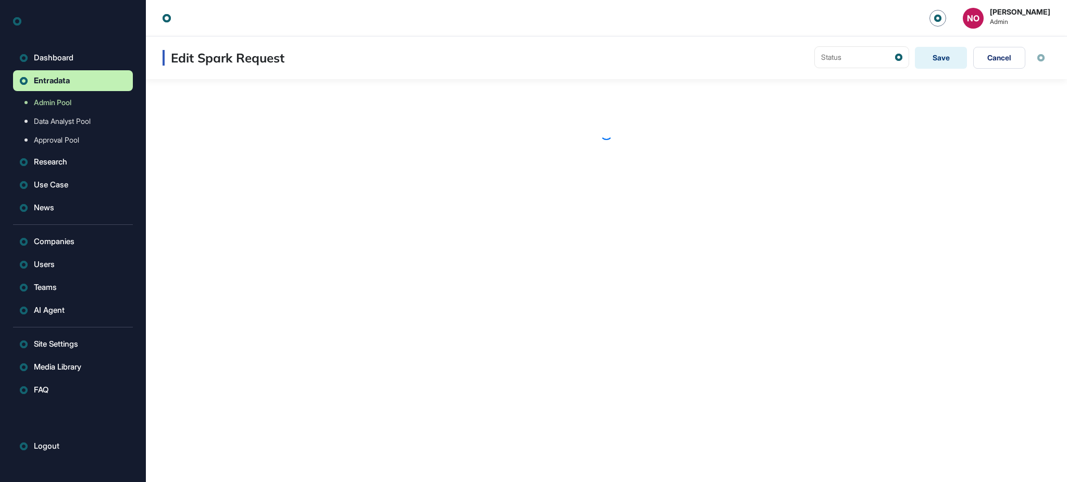
scroll to position [1, 1]
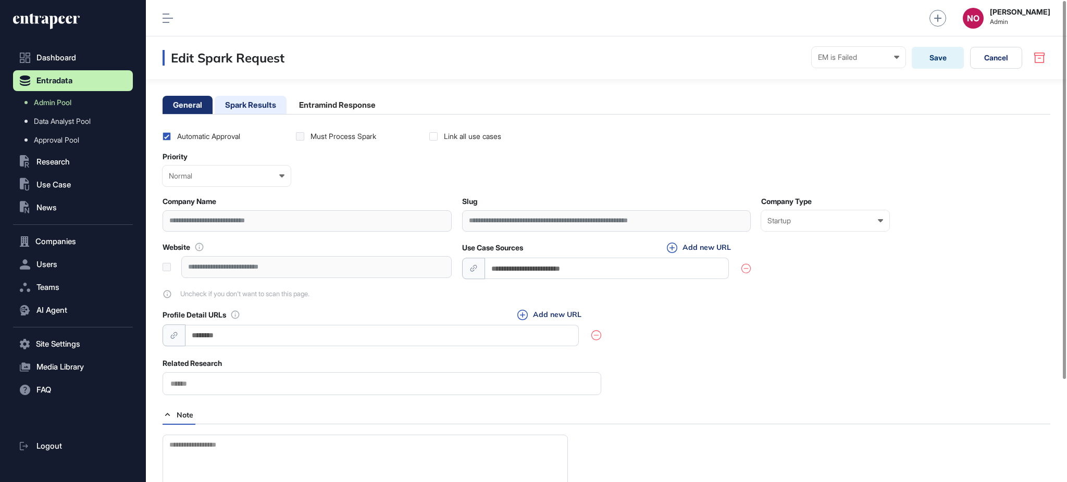
click at [267, 105] on li "Spark Results" at bounding box center [251, 105] width 72 height 18
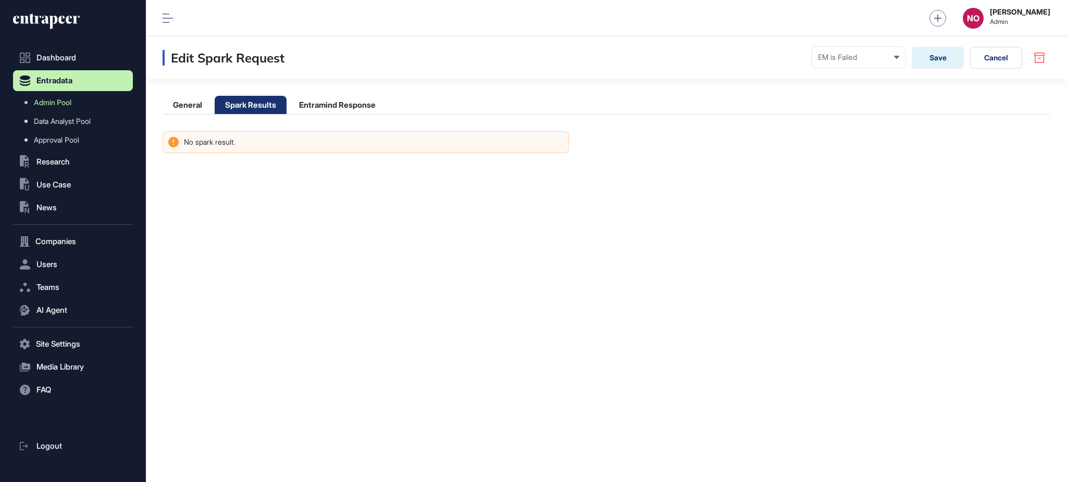
click at [347, 89] on main "General Spark Results Entramind Response No spark result. Nothing matches your …" at bounding box center [606, 116] width 921 height 74
click at [345, 99] on li "Entramind Response" at bounding box center [337, 105] width 97 height 18
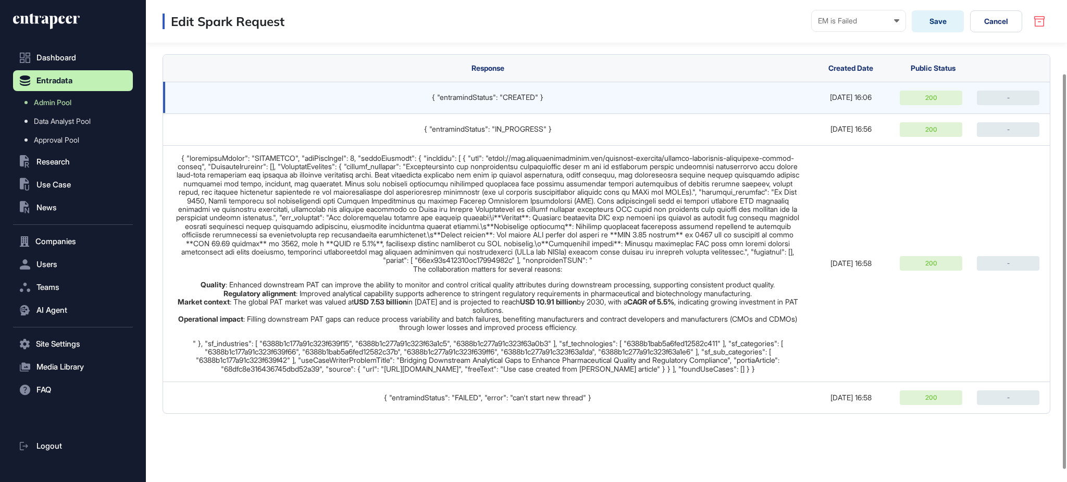
scroll to position [104, 0]
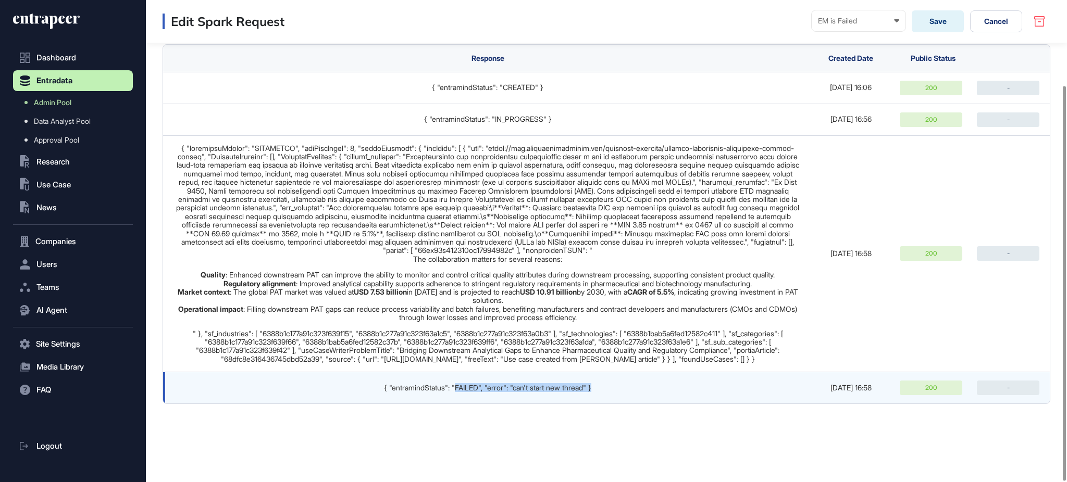
drag, startPoint x: 654, startPoint y: 390, endPoint x: 452, endPoint y: 396, distance: 202.7
click at [452, 396] on td "{ "entramindStatus": "FAILED", "error": "can't start new thread" }" at bounding box center [485, 388] width 644 height 32
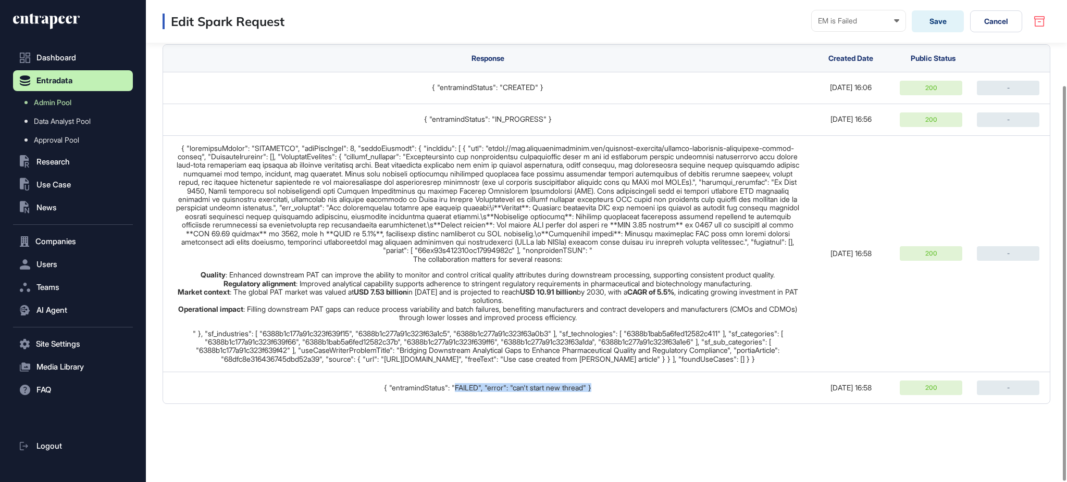
copy div "FAILED", "error": "can't start new thread" }"
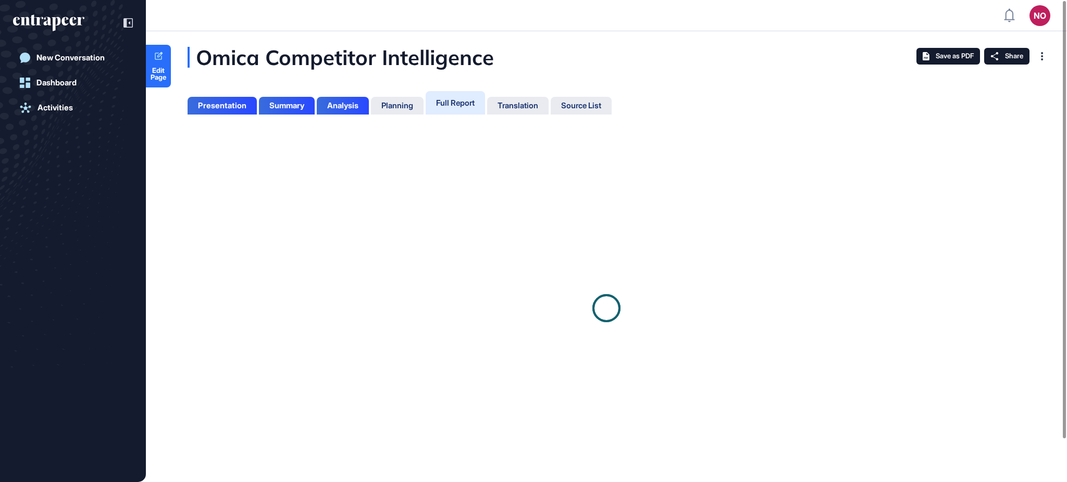
scroll to position [431, 2]
click at [157, 73] on span "Edit Page" at bounding box center [158, 74] width 25 height 14
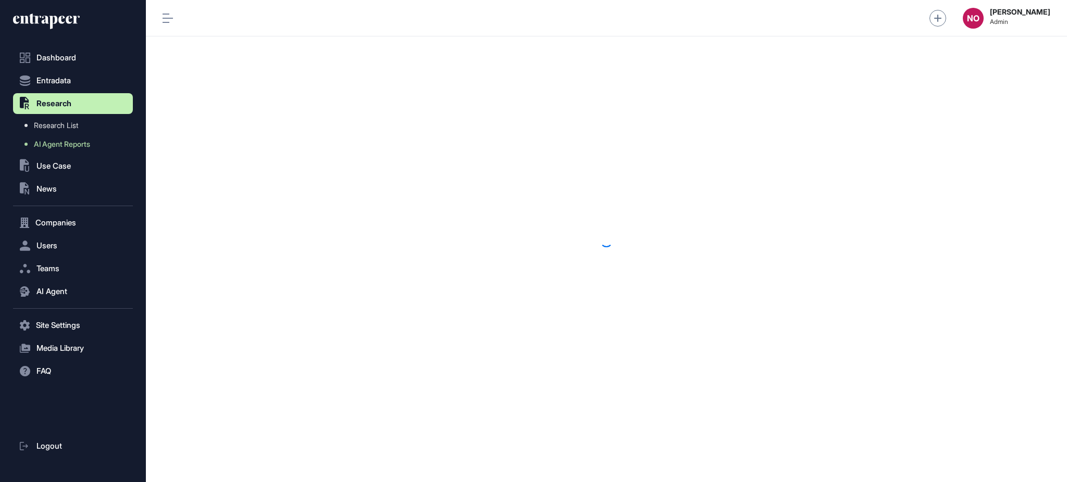
scroll to position [1, 1]
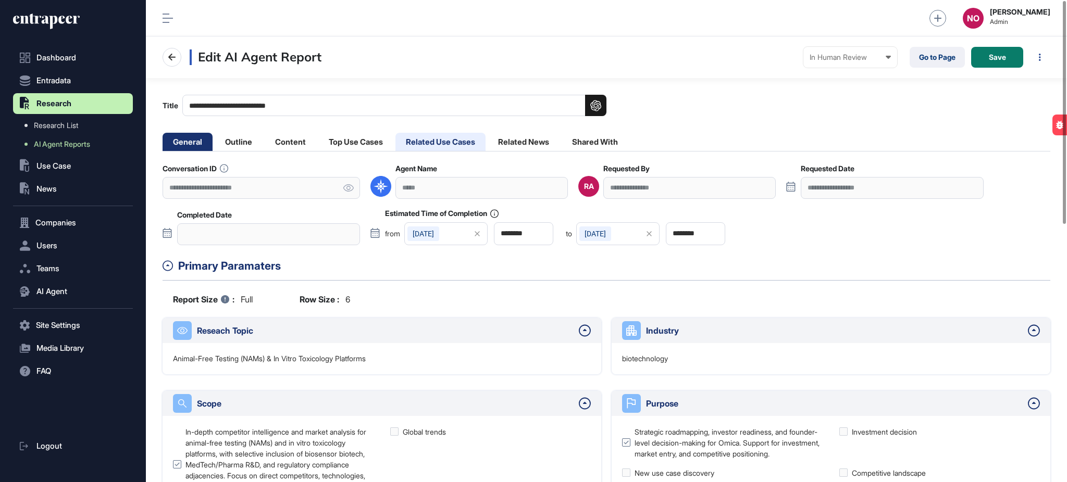
click at [436, 134] on li "Related Use Cases" at bounding box center [440, 142] width 90 height 18
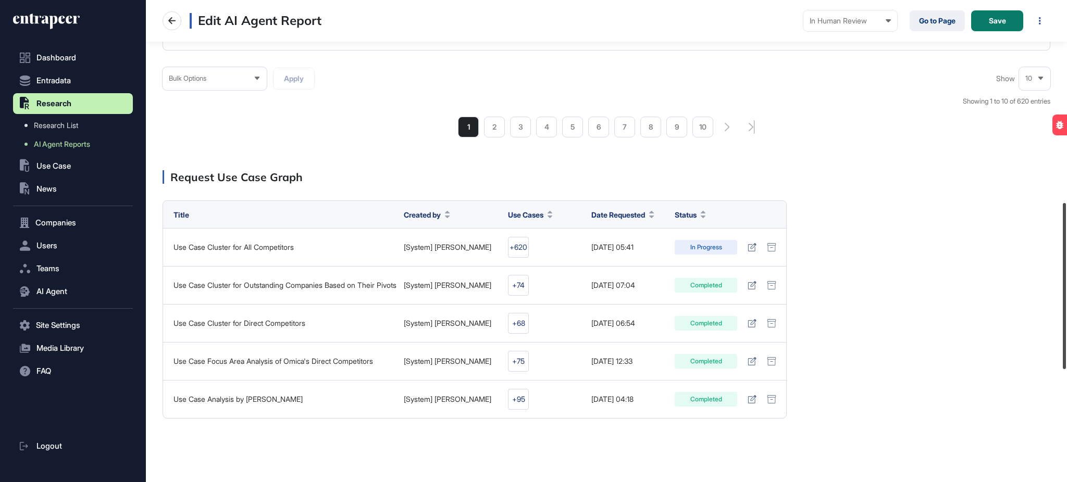
scroll to position [911, 0]
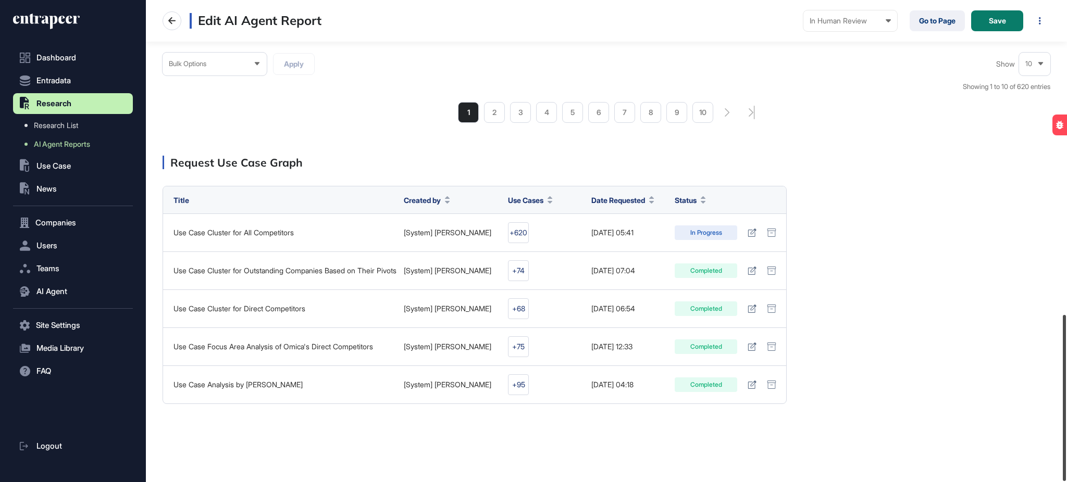
drag, startPoint x: 1066, startPoint y: 172, endPoint x: 1066, endPoint y: 500, distance: 327.6
click at [1066, 482] on html "**********" at bounding box center [533, 283] width 1067 height 566
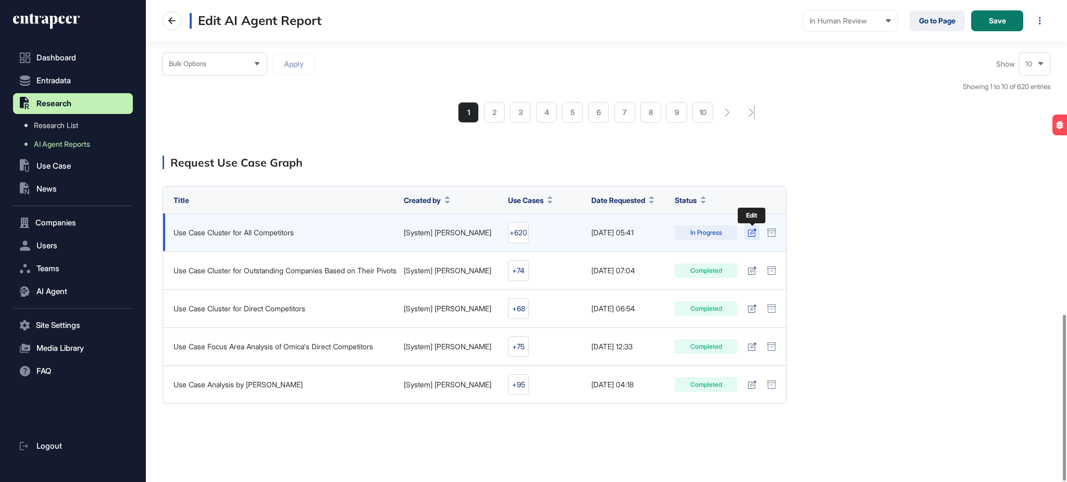
click at [753, 234] on icon at bounding box center [751, 233] width 9 height 8
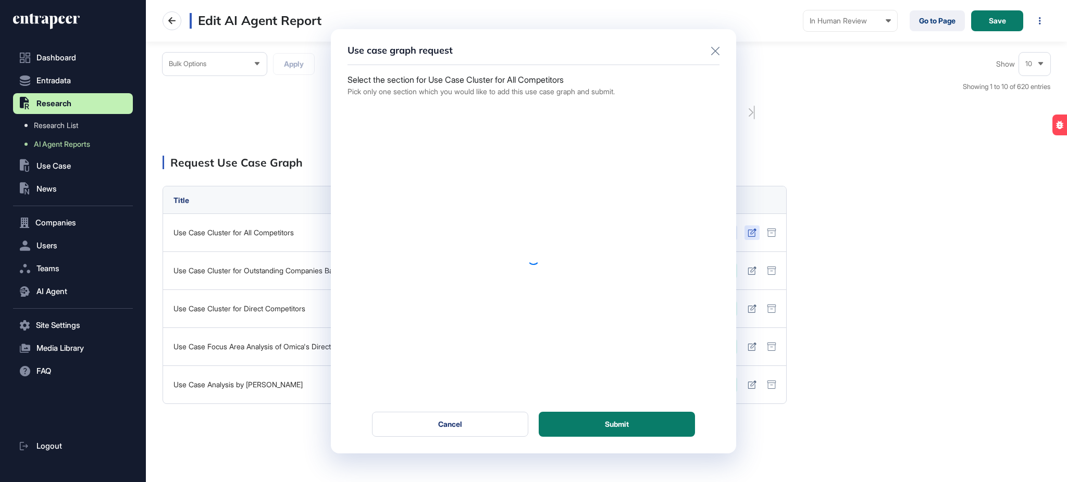
scroll to position [0, 0]
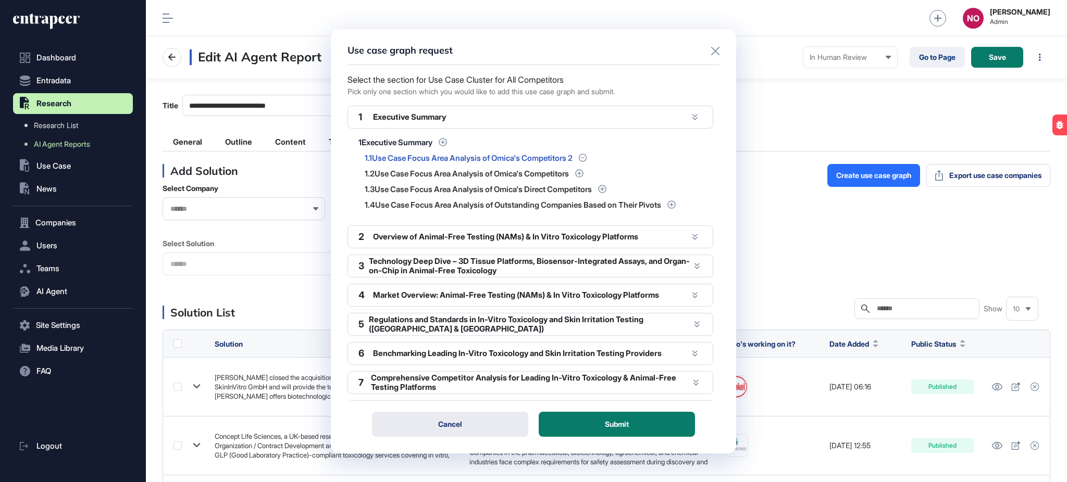
click at [485, 424] on button "Cancel" at bounding box center [450, 424] width 156 height 25
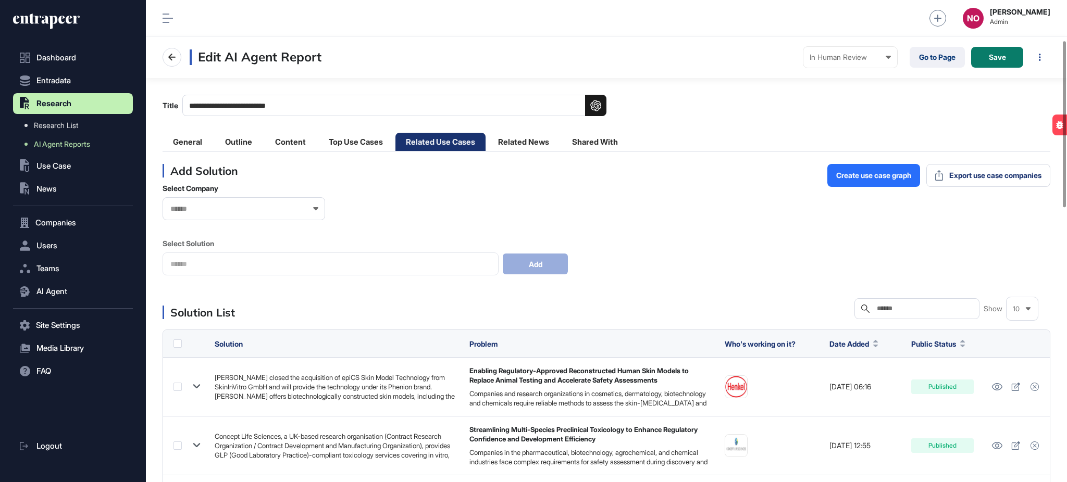
scroll to position [911, 0]
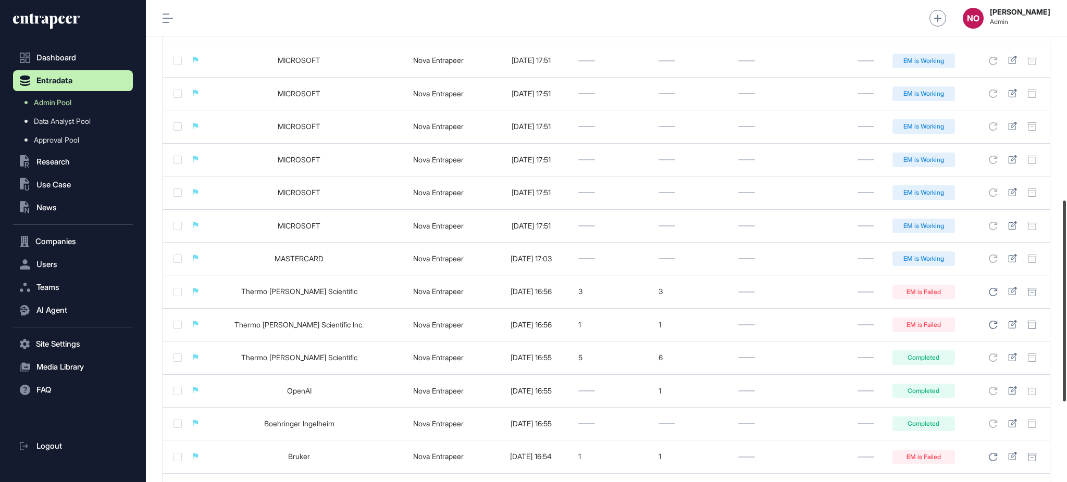
scroll to position [471, 0]
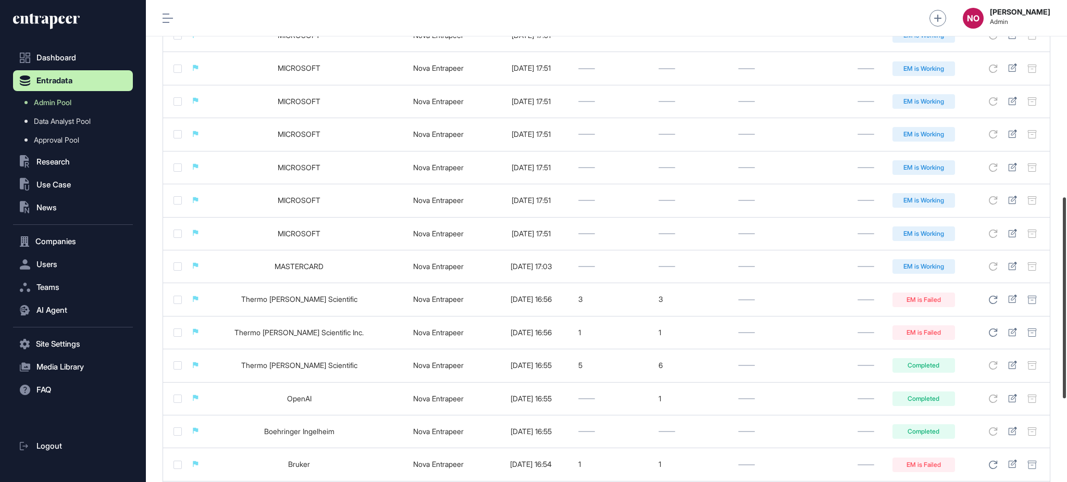
drag, startPoint x: 1066, startPoint y: 359, endPoint x: 1066, endPoint y: 276, distance: 83.3
click at [1066, 276] on div at bounding box center [1064, 297] width 3 height 201
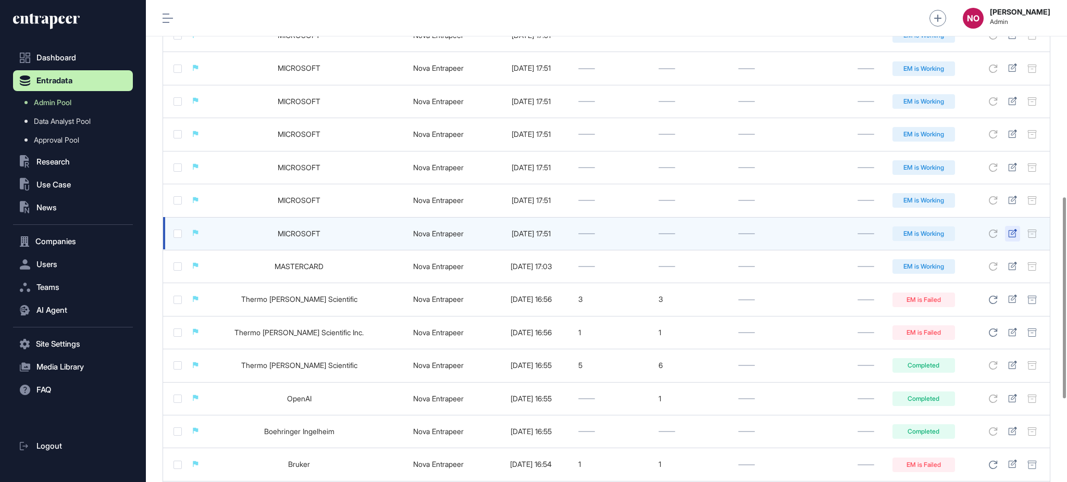
click at [1015, 232] on icon at bounding box center [1012, 233] width 8 height 8
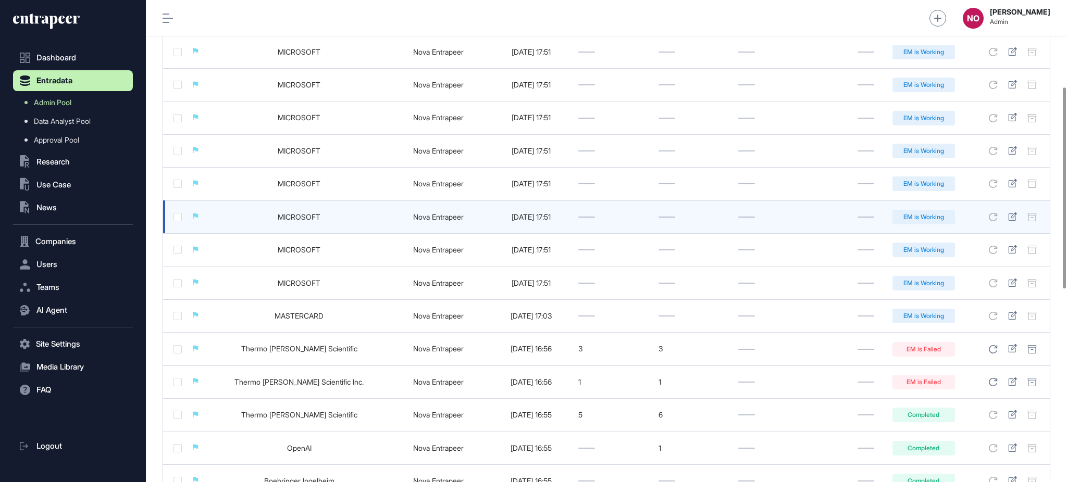
scroll to position [0, 0]
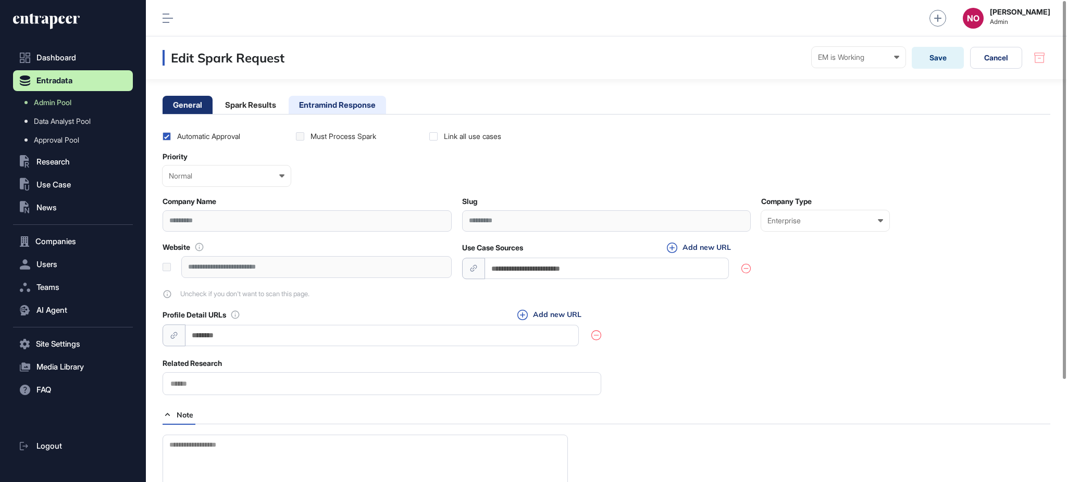
click at [314, 107] on li "Entramind Response" at bounding box center [337, 105] width 97 height 18
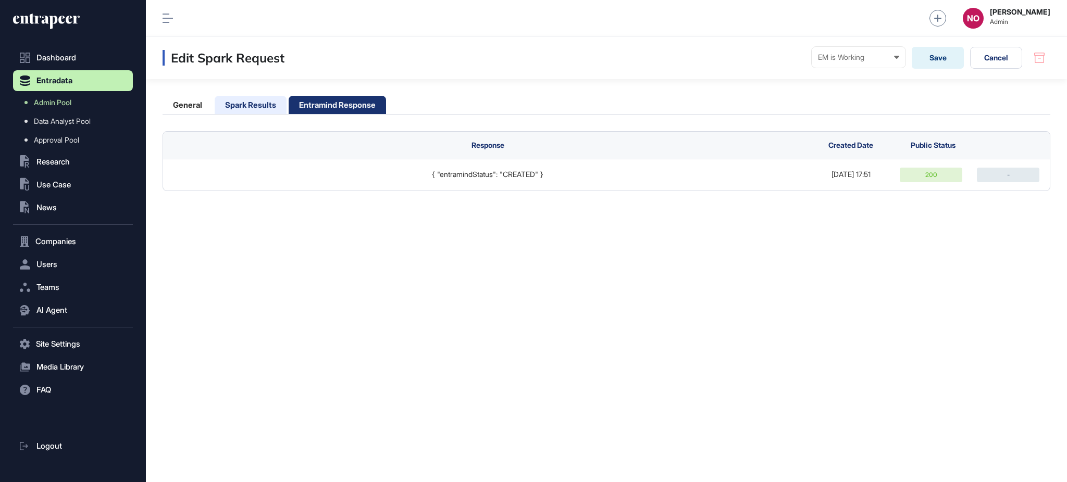
click at [243, 104] on li "Spark Results" at bounding box center [251, 105] width 72 height 18
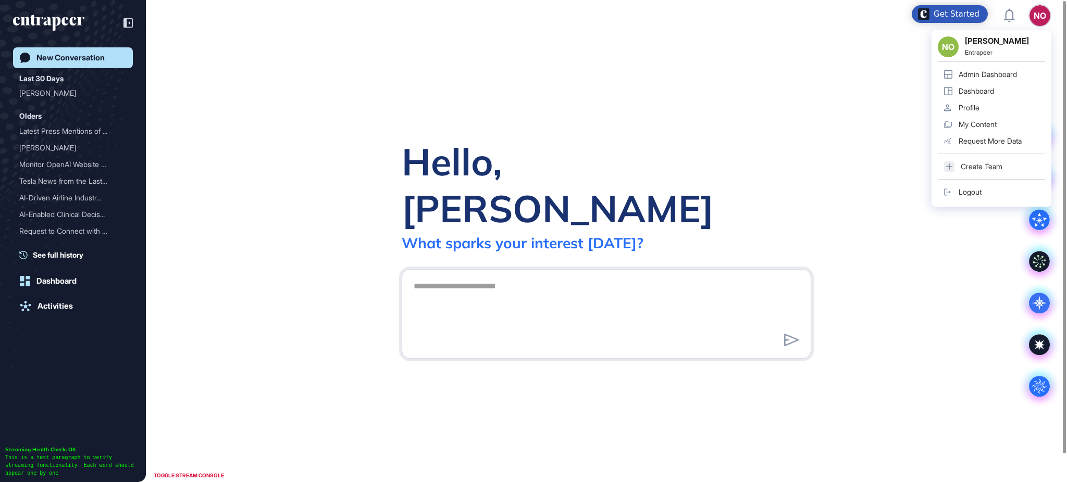
click at [974, 190] on div "Logout" at bounding box center [969, 192] width 23 height 8
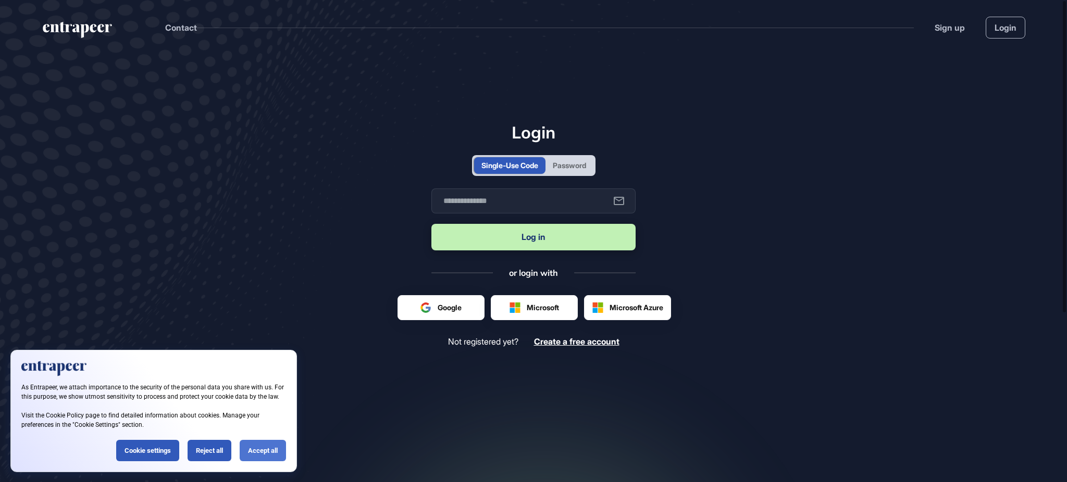
click at [280, 461] on div "Accept all" at bounding box center [263, 450] width 46 height 21
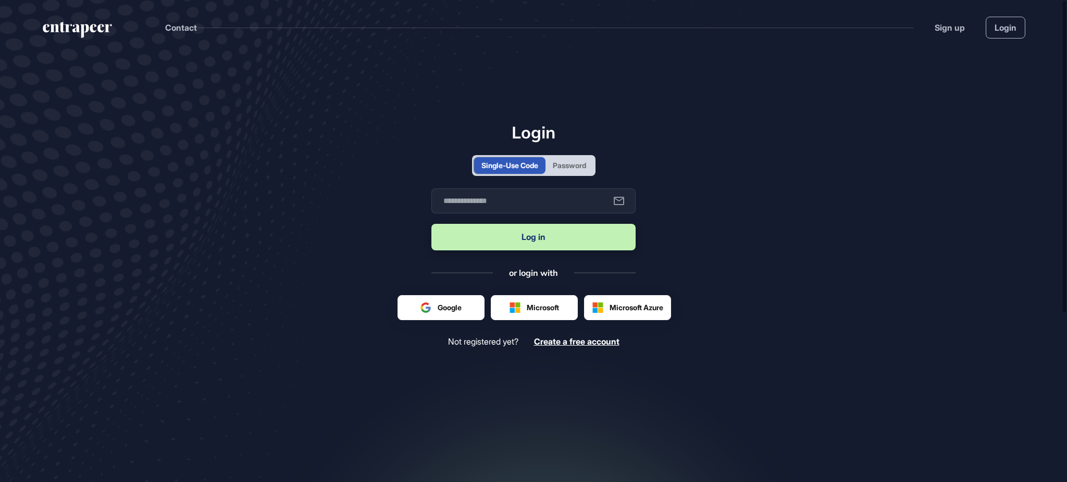
click at [582, 171] on div "Password" at bounding box center [569, 165] width 33 height 11
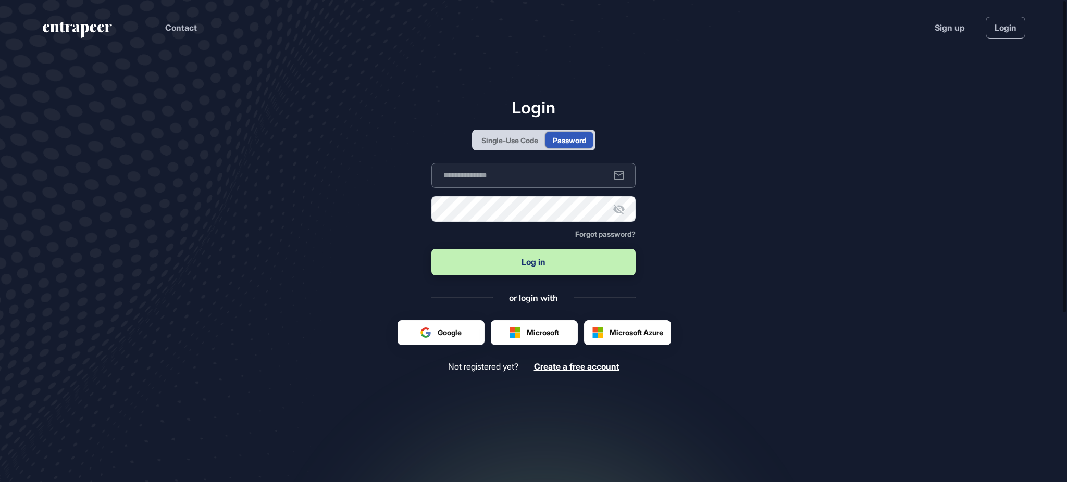
click at [574, 182] on input "text" at bounding box center [533, 175] width 204 height 25
type input "**********"
click at [479, 267] on button "Log in" at bounding box center [533, 262] width 204 height 27
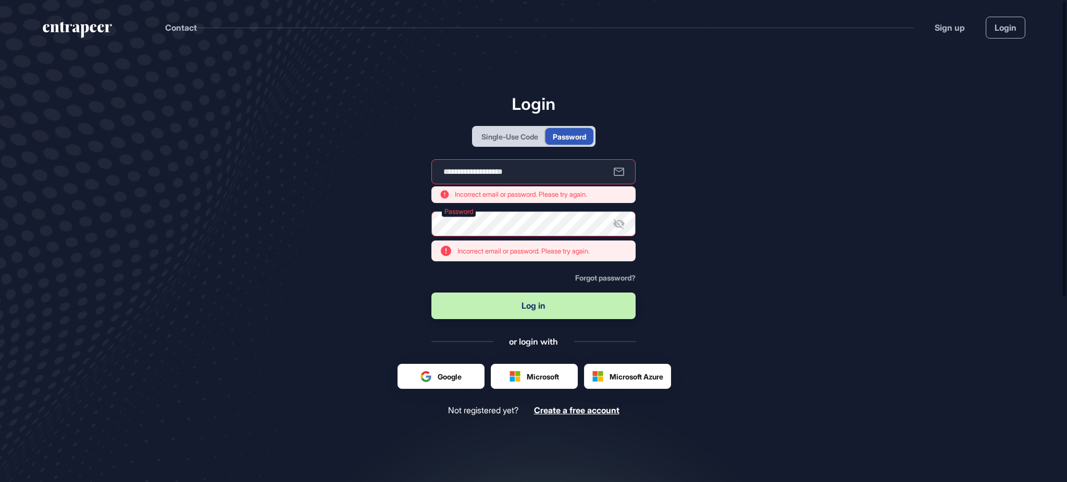
click at [622, 222] on icon at bounding box center [618, 224] width 11 height 10
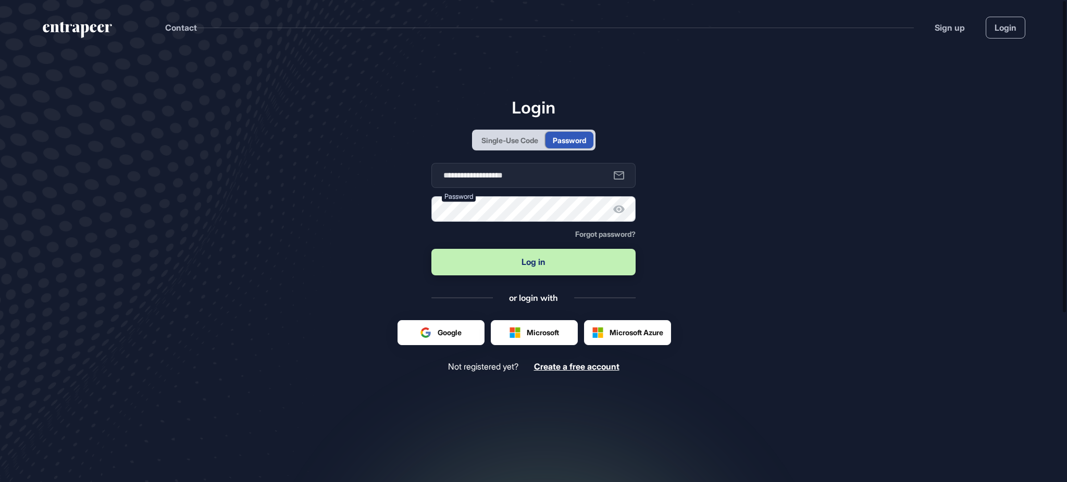
click at [431, 249] on button "Log in" at bounding box center [533, 262] width 204 height 27
